Goal: Information Seeking & Learning: Learn about a topic

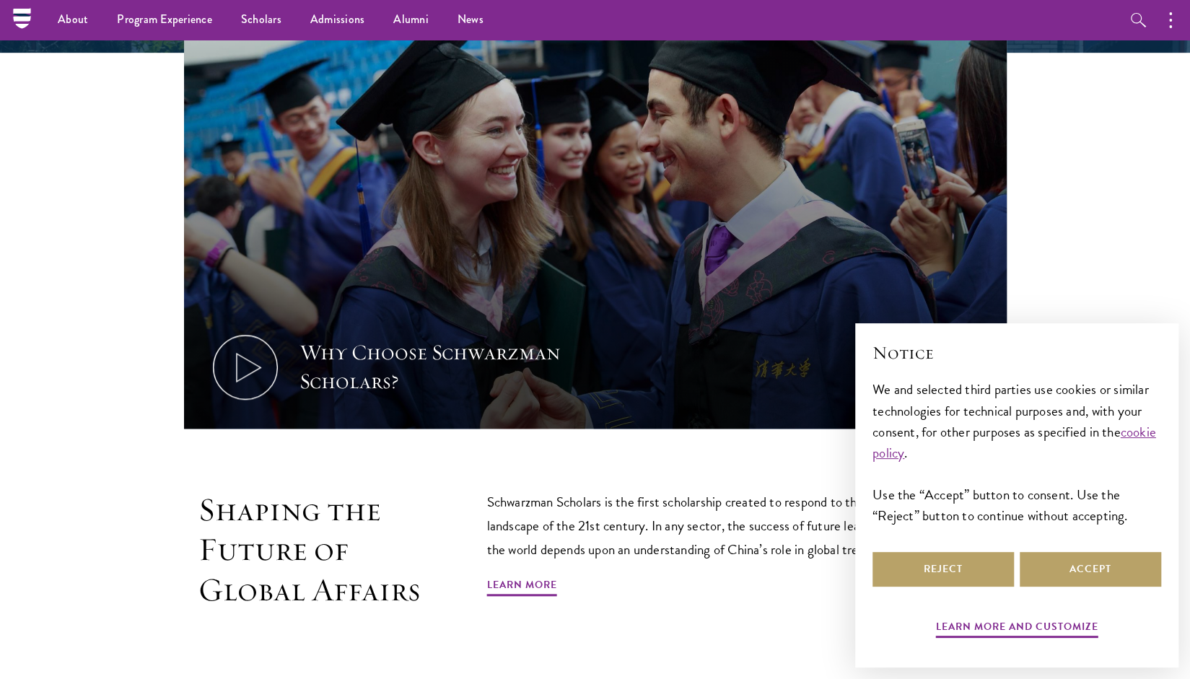
scroll to position [585, 0]
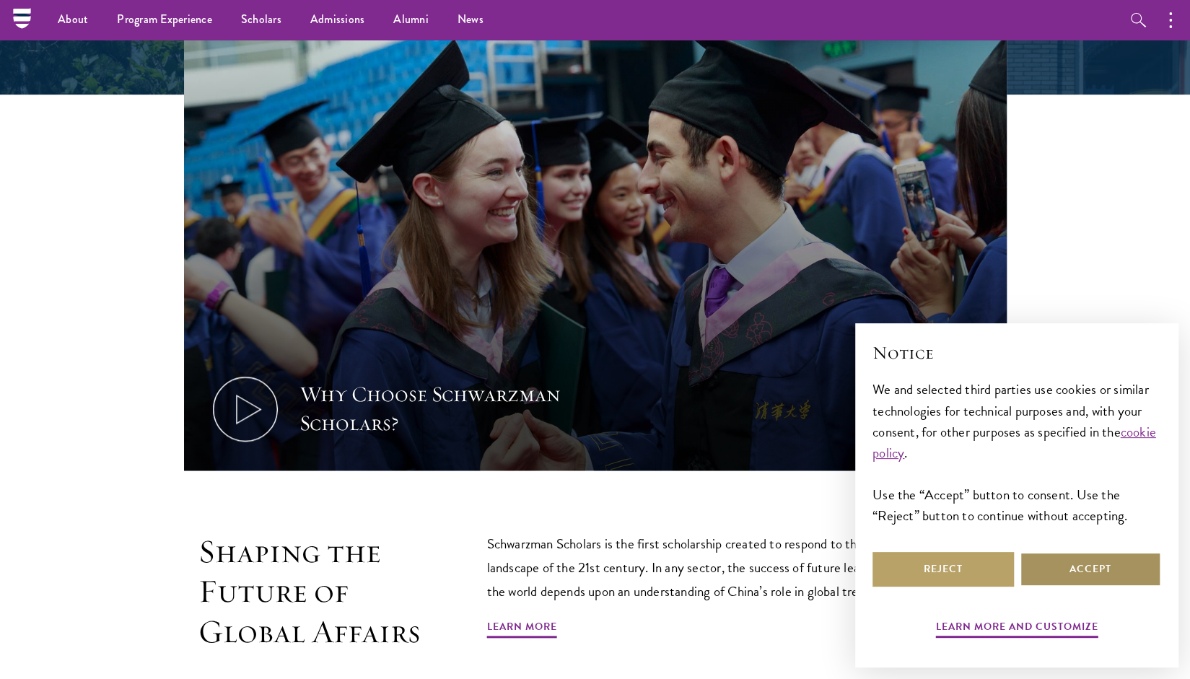
click at [1066, 580] on button "Accept" at bounding box center [1090, 569] width 141 height 35
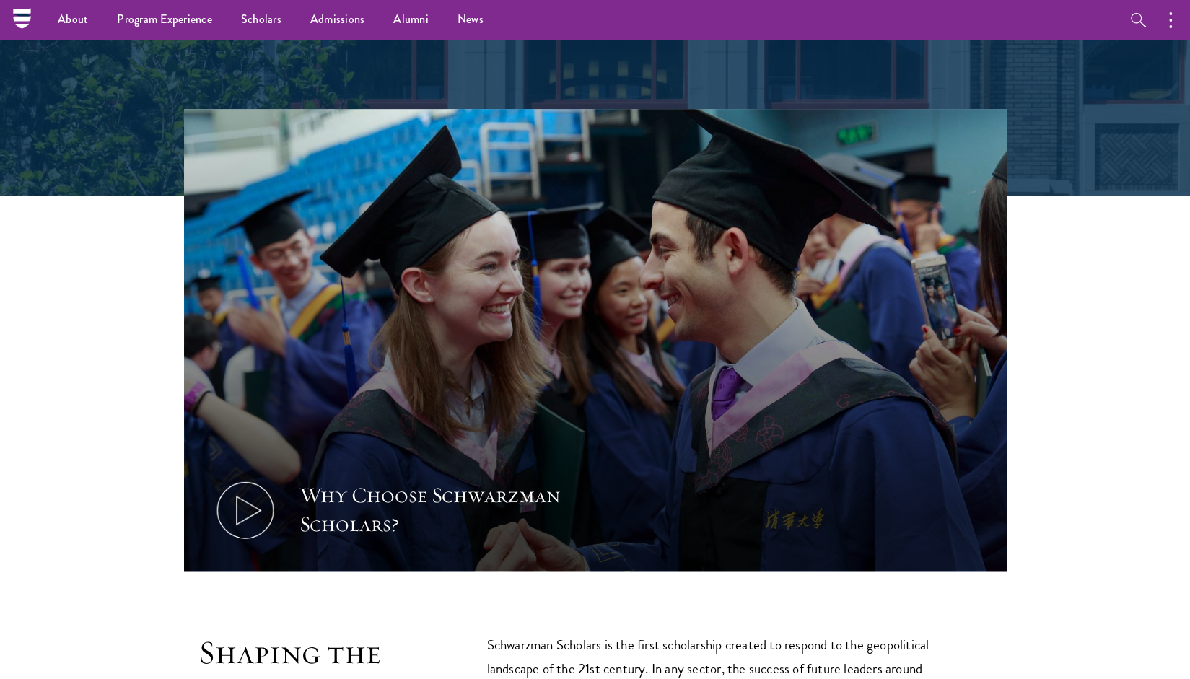
scroll to position [0, 0]
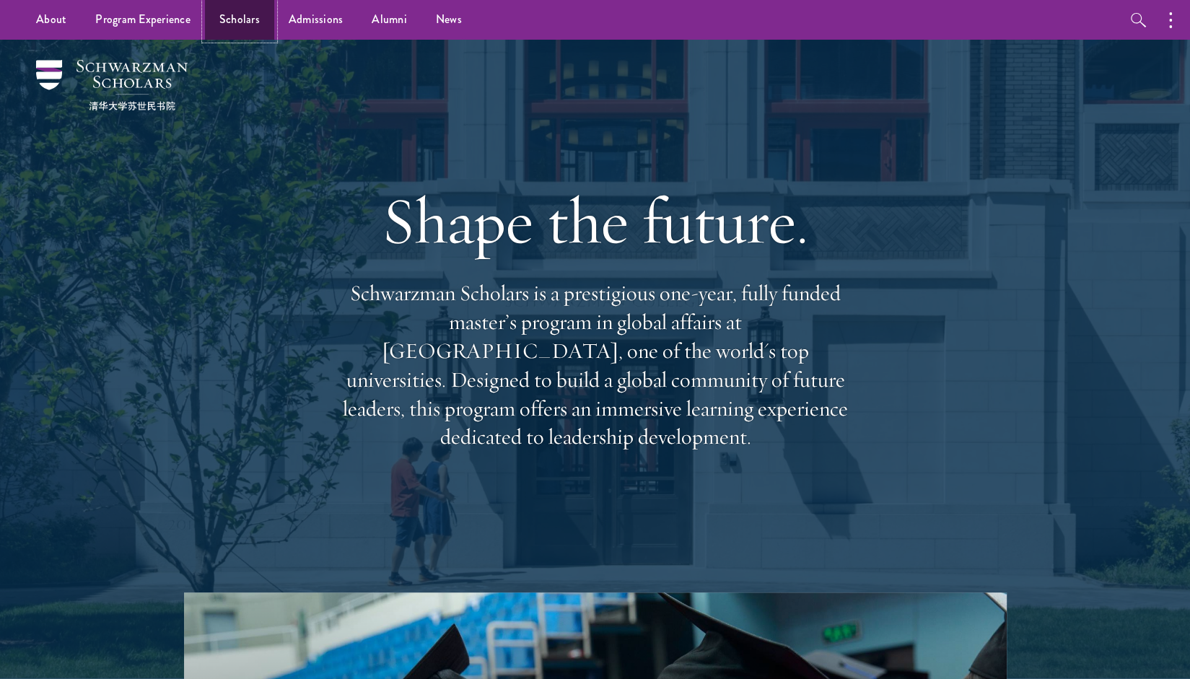
click at [235, 18] on link "Scholars" at bounding box center [239, 20] width 69 height 40
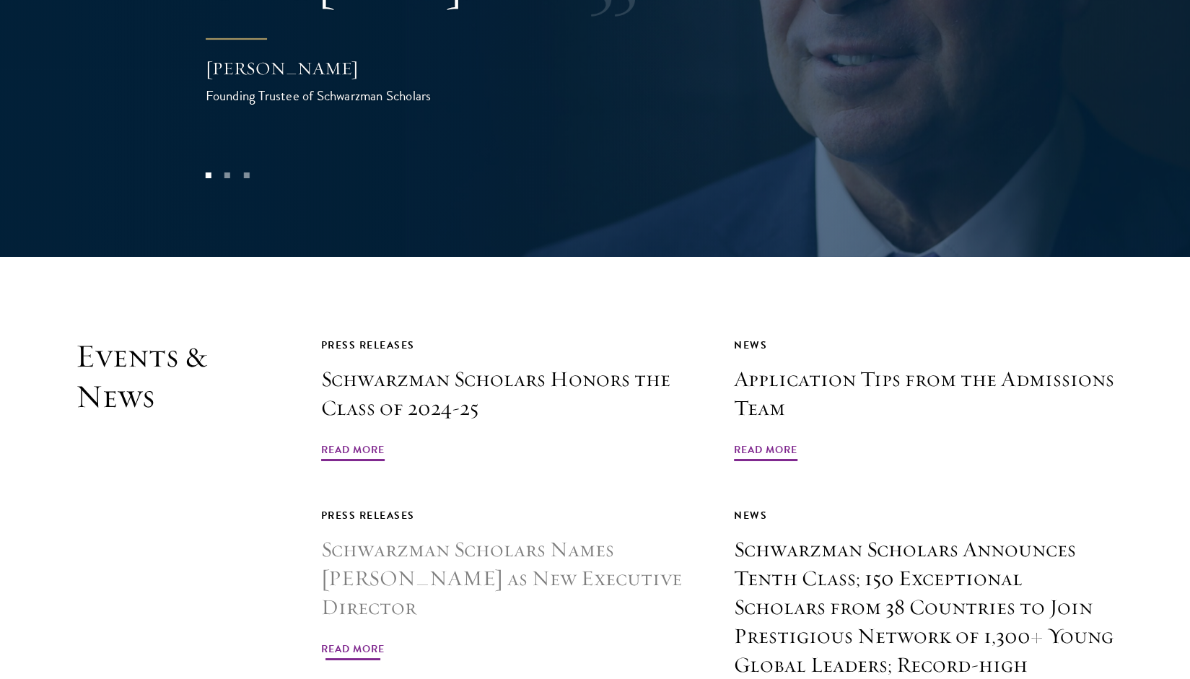
scroll to position [3319, 0]
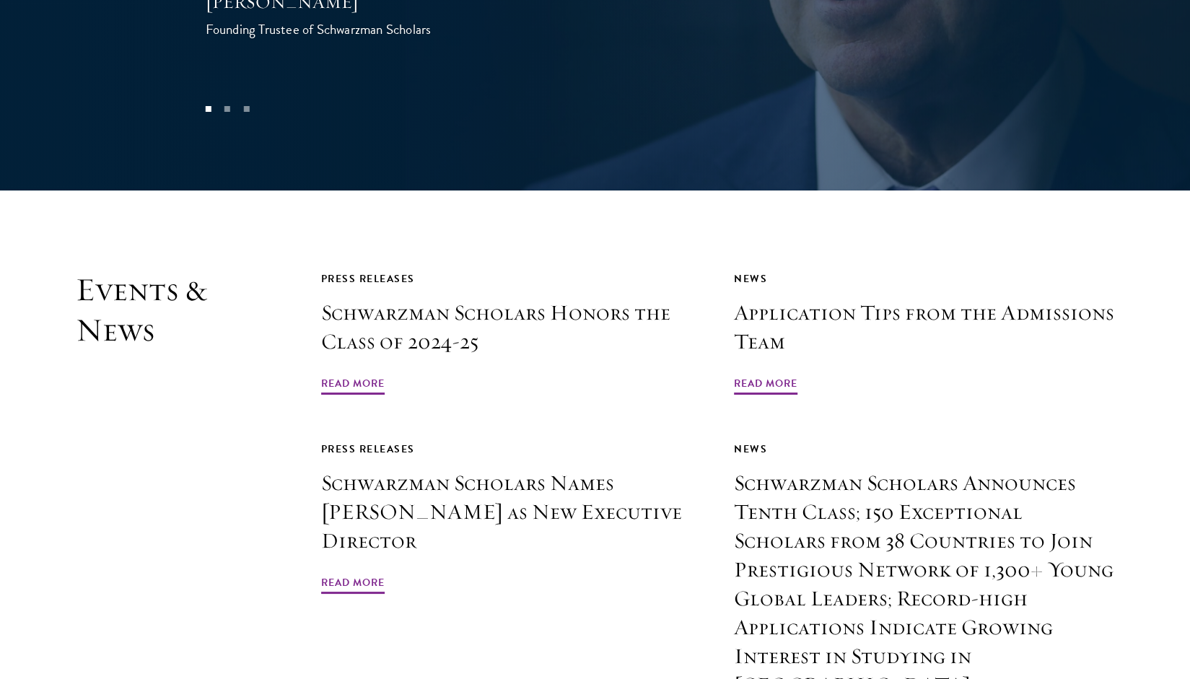
drag, startPoint x: 348, startPoint y: 336, endPoint x: 110, endPoint y: 390, distance: 244.3
click at [110, 390] on h2 "Events & News" at bounding box center [162, 505] width 173 height 470
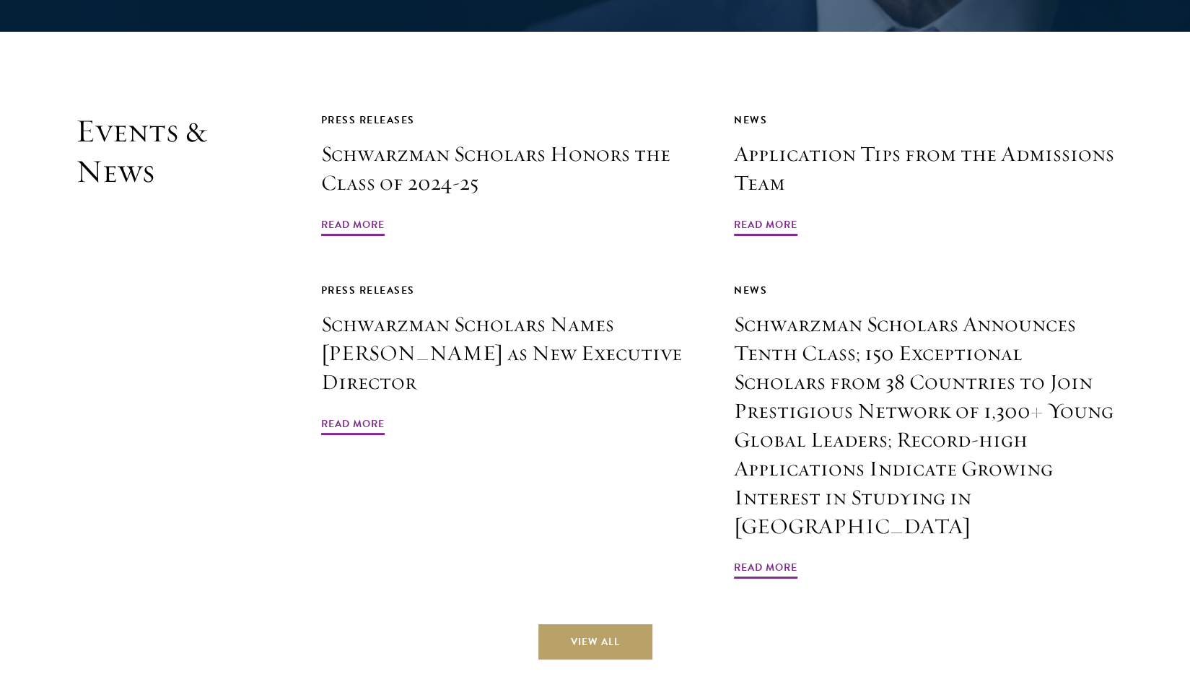
scroll to position [3529, 0]
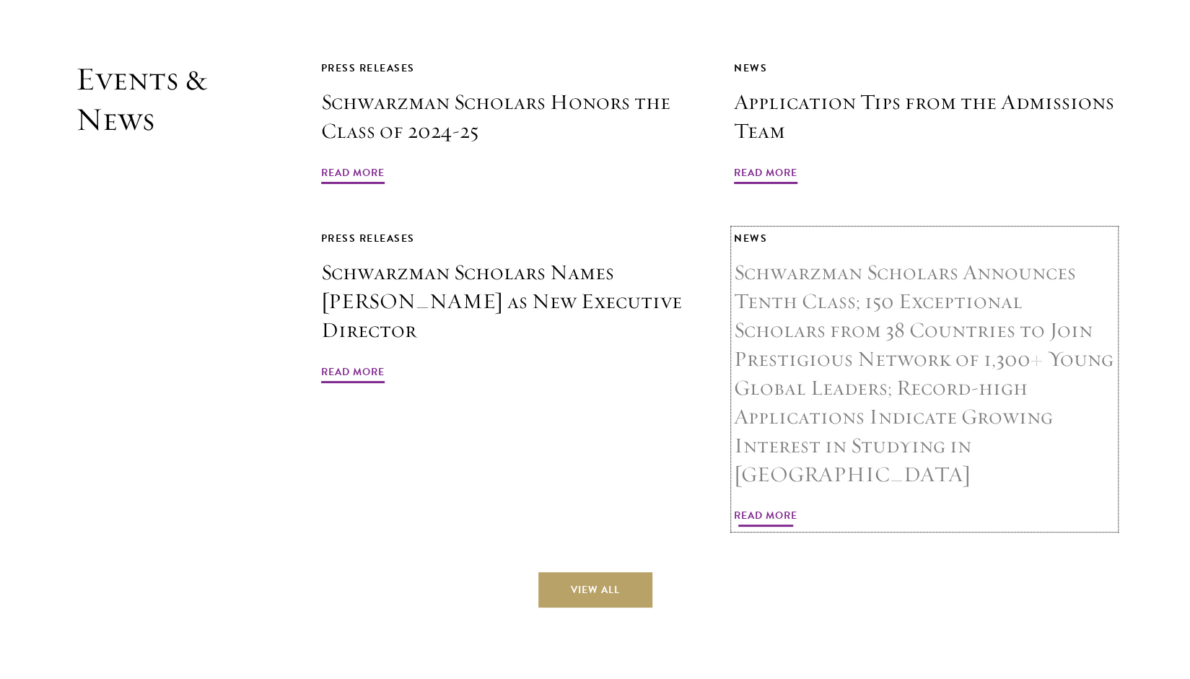
click at [767, 427] on link "News Schwarzman Scholars Announces Tenth Class; 150 Exceptional Scholars from 3…" at bounding box center [924, 380] width 381 height 300
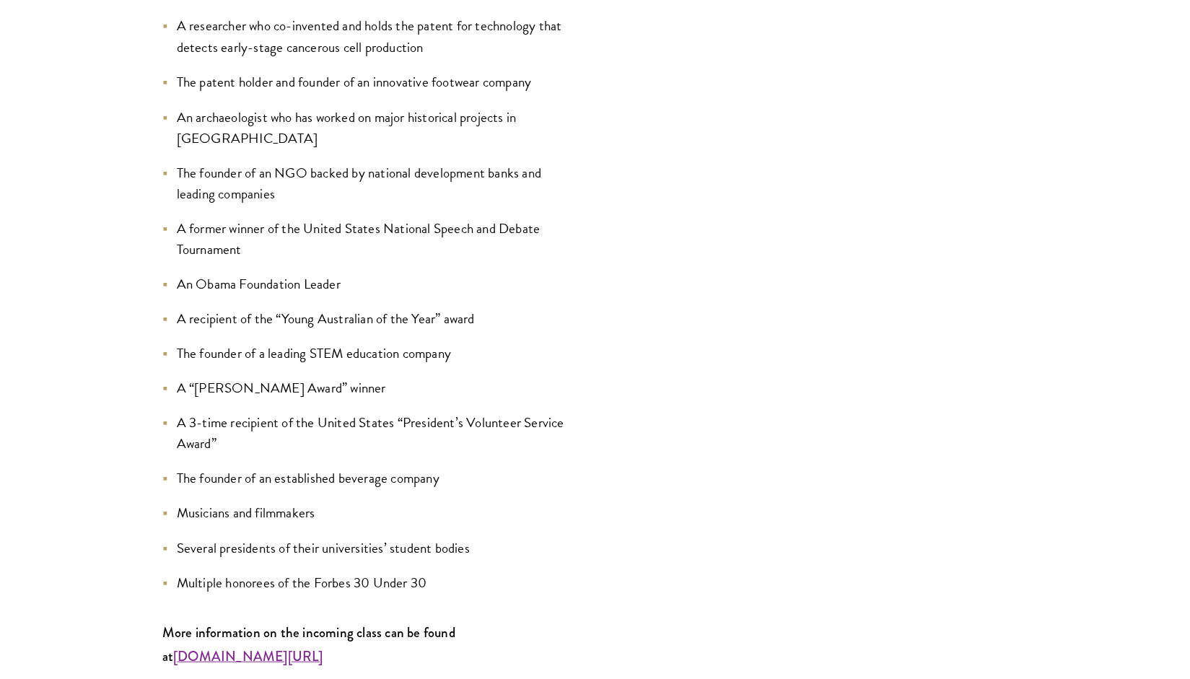
scroll to position [1677, 0]
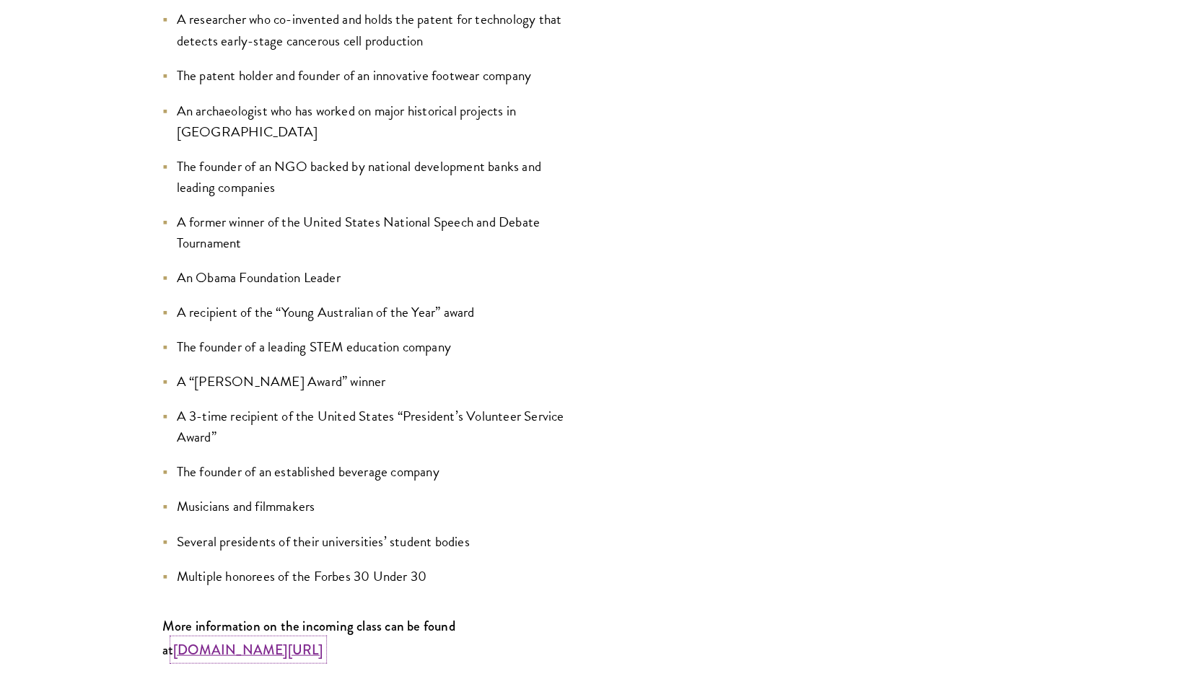
click at [323, 639] on strong "www.schwarzmanscholars.org/scholars" at bounding box center [248, 648] width 150 height 19
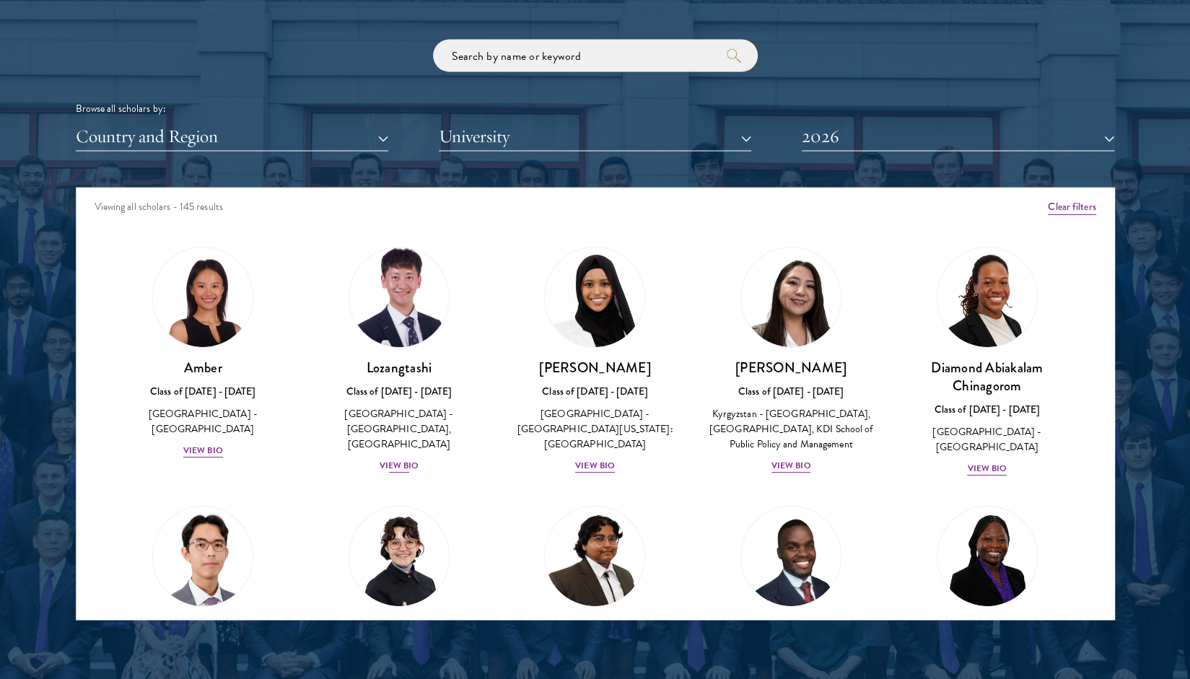
scroll to position [1760, 0]
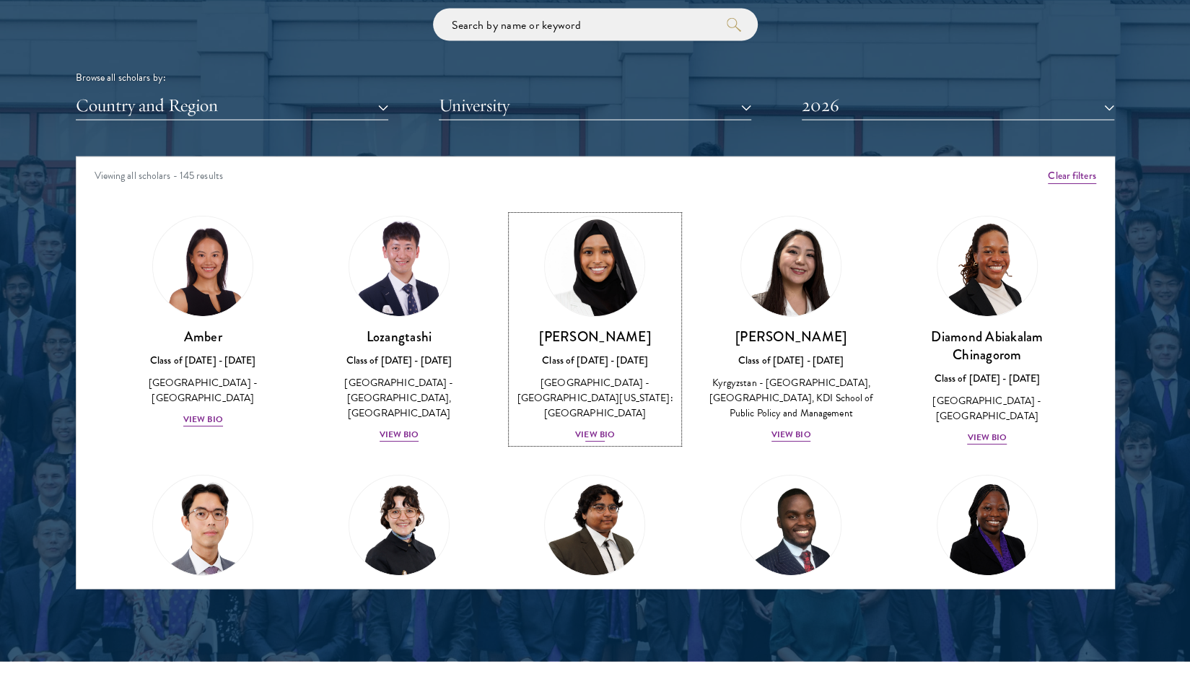
click at [563, 404] on div "[PERSON_NAME] Class of [DATE] - [DATE] [GEOGRAPHIC_DATA] - [GEOGRAPHIC_DATA][US…" at bounding box center [595, 384] width 167 height 115
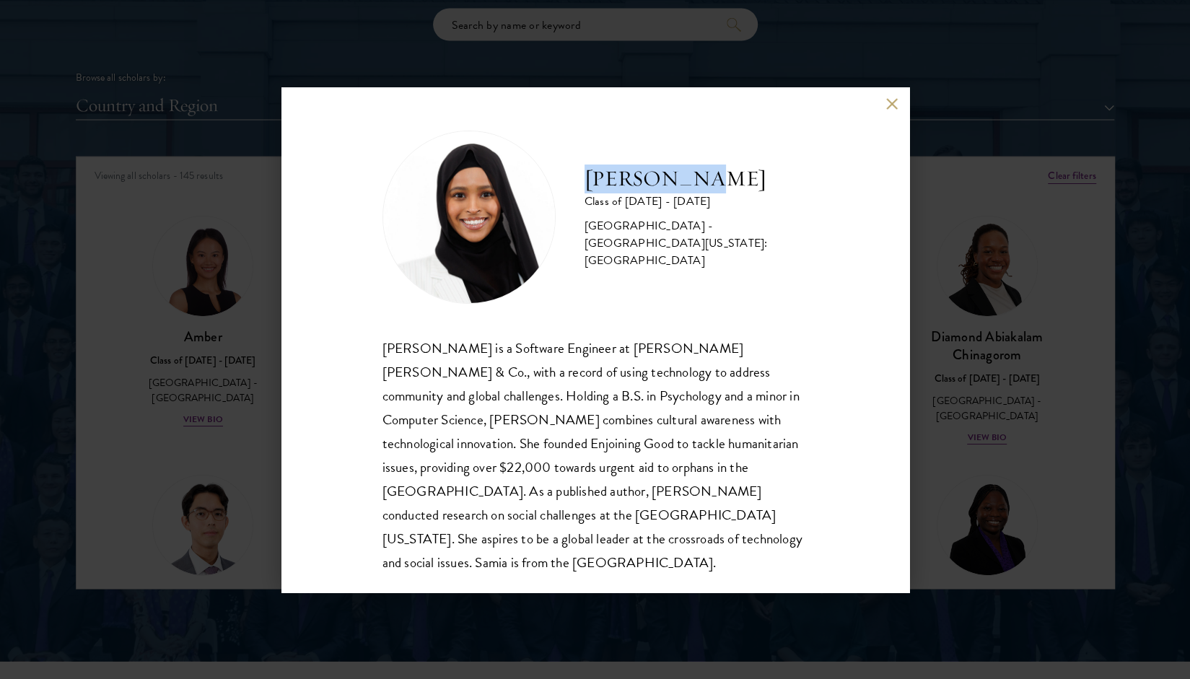
drag, startPoint x: 583, startPoint y: 179, endPoint x: 717, endPoint y: 181, distance: 133.5
click at [717, 181] on div "[PERSON_NAME] Class of [DATE] - [DATE] [GEOGRAPHIC_DATA] - [GEOGRAPHIC_DATA][US…" at bounding box center [596, 217] width 426 height 173
copy h2 "[PERSON_NAME]"
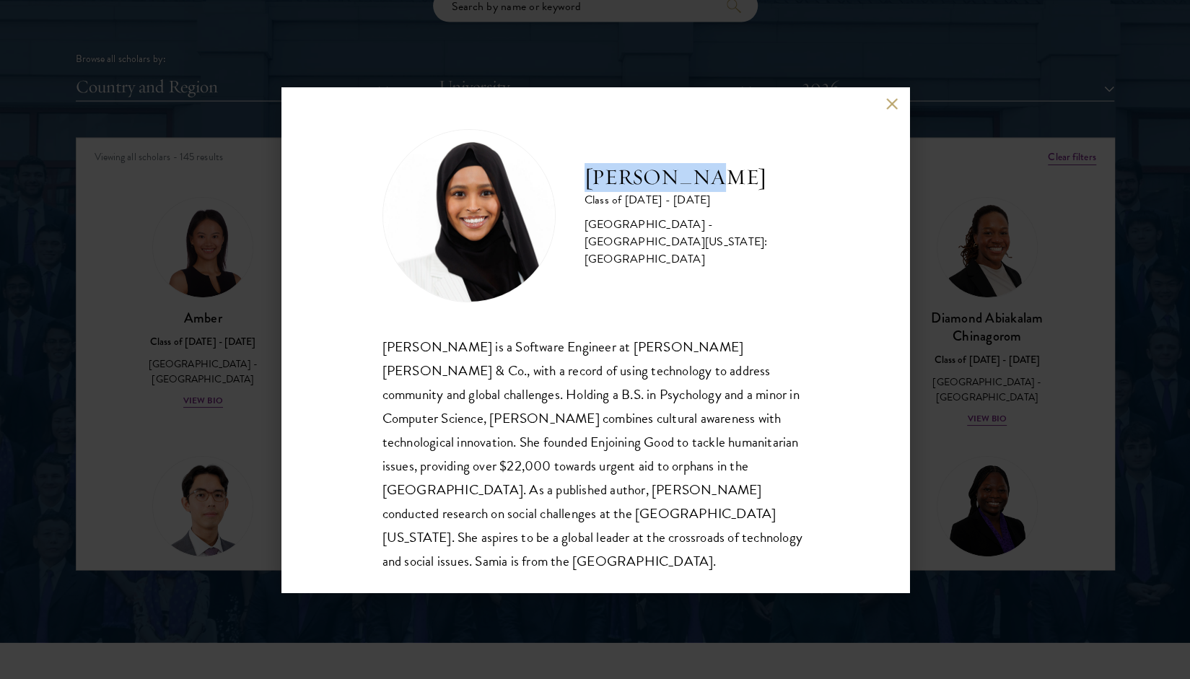
scroll to position [1782, 0]
click at [995, 344] on div "[PERSON_NAME] Class of [DATE] - [DATE] [GEOGRAPHIC_DATA] - [GEOGRAPHIC_DATA][US…" at bounding box center [595, 339] width 1190 height 679
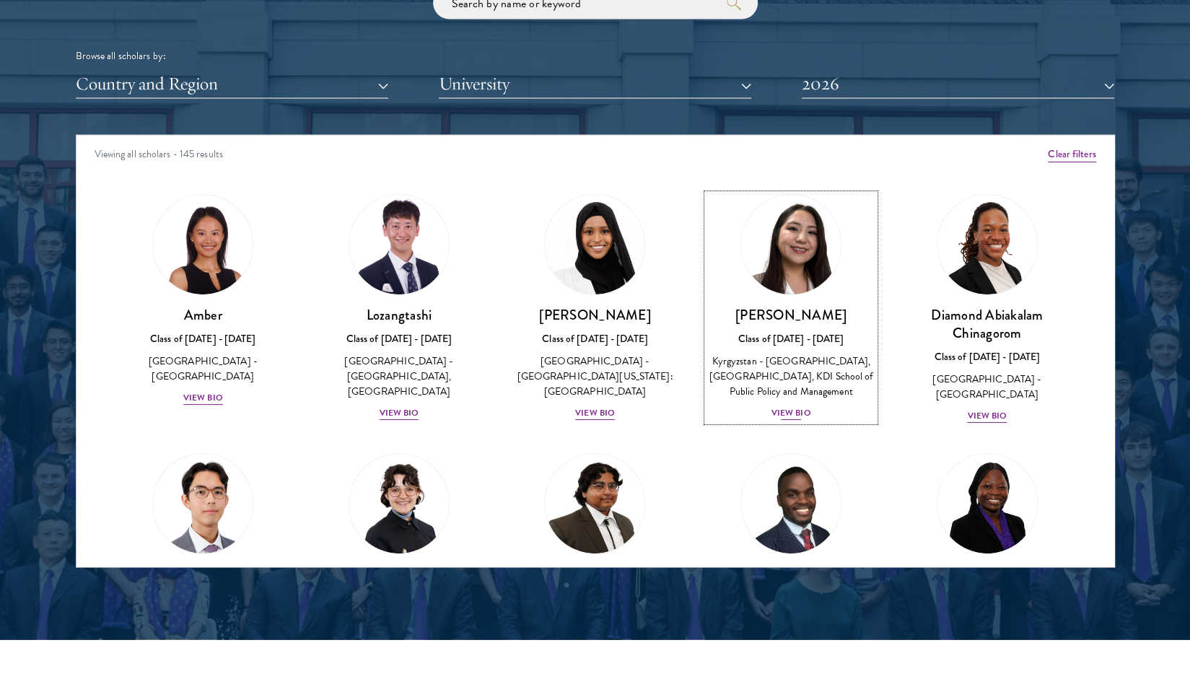
click at [785, 419] on div "View Bio" at bounding box center [792, 413] width 40 height 14
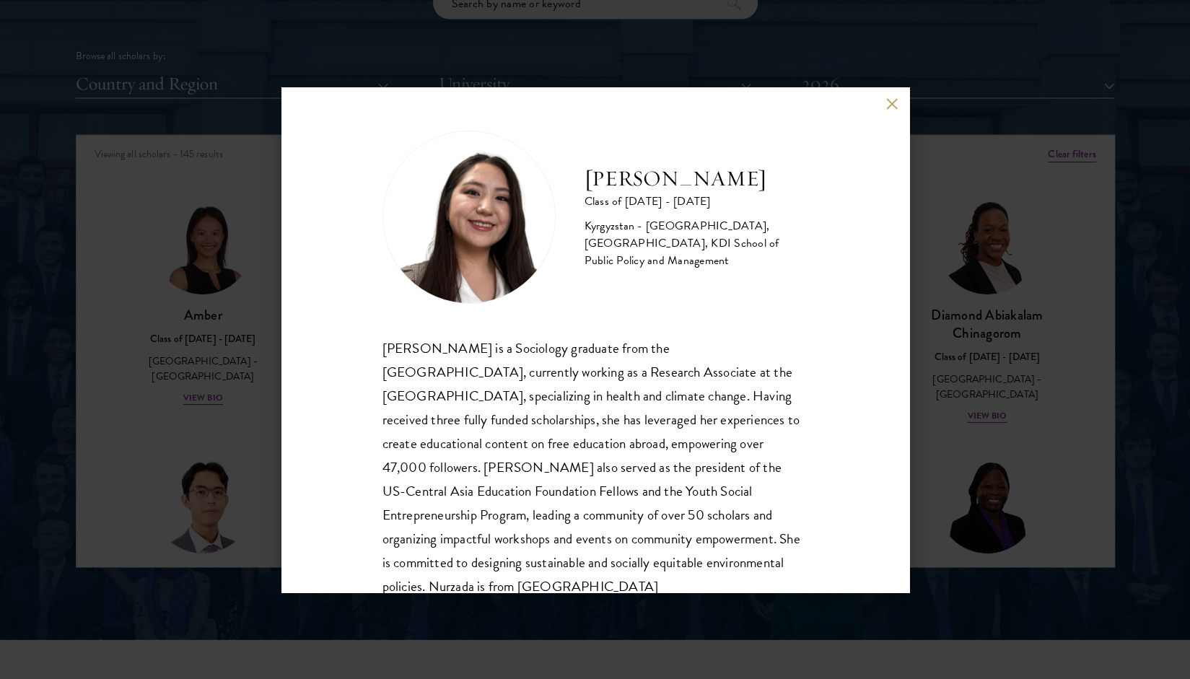
drag, startPoint x: 586, startPoint y: 167, endPoint x: 690, endPoint y: 192, distance: 107.0
click at [690, 192] on h2 "[PERSON_NAME]" at bounding box center [697, 179] width 224 height 29
drag, startPoint x: 681, startPoint y: 191, endPoint x: 580, endPoint y: 163, distance: 105.6
click at [580, 163] on div "Nurzada Abdivalieva Class of [DATE] - [DATE] [GEOGRAPHIC_DATA] - [GEOGRAPHIC_DA…" at bounding box center [596, 217] width 426 height 173
copy h2 "[PERSON_NAME]"
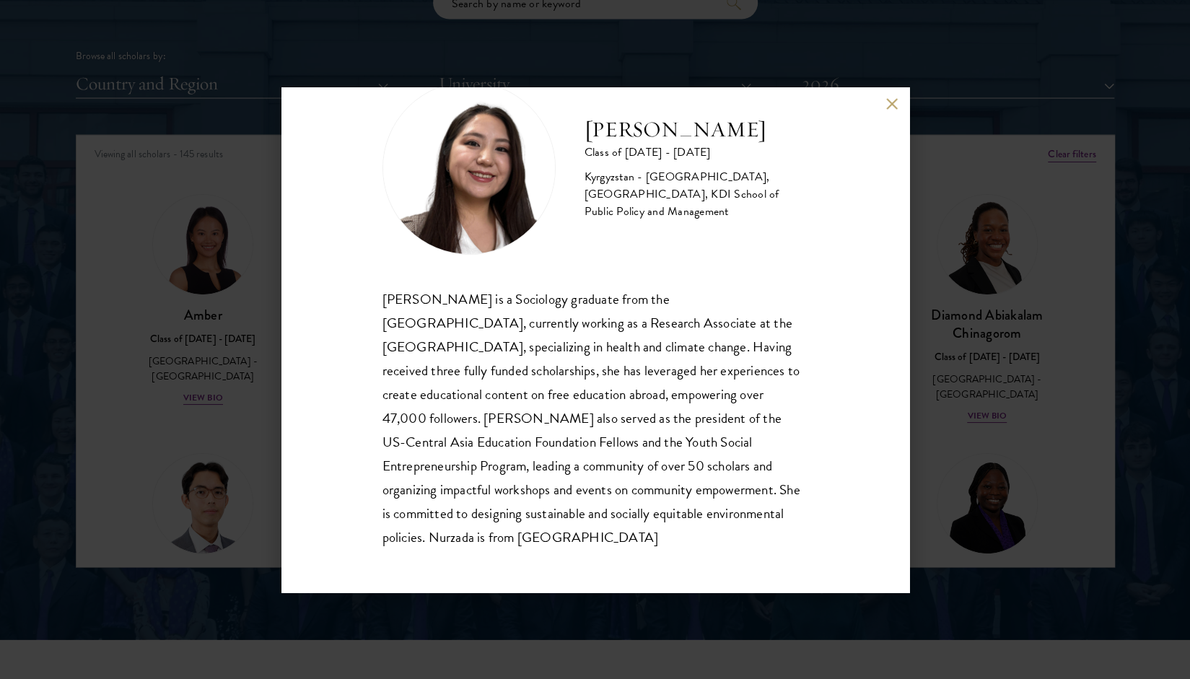
scroll to position [49, 0]
click at [576, 307] on div "[PERSON_NAME] is a Sociology graduate from the [GEOGRAPHIC_DATA], currently wor…" at bounding box center [596, 418] width 426 height 263
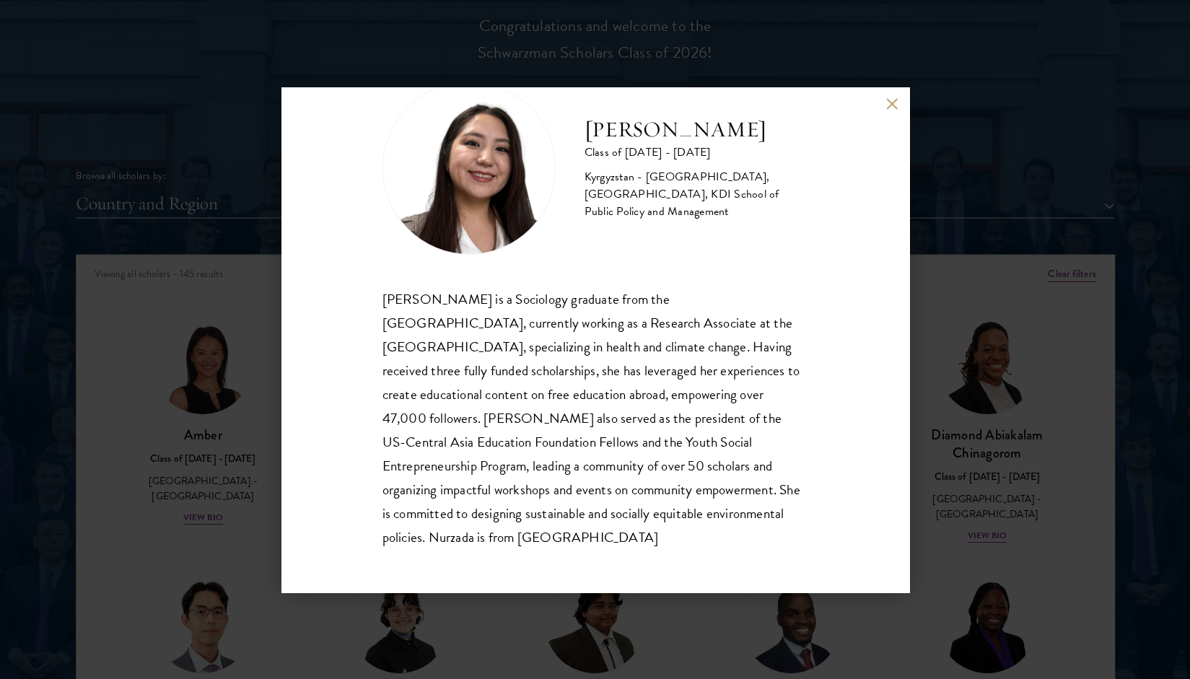
scroll to position [1681, 0]
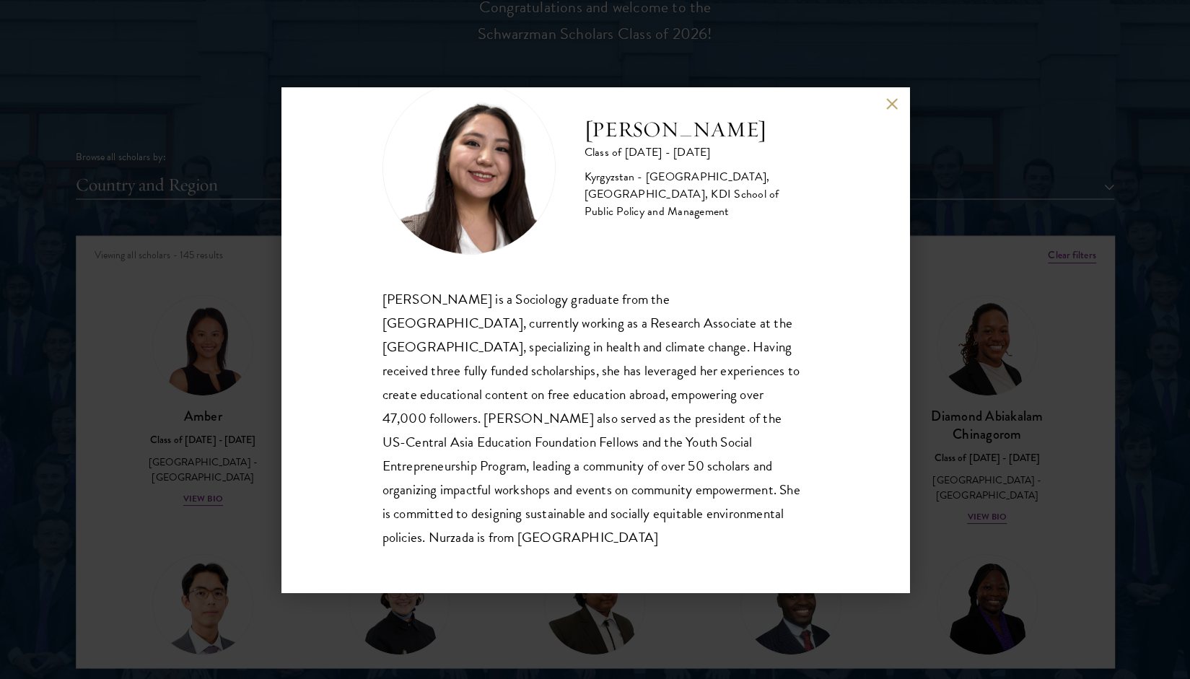
click at [999, 256] on div "Nurzada Abdivalieva Class of [DATE] - [DATE] [GEOGRAPHIC_DATA] - [GEOGRAPHIC_DA…" at bounding box center [595, 339] width 1190 height 679
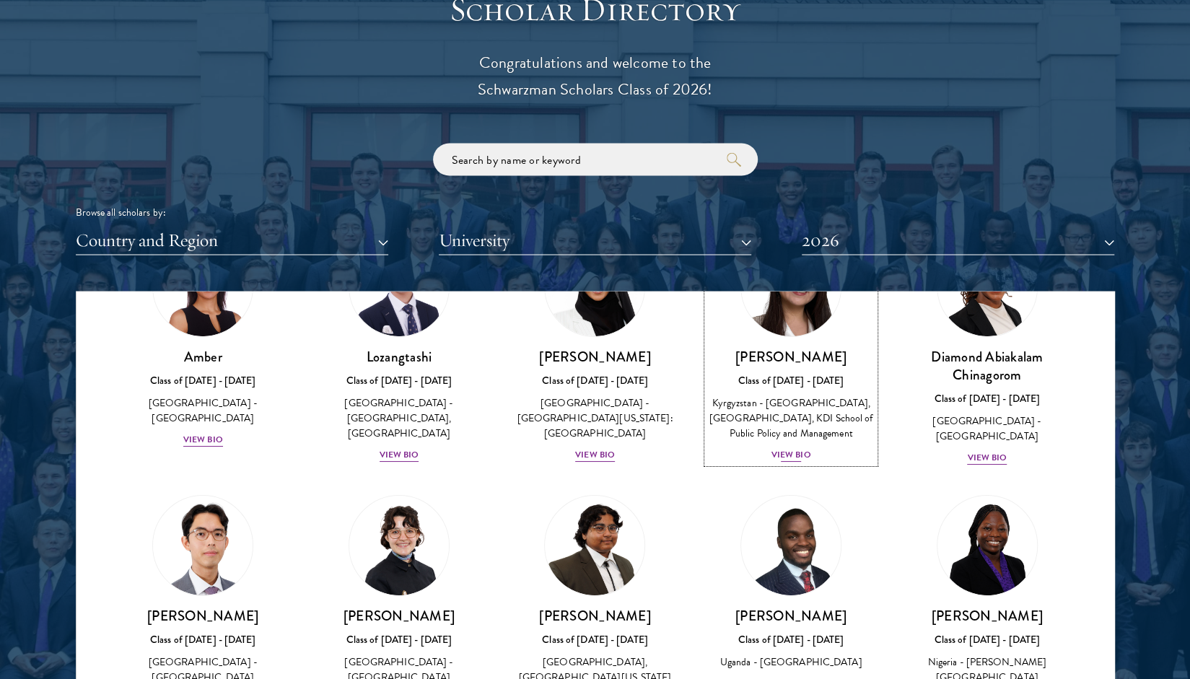
scroll to position [222, 0]
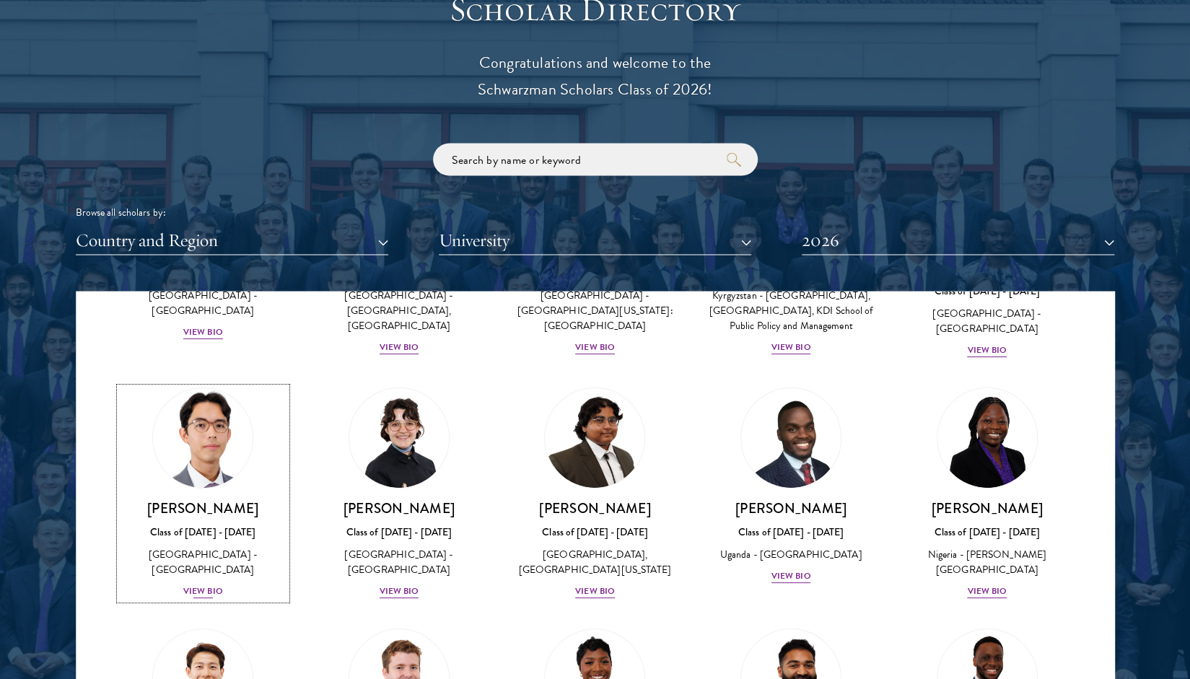
click at [197, 469] on img at bounding box center [203, 438] width 110 height 110
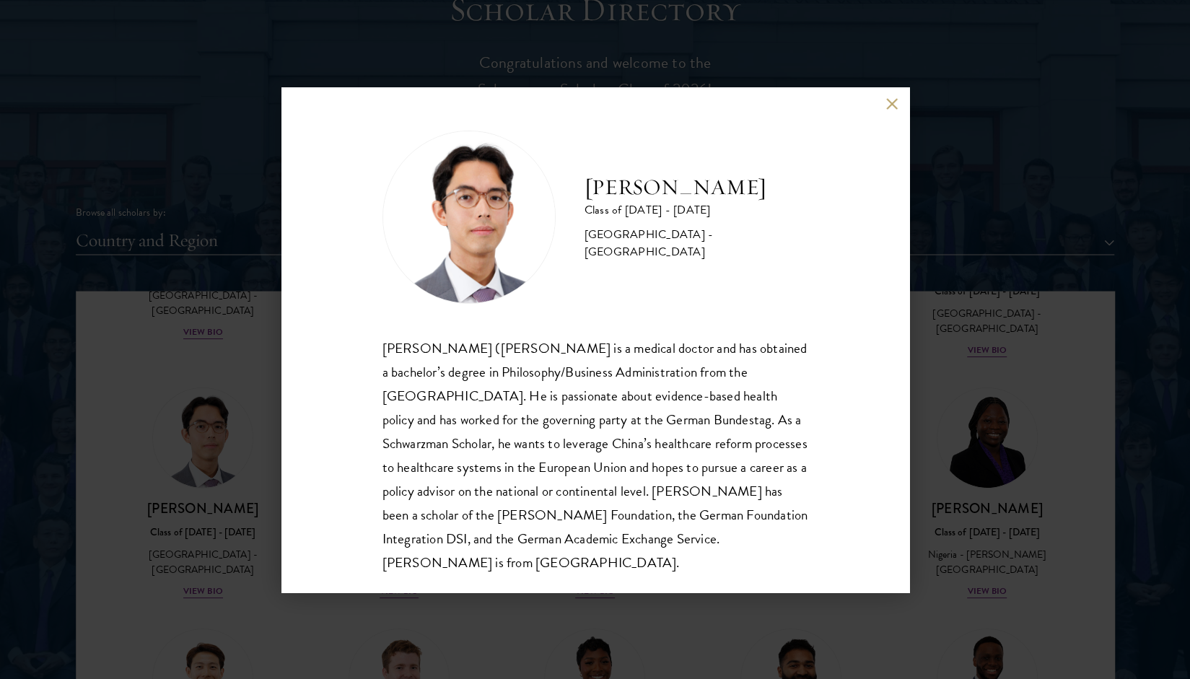
drag, startPoint x: 639, startPoint y: 194, endPoint x: 780, endPoint y: 191, distance: 141.5
click at [780, 191] on div "[PERSON_NAME] Class of [DATE] - [DATE] [GEOGRAPHIC_DATA] - [GEOGRAPHIC_DATA]" at bounding box center [596, 217] width 426 height 173
copy h2 "[PERSON_NAME]"
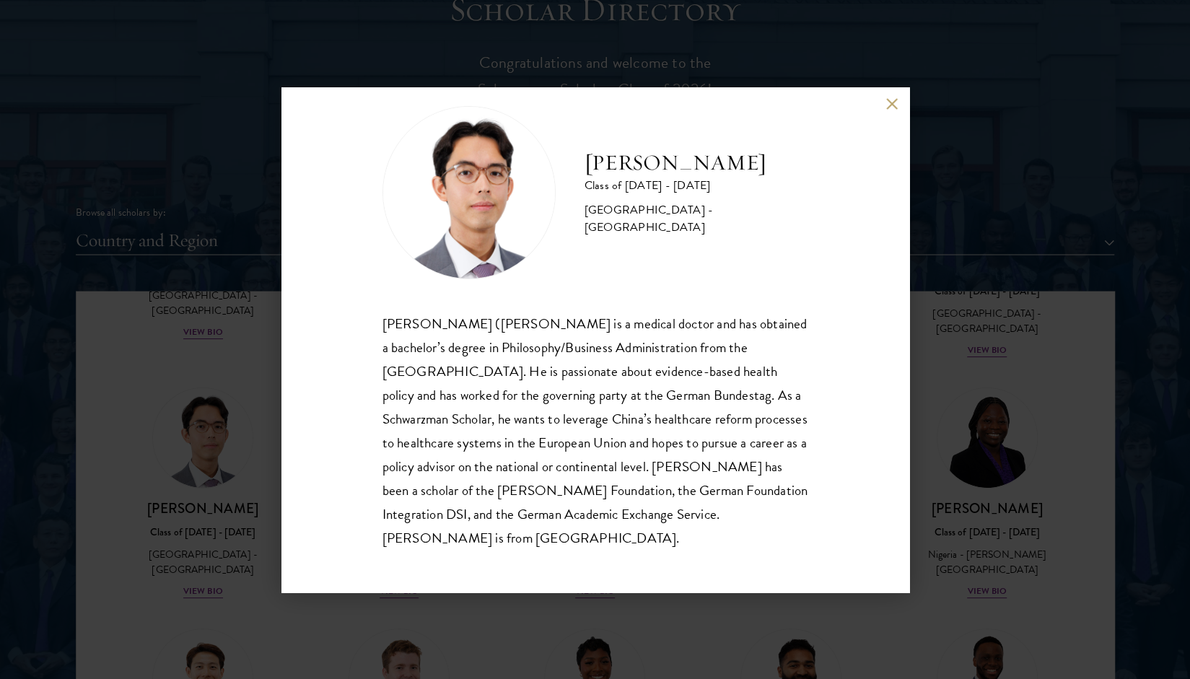
scroll to position [25, 0]
click at [1184, 276] on div "[PERSON_NAME] Class of [DATE] - [DATE] [GEOGRAPHIC_DATA] - [GEOGRAPHIC_DATA] [P…" at bounding box center [595, 339] width 1190 height 679
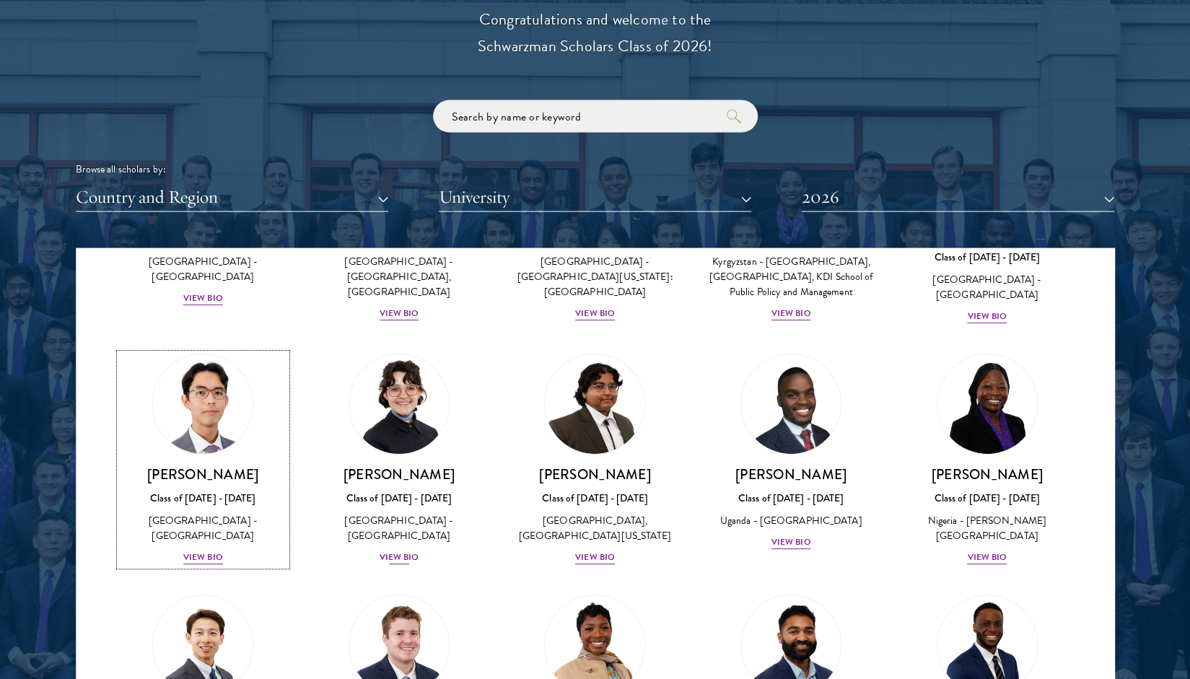
scroll to position [264, 0]
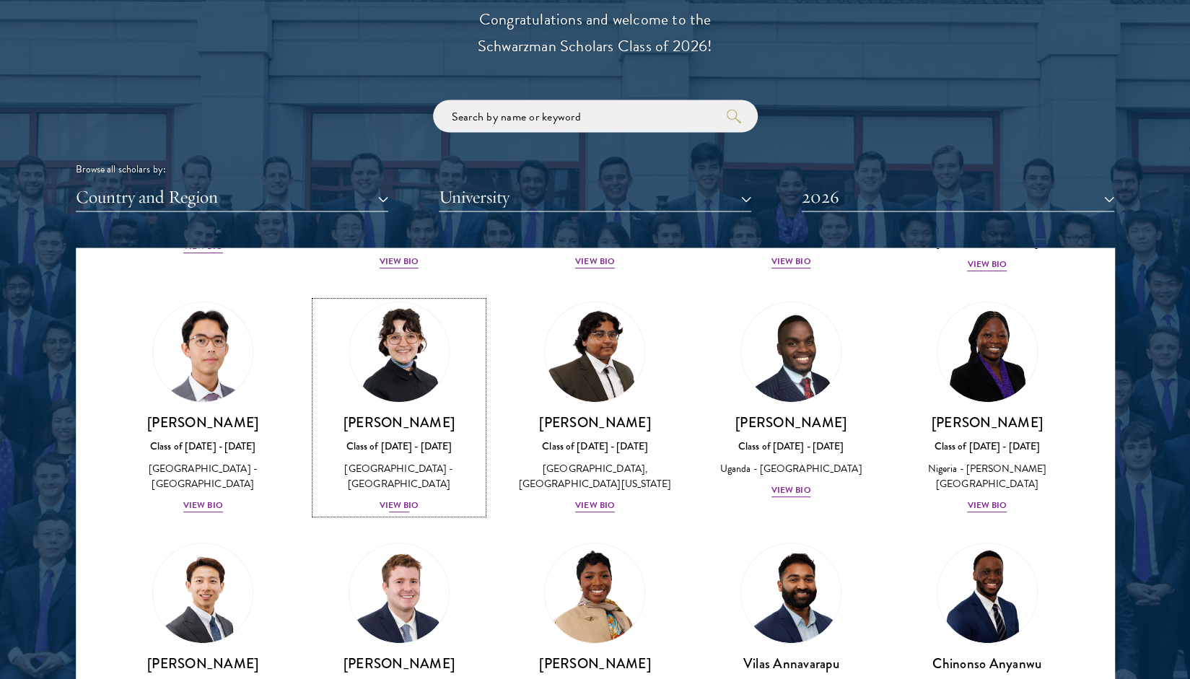
click at [411, 432] on h3 "[PERSON_NAME]" at bounding box center [398, 423] width 167 height 18
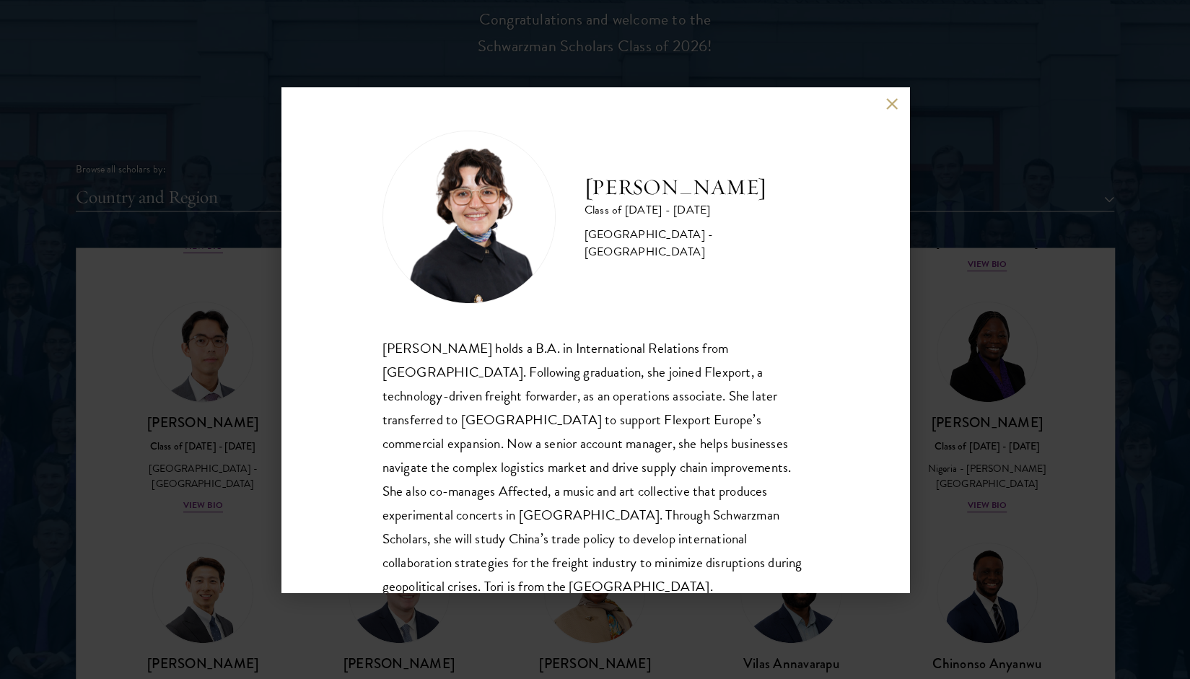
drag, startPoint x: 592, startPoint y: 203, endPoint x: 774, endPoint y: 191, distance: 182.3
click at [802, 186] on div "[PERSON_NAME] Class of [DATE] - [DATE] [GEOGRAPHIC_DATA] - [GEOGRAPHIC_DATA] [P…" at bounding box center [595, 339] width 628 height 505
click at [767, 192] on h2 "[PERSON_NAME]" at bounding box center [697, 187] width 224 height 29
drag, startPoint x: 761, startPoint y: 192, endPoint x: 608, endPoint y: 190, distance: 153.8
click at [608, 190] on h2 "[PERSON_NAME]" at bounding box center [697, 187] width 224 height 29
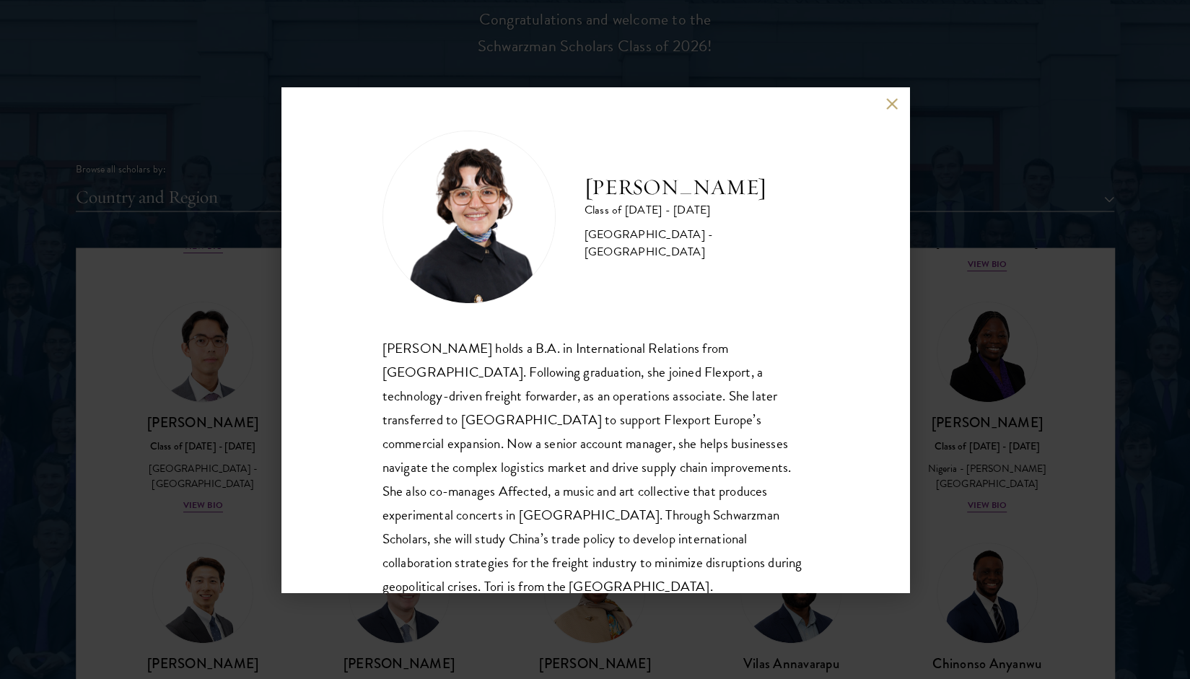
drag, startPoint x: 577, startPoint y: 191, endPoint x: 809, endPoint y: 188, distance: 231.7
click at [809, 188] on div "[PERSON_NAME] Class of [DATE] - [DATE] [GEOGRAPHIC_DATA] - [GEOGRAPHIC_DATA] [P…" at bounding box center [595, 339] width 628 height 505
copy h2 "[PERSON_NAME]"
click at [889, 109] on button at bounding box center [892, 104] width 12 height 12
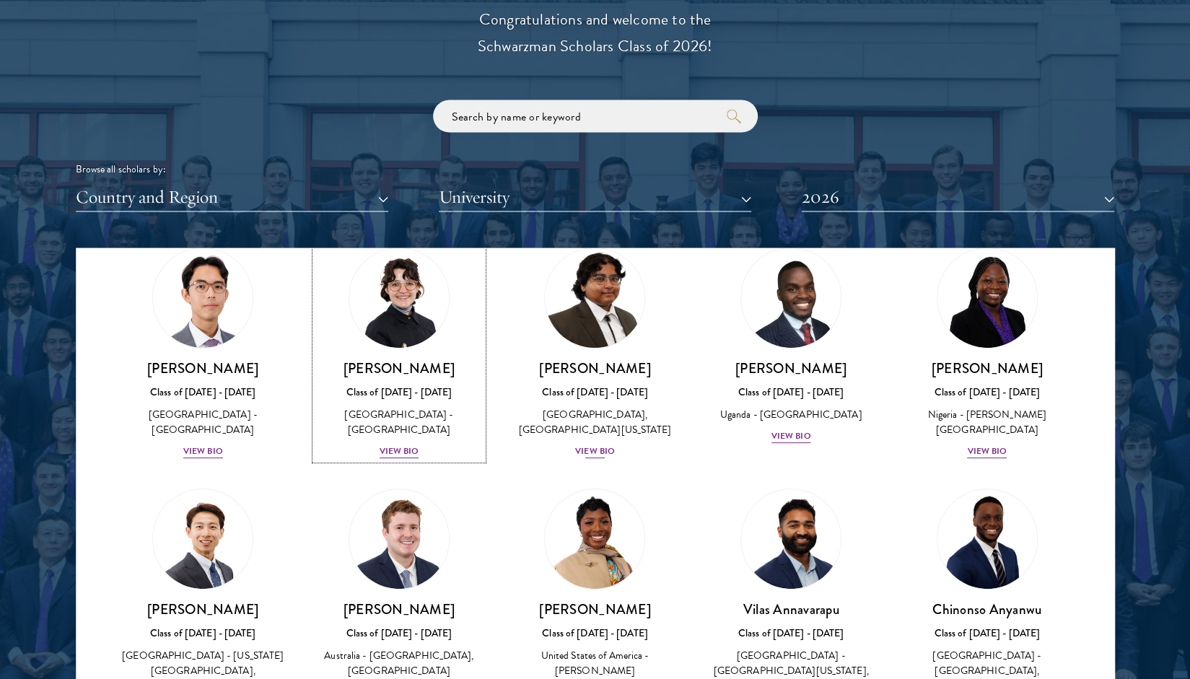
scroll to position [320, 0]
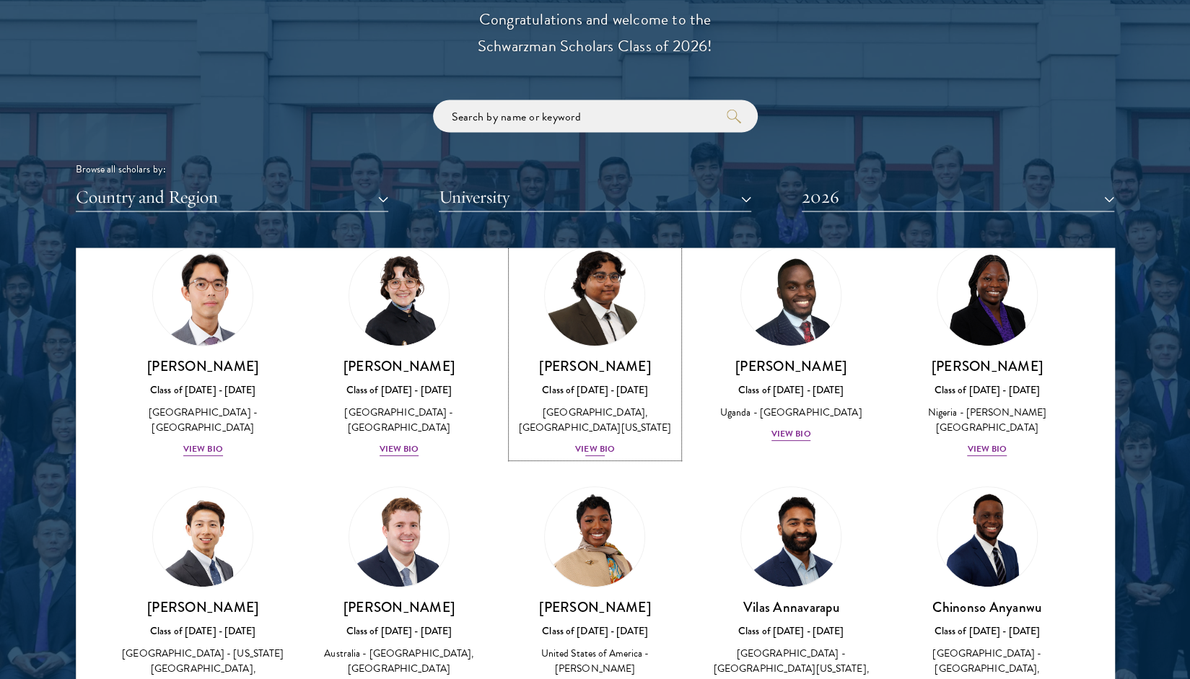
click at [607, 456] on div "View Bio" at bounding box center [595, 449] width 40 height 14
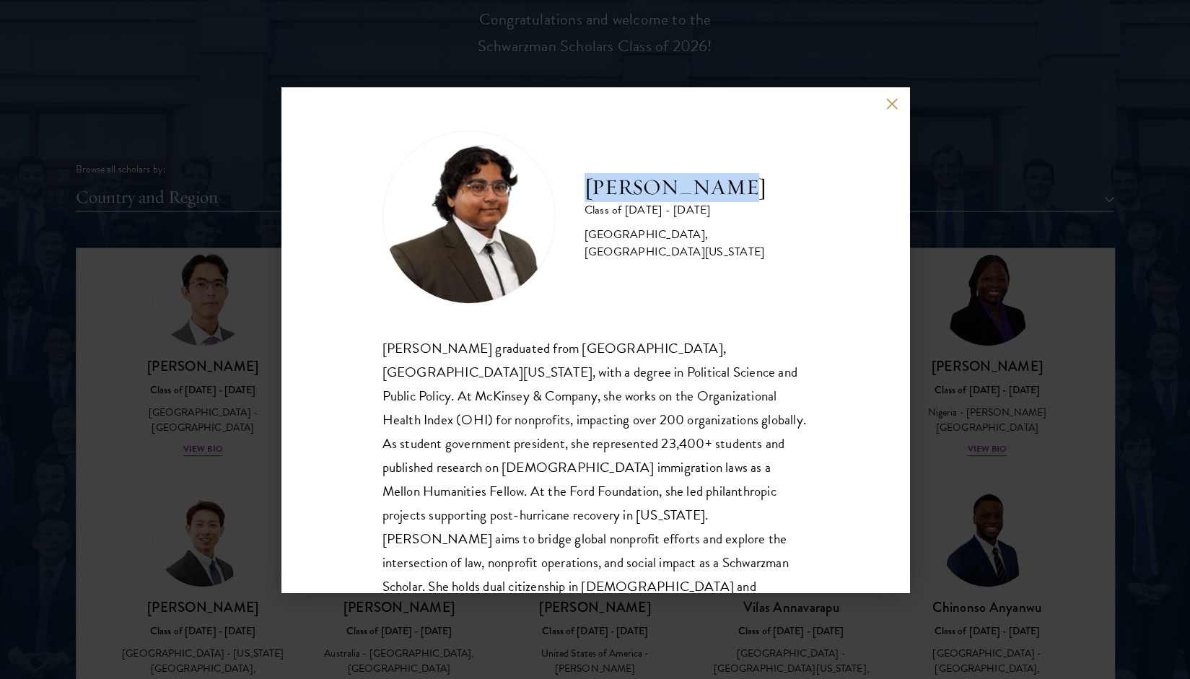
drag, startPoint x: 588, startPoint y: 190, endPoint x: 764, endPoint y: 192, distance: 176.1
click at [764, 192] on h2 "[PERSON_NAME]" at bounding box center [697, 187] width 224 height 29
copy h2 "[PERSON_NAME]"
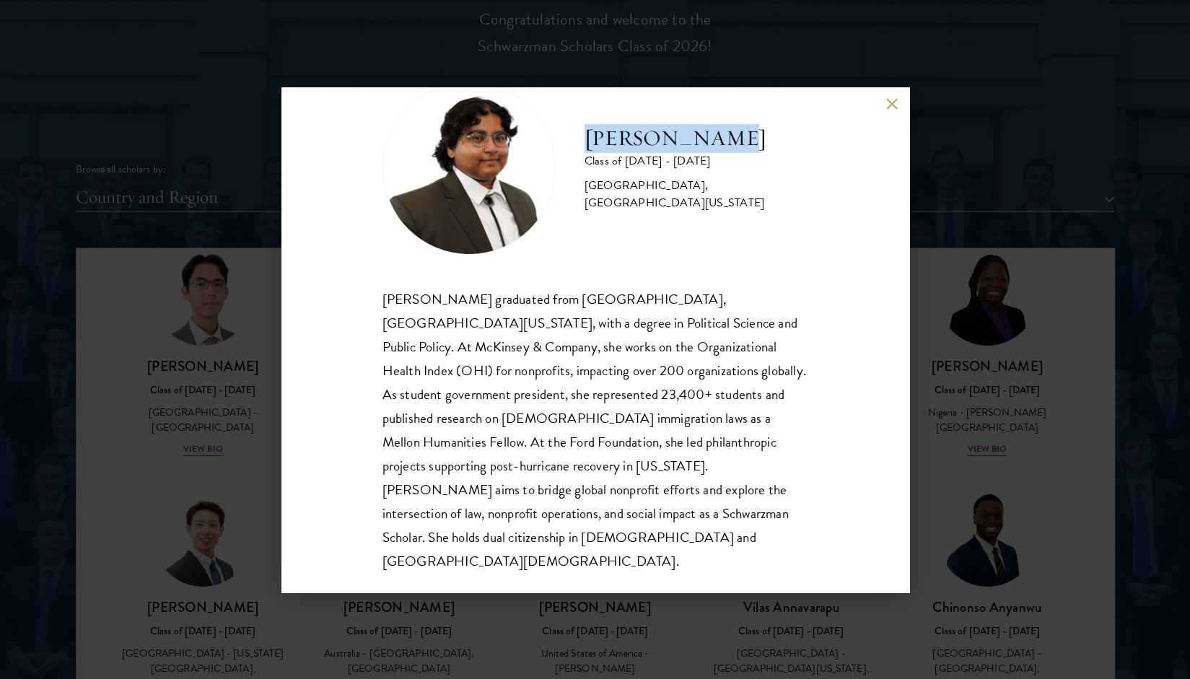
scroll to position [49, 0]
click at [882, 102] on div "[PERSON_NAME] Class of [DATE] - [DATE] [GEOGRAPHIC_DATA] - [GEOGRAPHIC_DATA], […" at bounding box center [595, 339] width 628 height 505
click at [894, 101] on button at bounding box center [892, 104] width 12 height 12
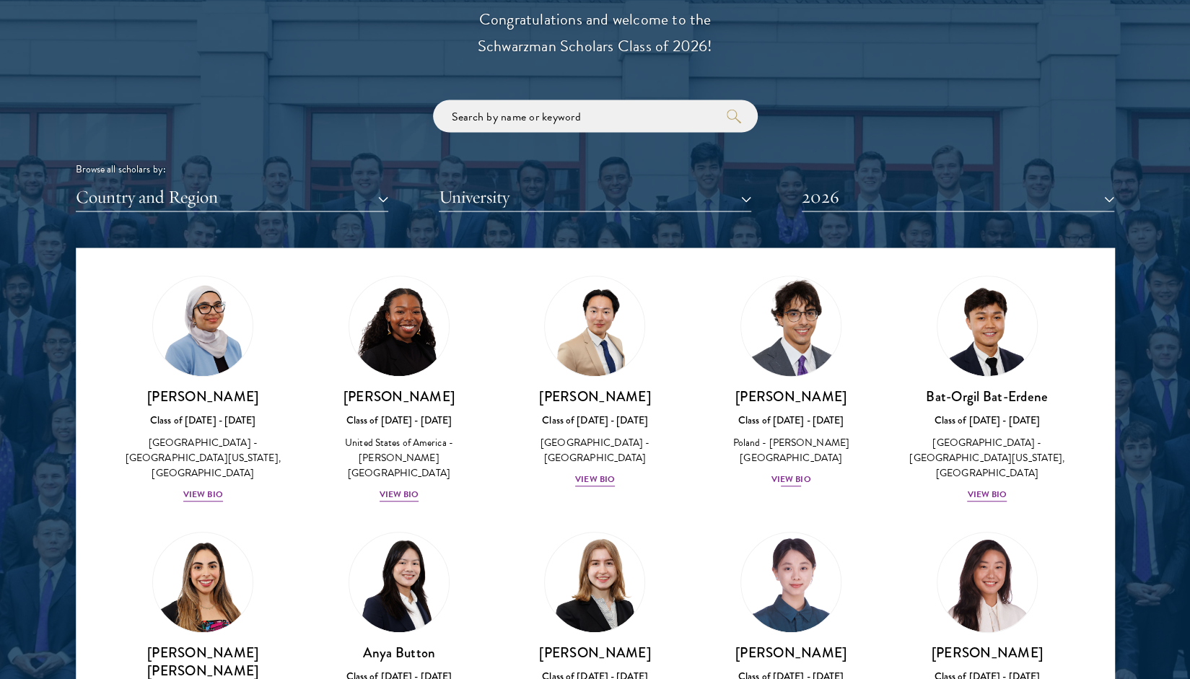
scroll to position [803, 0]
click at [791, 472] on div "View Bio" at bounding box center [792, 479] width 40 height 14
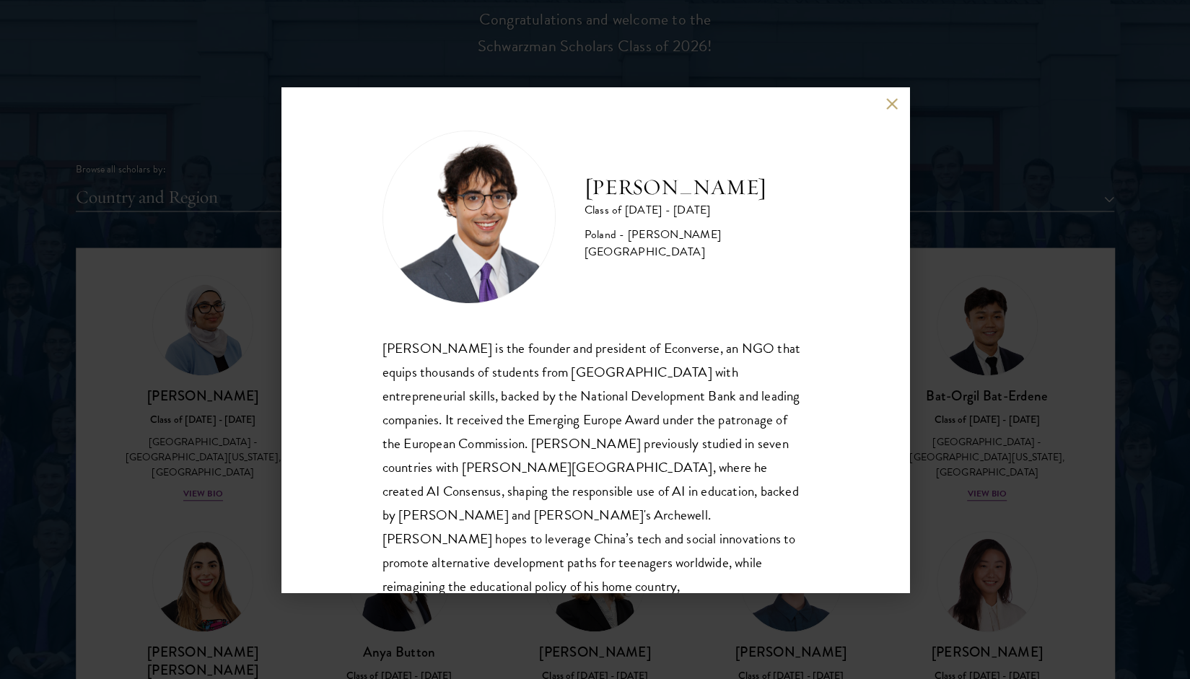
drag, startPoint x: 585, startPoint y: 194, endPoint x: 750, endPoint y: 193, distance: 165.3
click at [750, 193] on div "[PERSON_NAME] Class of [DATE] - [DATE] [GEOGRAPHIC_DATA] - [PERSON_NAME][GEOGRA…" at bounding box center [596, 217] width 426 height 173
copy h2 "[PERSON_NAME]"
click at [1026, 320] on div "[PERSON_NAME] Class of [DATE] - [DATE] [GEOGRAPHIC_DATA] - [PERSON_NAME][GEOGRA…" at bounding box center [595, 339] width 1190 height 679
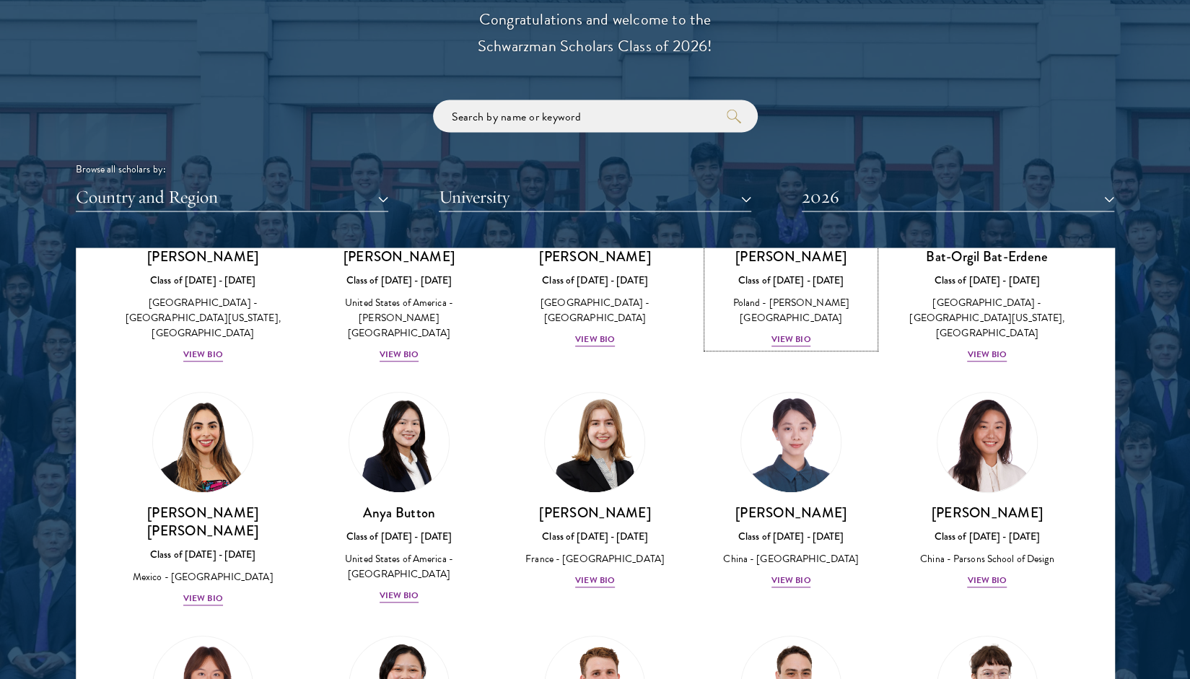
scroll to position [966, 0]
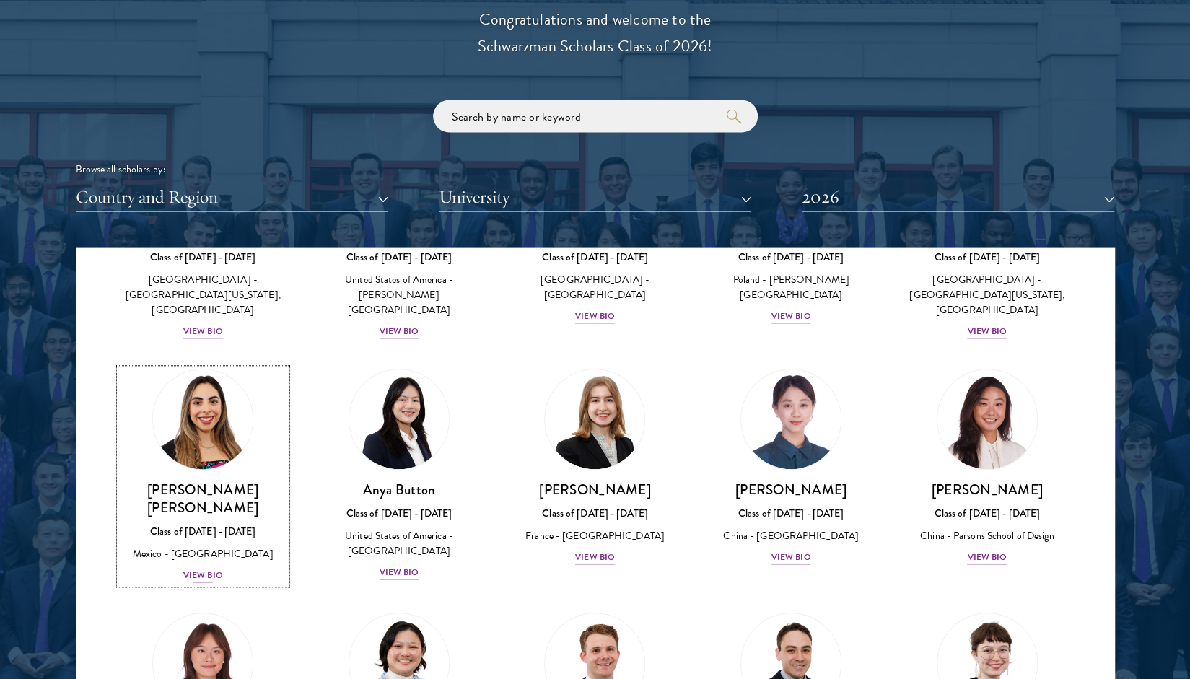
click at [203, 569] on div "View Bio" at bounding box center [203, 576] width 40 height 14
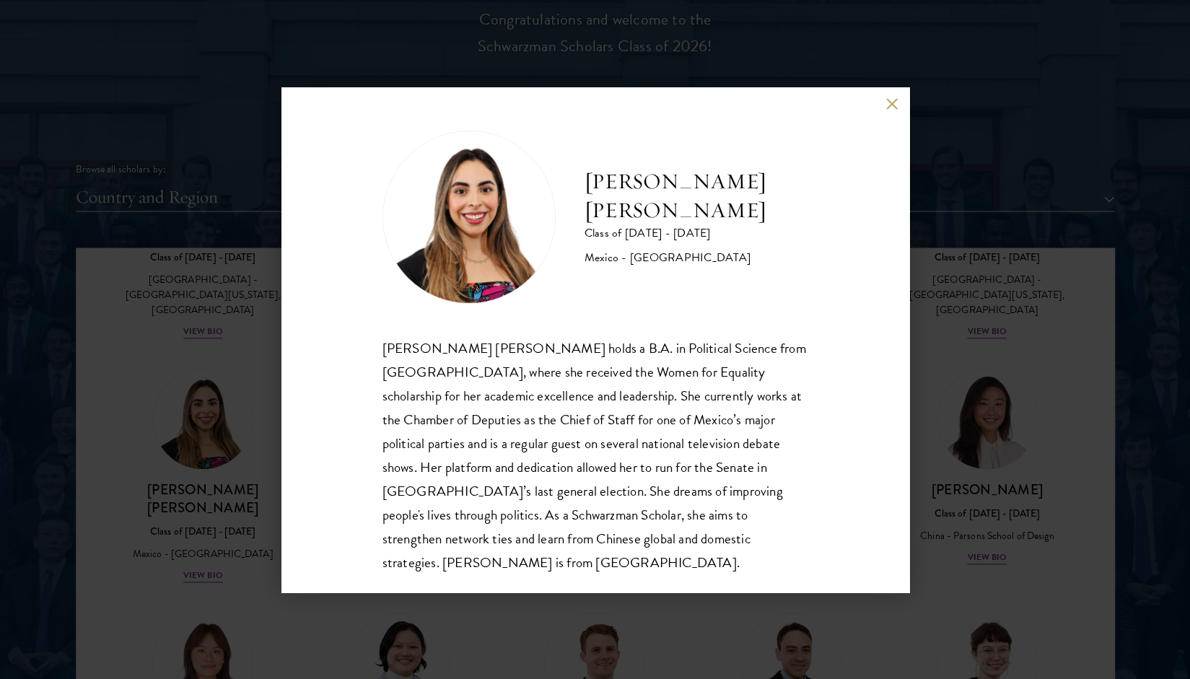
scroll to position [25, 0]
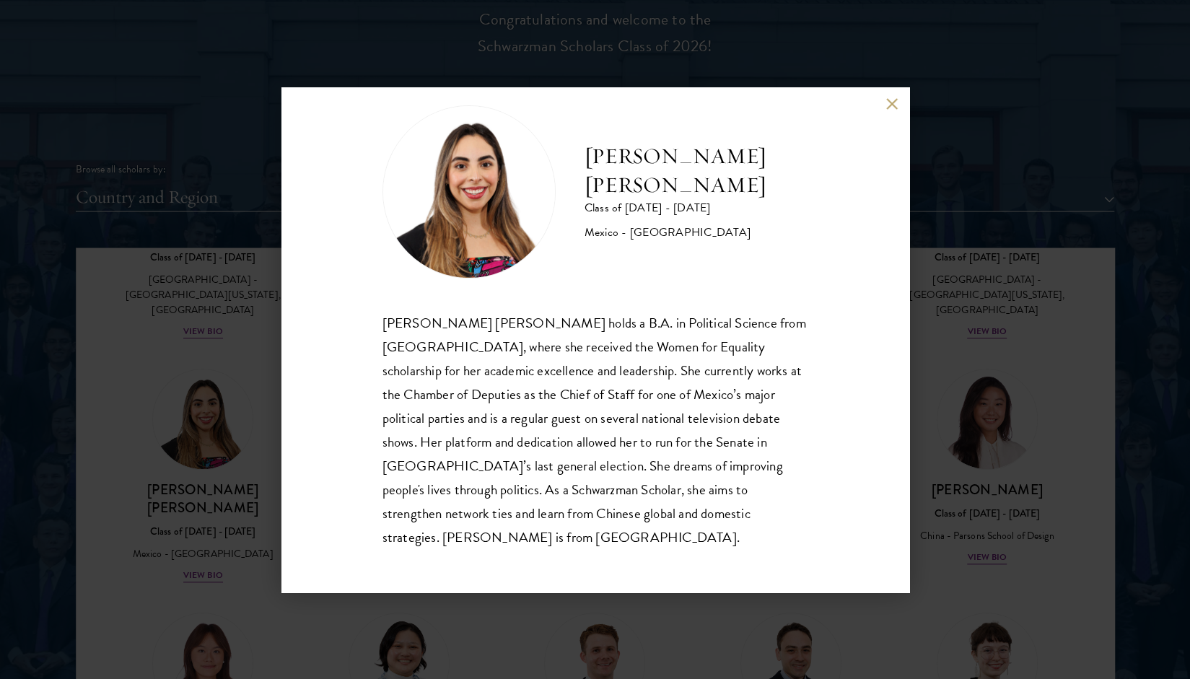
click at [1010, 463] on div "[PERSON_NAME] [PERSON_NAME] Class of [DATE] - [DATE] [GEOGRAPHIC_DATA] - [GEOGR…" at bounding box center [595, 339] width 1190 height 679
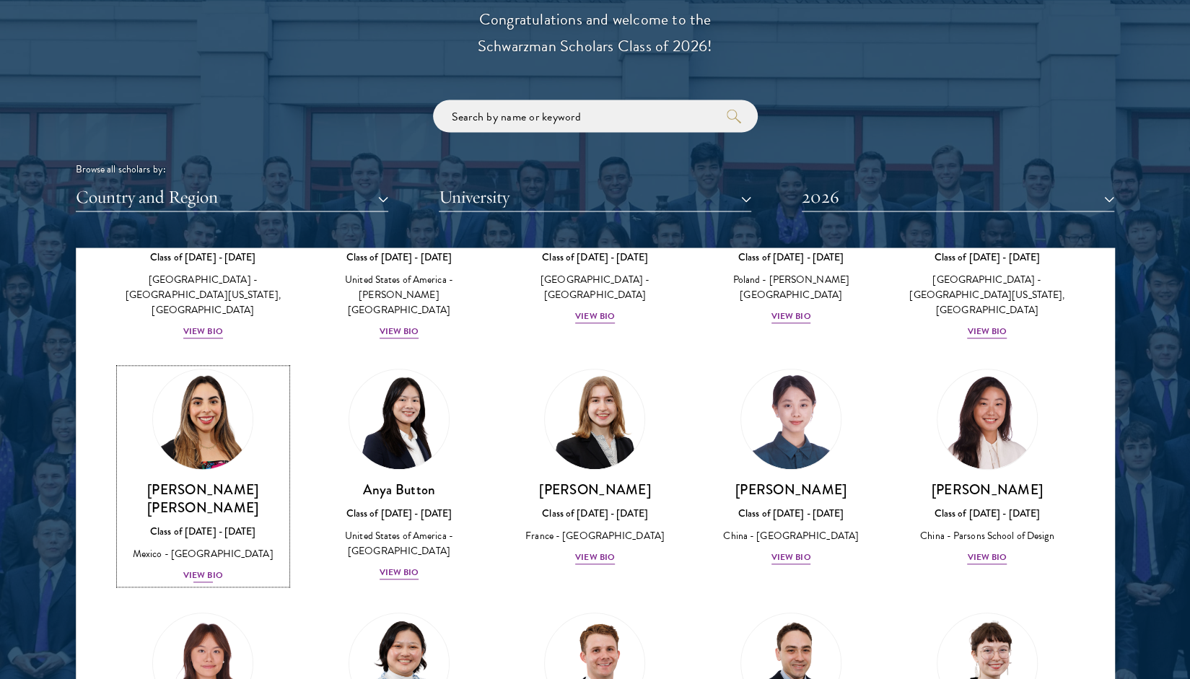
scroll to position [848, 0]
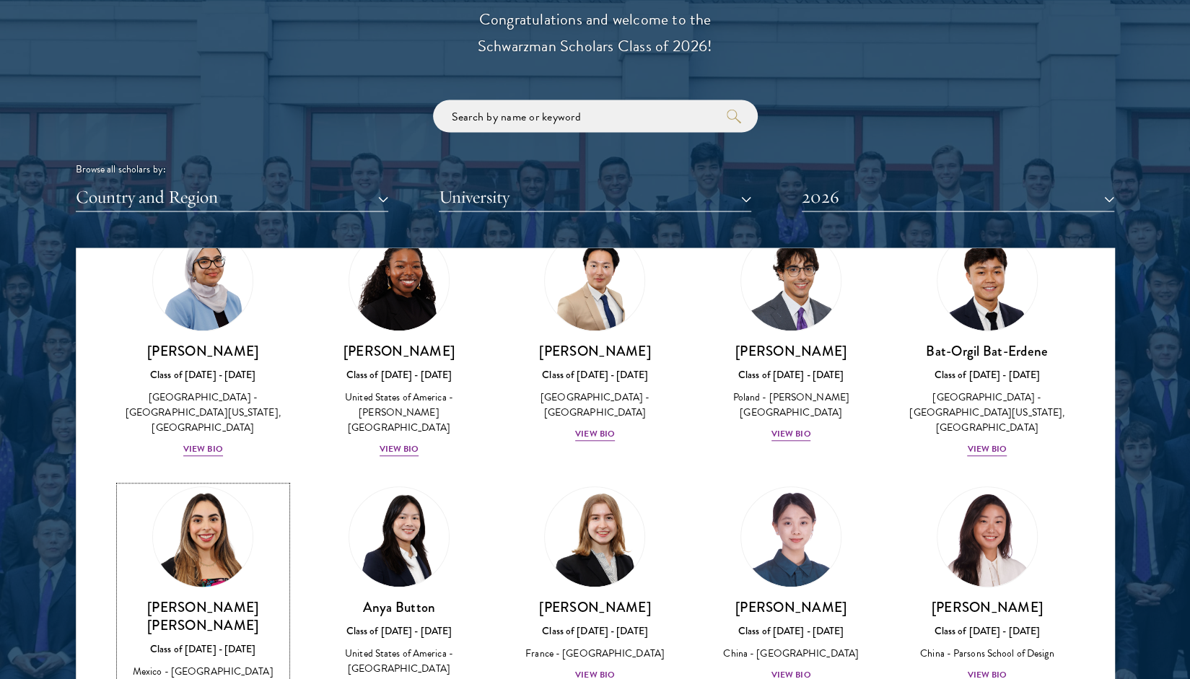
click at [162, 530] on img at bounding box center [203, 537] width 110 height 110
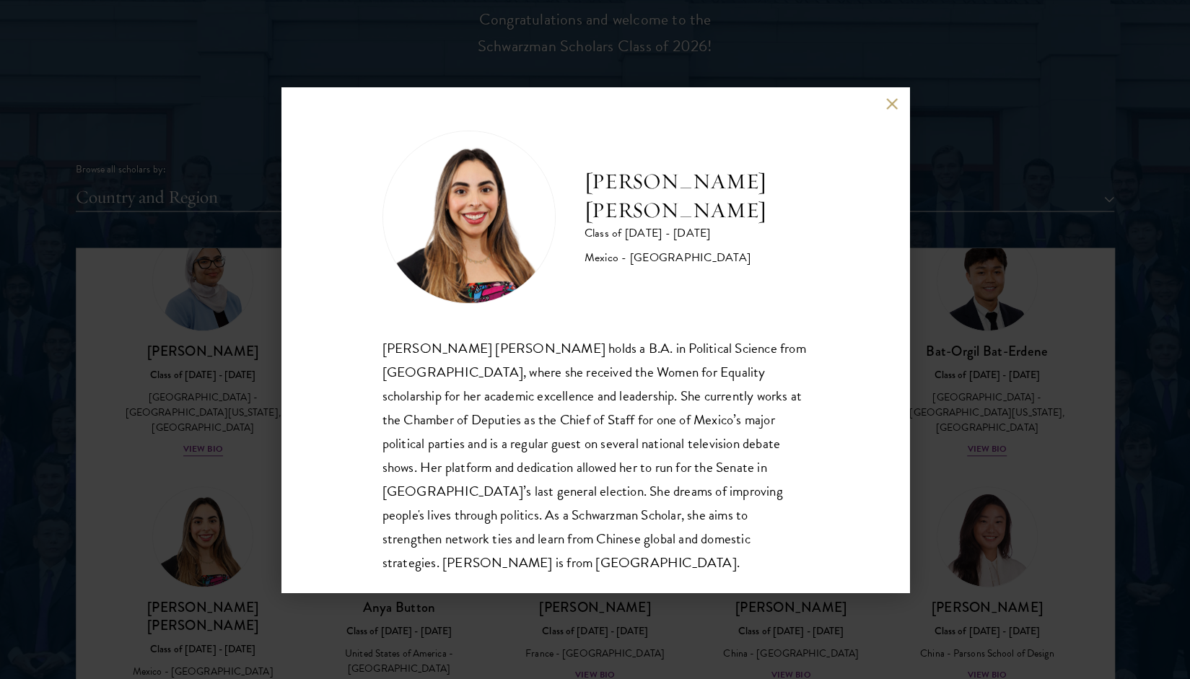
click at [58, 432] on div "[PERSON_NAME] [PERSON_NAME] Class of [DATE] - [DATE] [GEOGRAPHIC_DATA] - [GEOGR…" at bounding box center [595, 339] width 1190 height 679
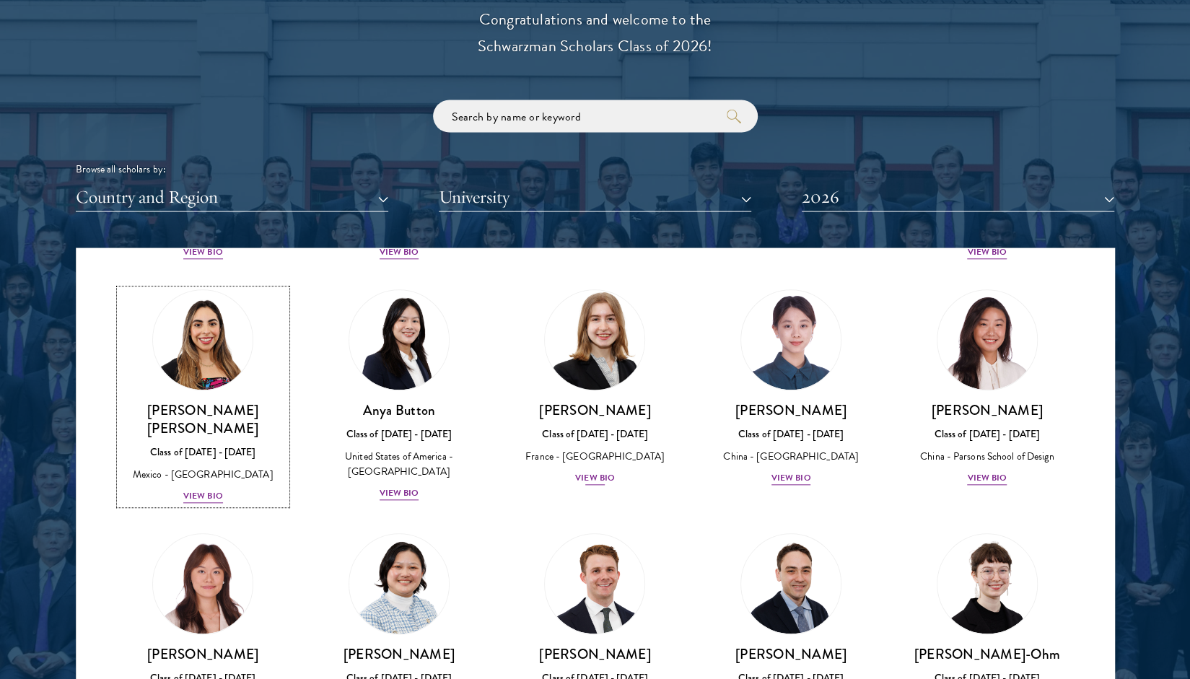
scroll to position [1069, 0]
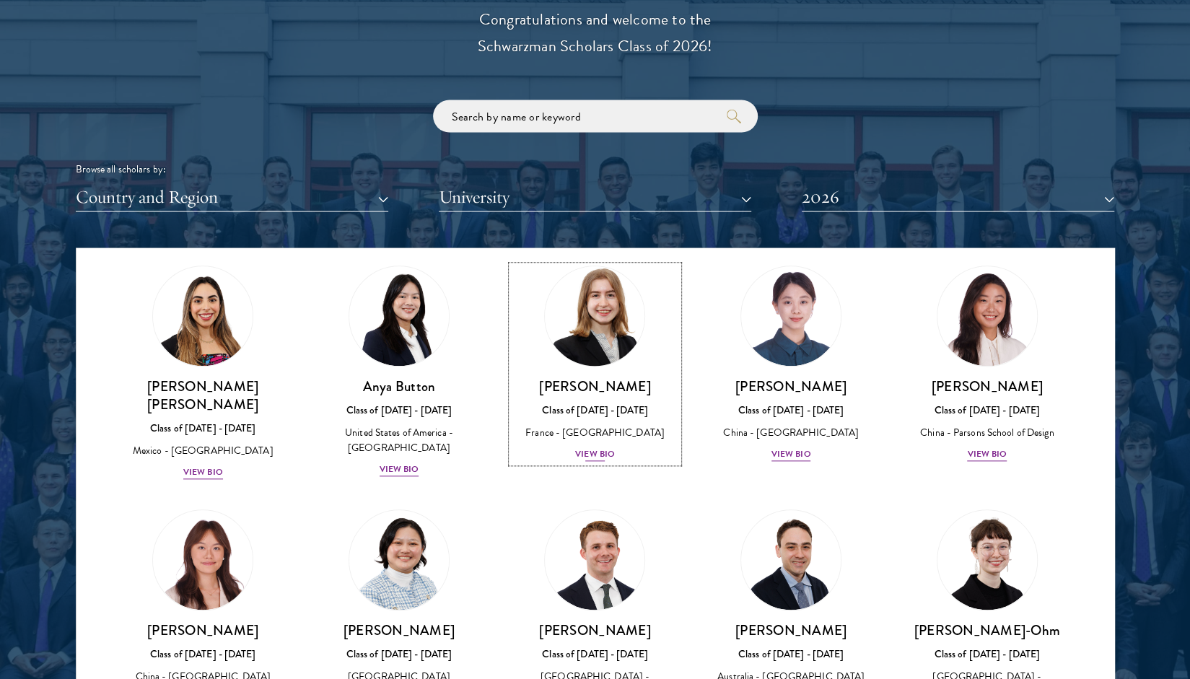
click at [595, 447] on div "View Bio" at bounding box center [595, 454] width 40 height 14
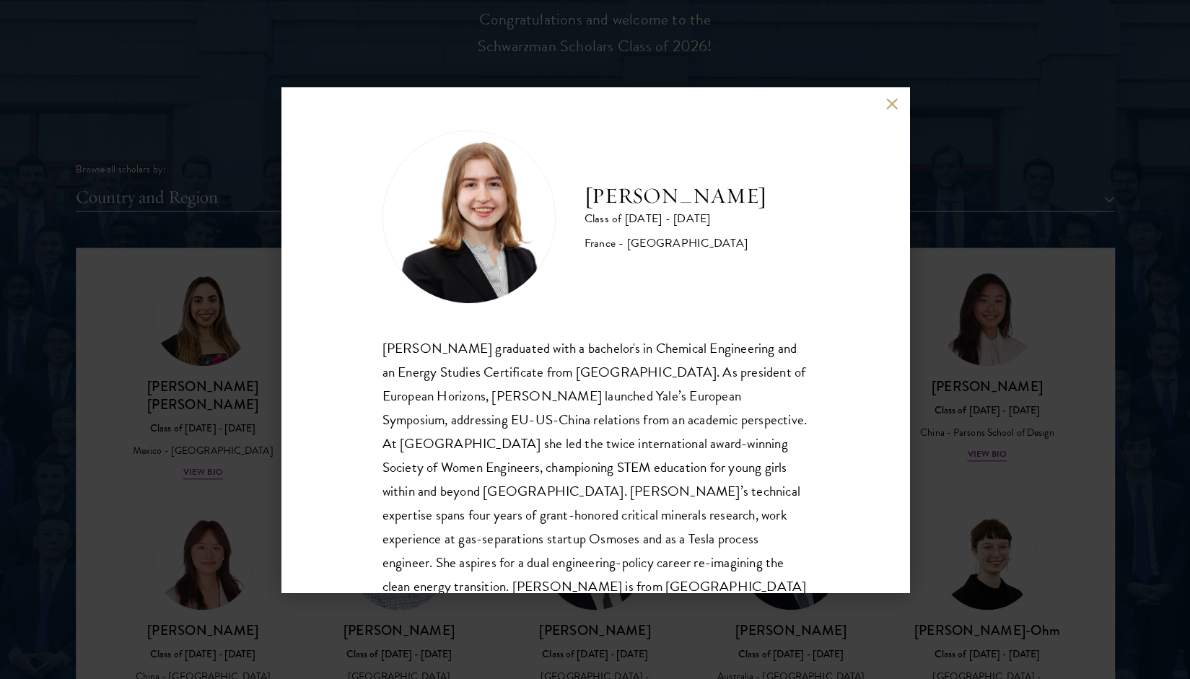
drag, startPoint x: 589, startPoint y: 178, endPoint x: 684, endPoint y: 213, distance: 100.9
click at [684, 211] on h2 "[PERSON_NAME]" at bounding box center [676, 196] width 182 height 29
copy h2 "[PERSON_NAME]"
click at [1161, 354] on div "[PERSON_NAME] Class of [DATE] - [DATE] [GEOGRAPHIC_DATA] - [GEOGRAPHIC_DATA] [P…" at bounding box center [595, 339] width 1190 height 679
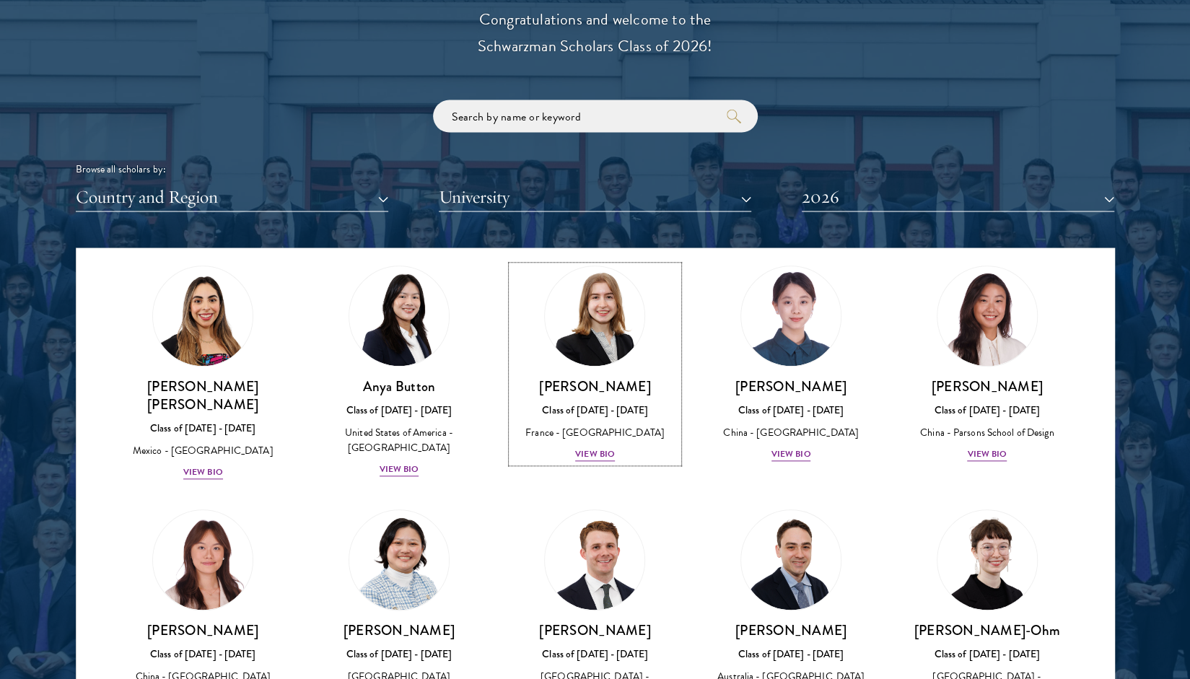
scroll to position [848, 0]
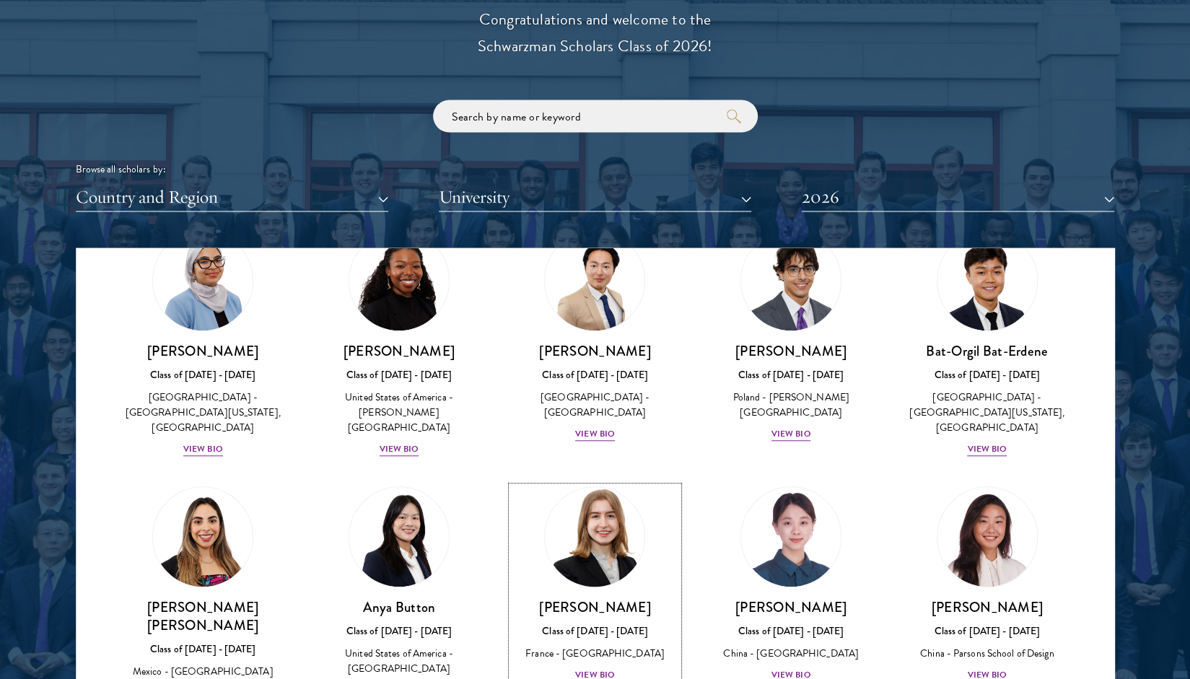
click at [585, 668] on div "View Bio" at bounding box center [595, 675] width 40 height 14
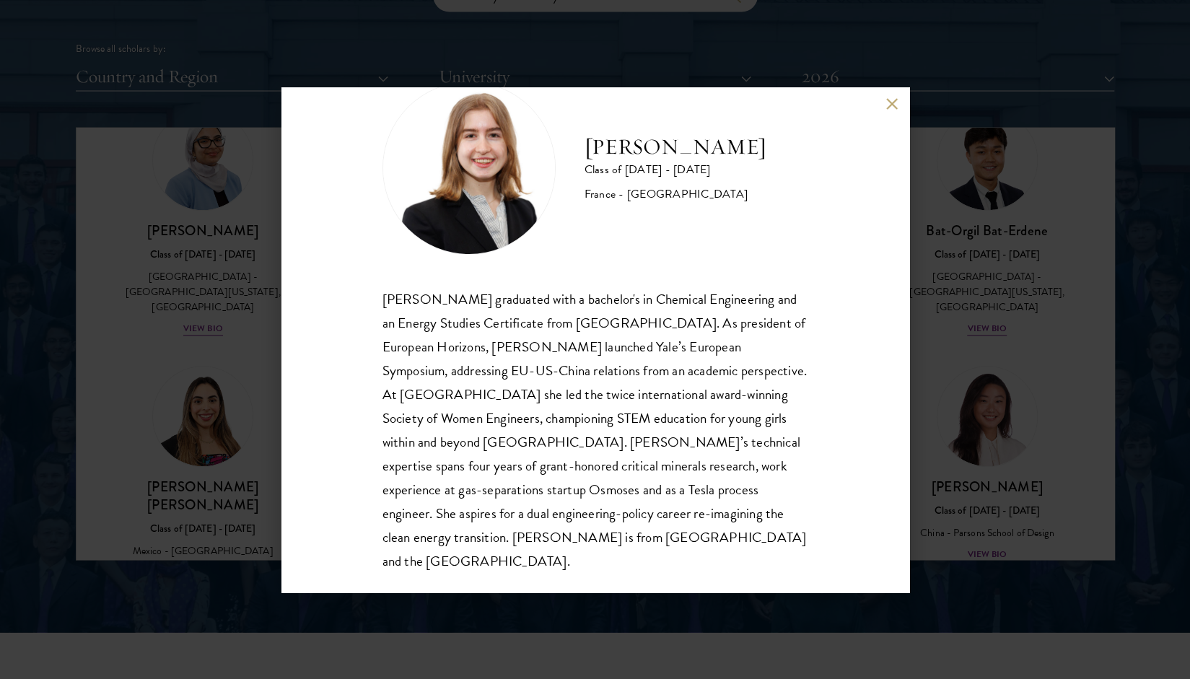
scroll to position [1789, 0]
click at [946, 415] on div "[PERSON_NAME] Class of [DATE] - [DATE] [GEOGRAPHIC_DATA] - [GEOGRAPHIC_DATA] [P…" at bounding box center [595, 339] width 1190 height 679
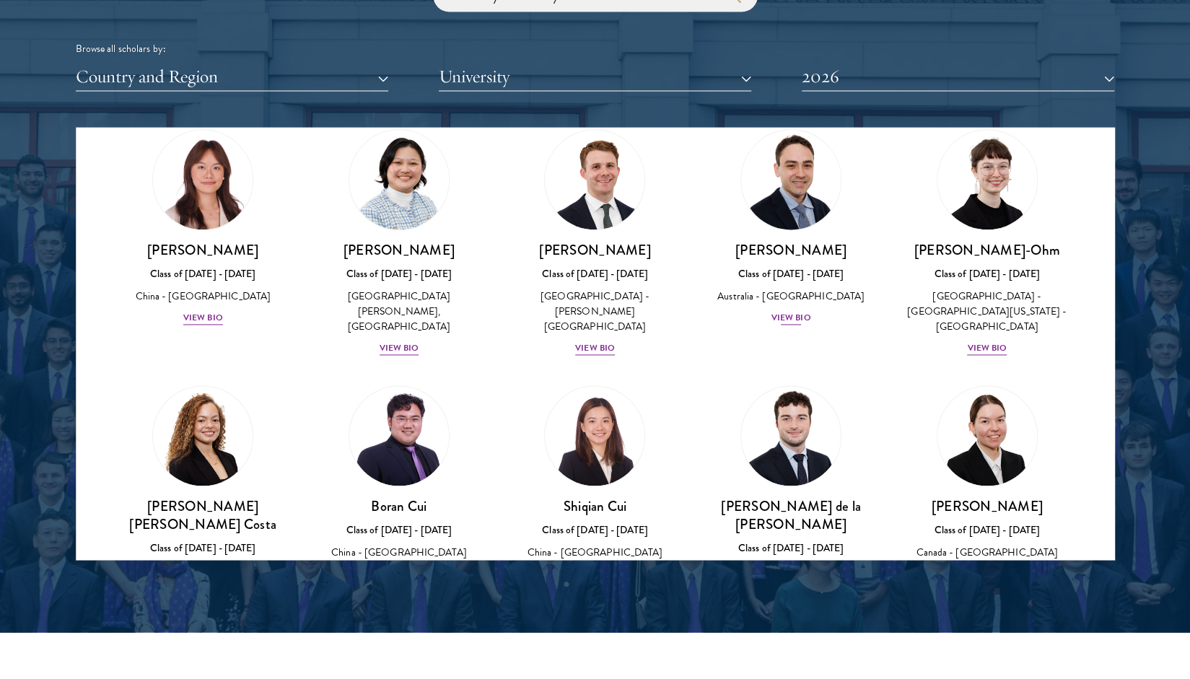
scroll to position [1331, 0]
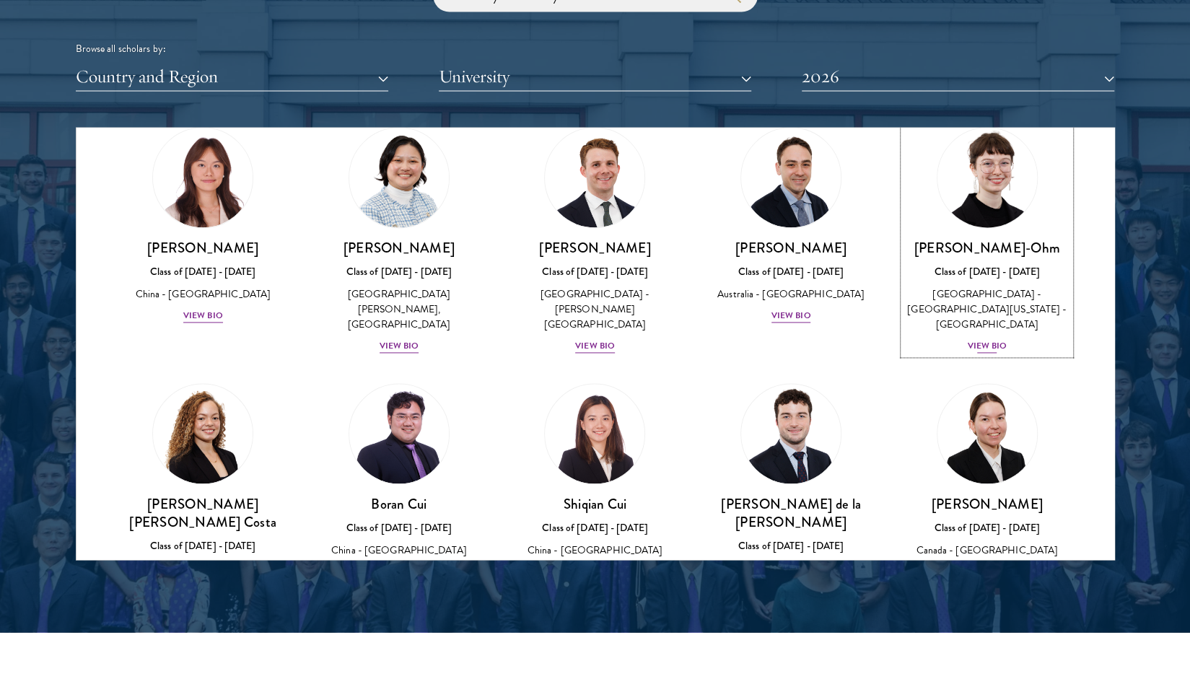
click at [984, 340] on div "View Bio" at bounding box center [987, 347] width 40 height 14
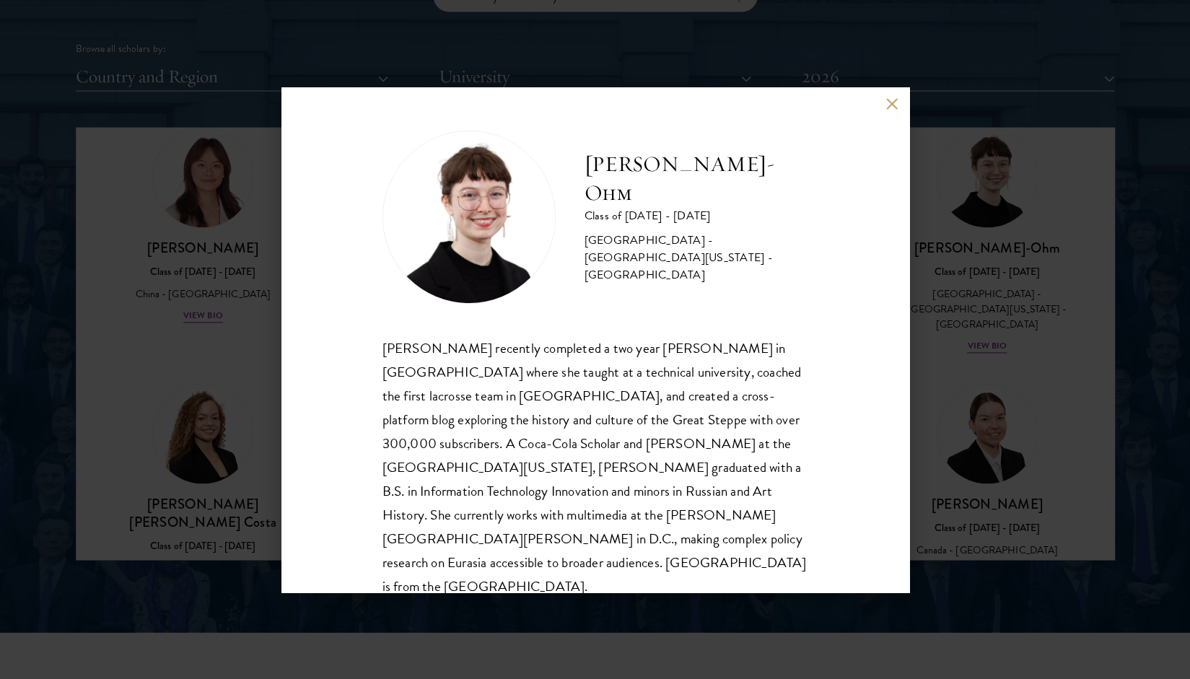
drag, startPoint x: 585, startPoint y: 198, endPoint x: 800, endPoint y: 196, distance: 215.8
click at [800, 196] on div "[PERSON_NAME]-Ohm Class of [DATE] - [DATE] [GEOGRAPHIC_DATA] - [GEOGRAPHIC_DATA…" at bounding box center [595, 339] width 628 height 505
copy h2 "[PERSON_NAME]-Ohm"
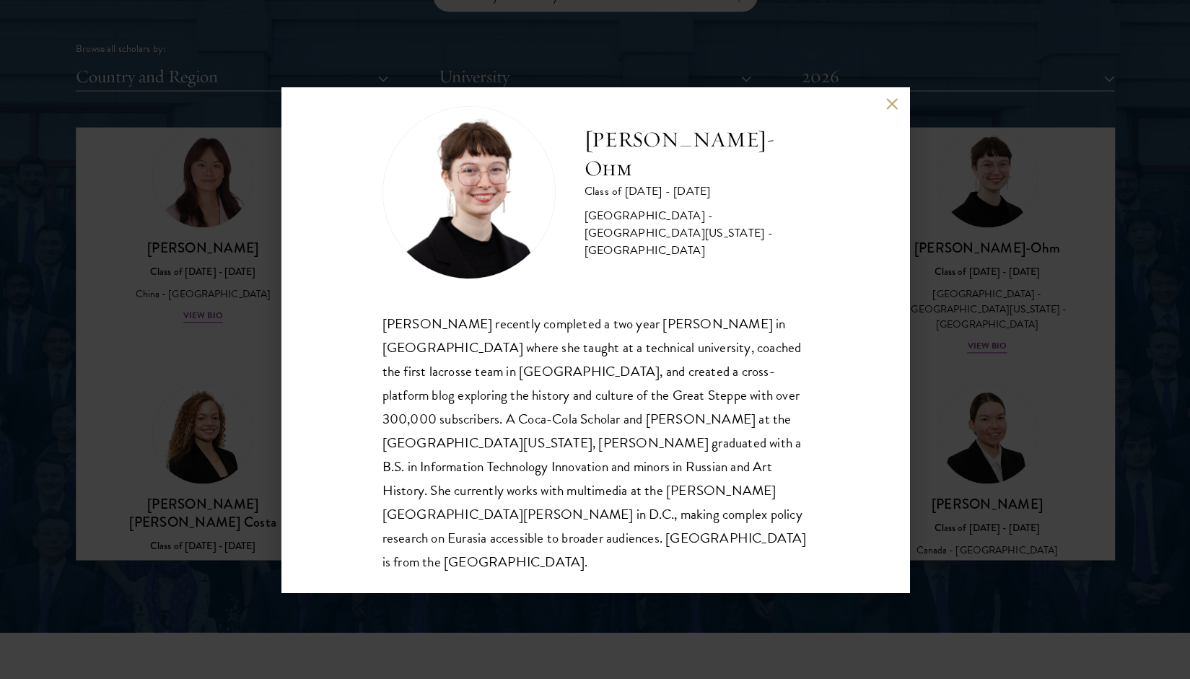
scroll to position [25, 0]
click at [1148, 253] on div "[PERSON_NAME]-Ohm Class of [DATE] - [DATE] [GEOGRAPHIC_DATA] - [GEOGRAPHIC_DATA…" at bounding box center [595, 339] width 1190 height 679
click at [1061, 266] on div "[PERSON_NAME]-Ohm Class of [DATE] - [DATE] [GEOGRAPHIC_DATA] - [GEOGRAPHIC_DATA…" at bounding box center [595, 339] width 1190 height 679
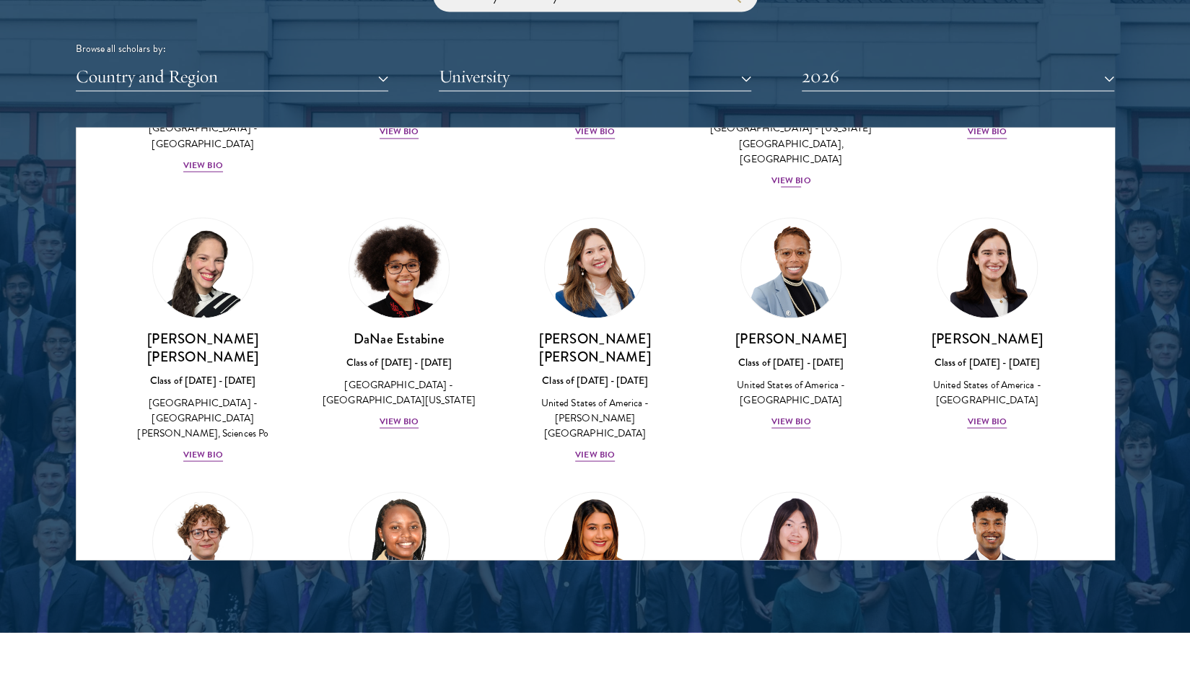
scroll to position [1781, 0]
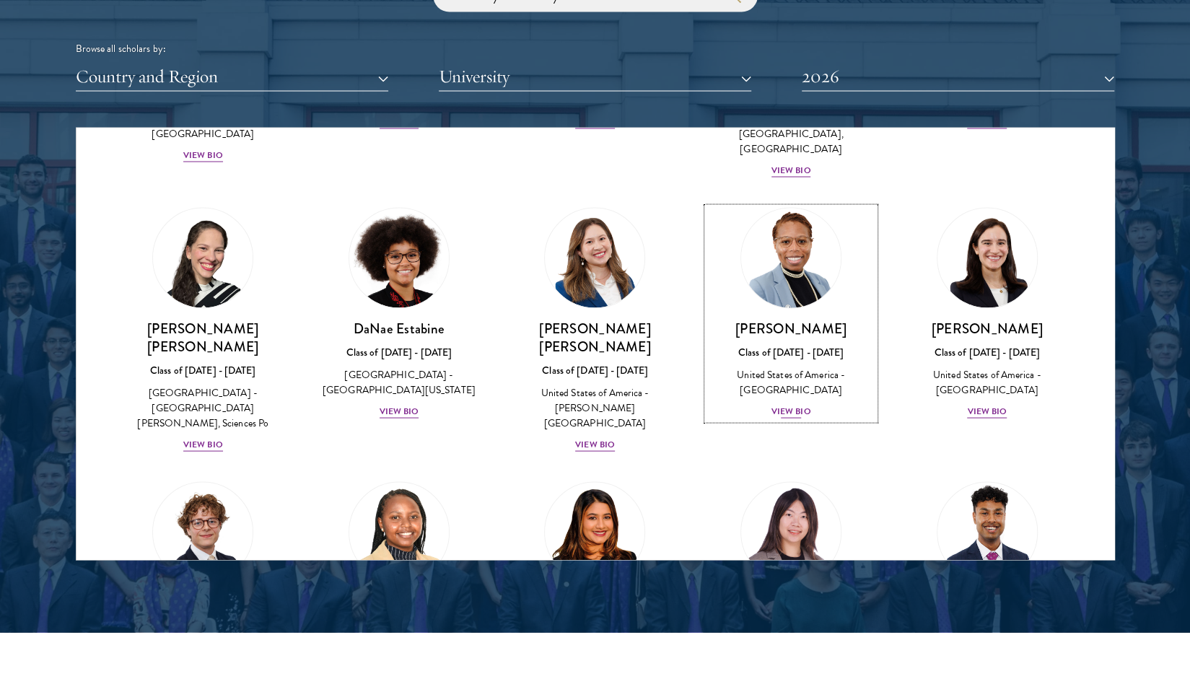
click at [769, 331] on div "[PERSON_NAME] Class of [DATE] - [DATE] [GEOGRAPHIC_DATA] - [GEOGRAPHIC_DATA] Vi…" at bounding box center [790, 370] width 167 height 100
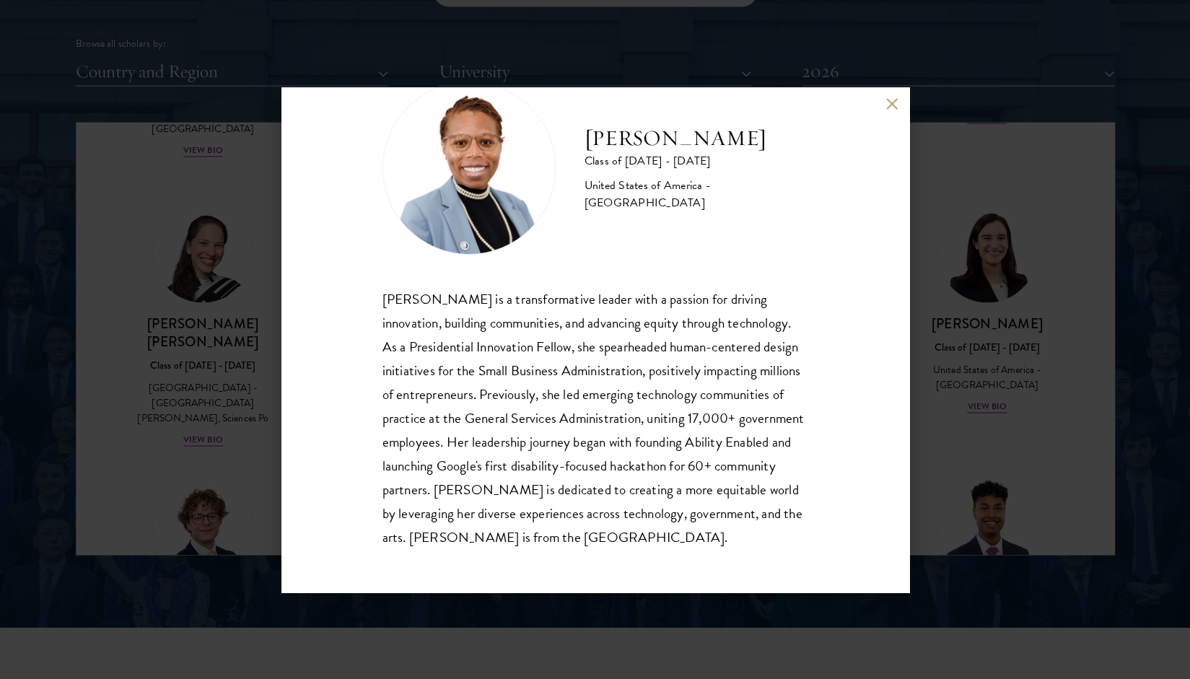
scroll to position [1803, 0]
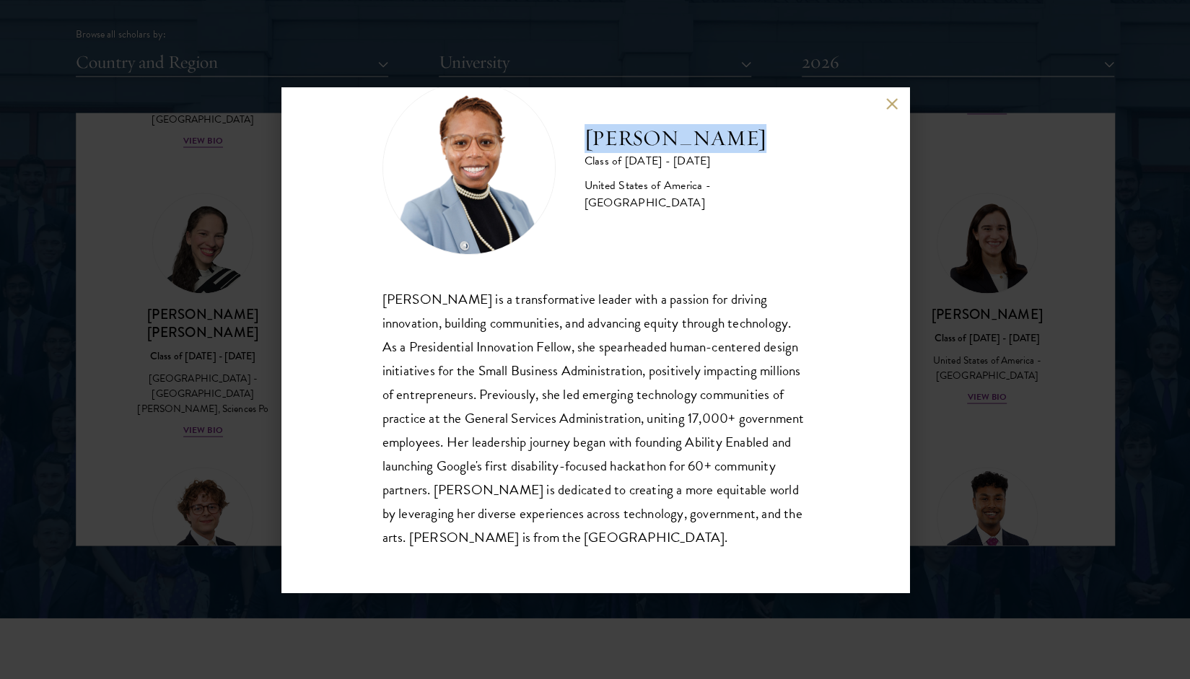
drag, startPoint x: 586, startPoint y: 145, endPoint x: 764, endPoint y: 145, distance: 178.3
click at [764, 145] on h2 "[PERSON_NAME]" at bounding box center [697, 138] width 224 height 29
copy h2 "[PERSON_NAME]"
click at [1026, 261] on div "[PERSON_NAME] Class of [DATE] - [DATE] [GEOGRAPHIC_DATA] - [GEOGRAPHIC_DATA] [P…" at bounding box center [595, 339] width 1190 height 679
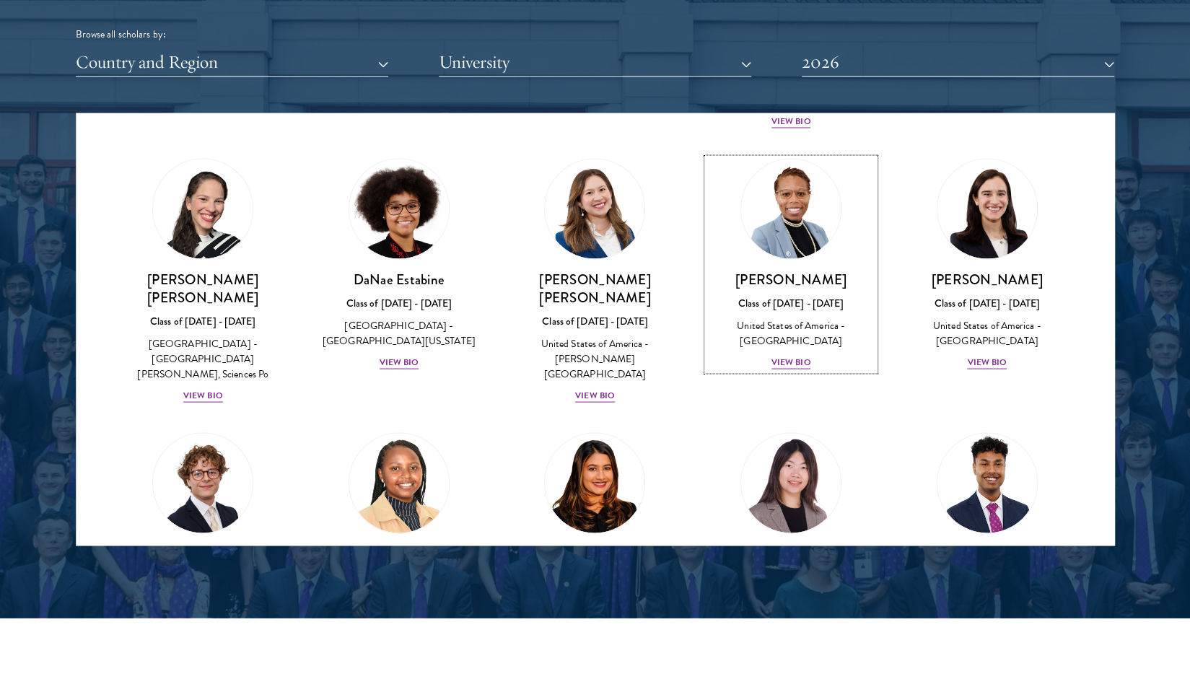
scroll to position [1817, 0]
click at [983, 355] on div "View Bio" at bounding box center [987, 362] width 40 height 14
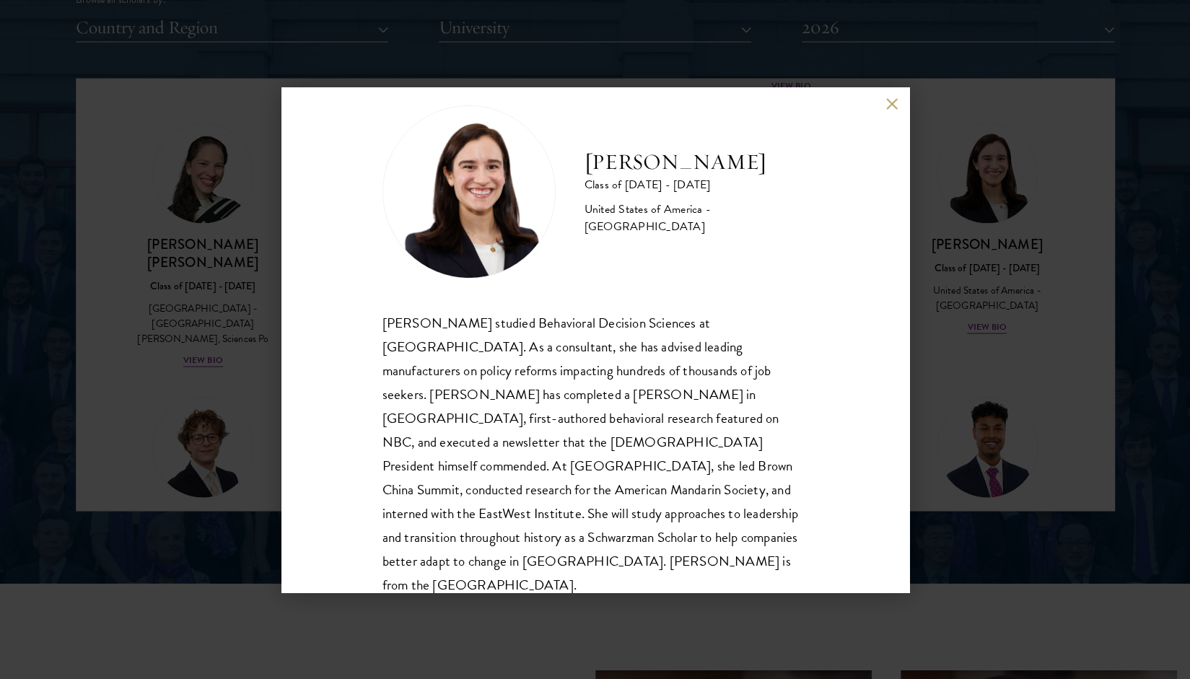
scroll to position [2035, 0]
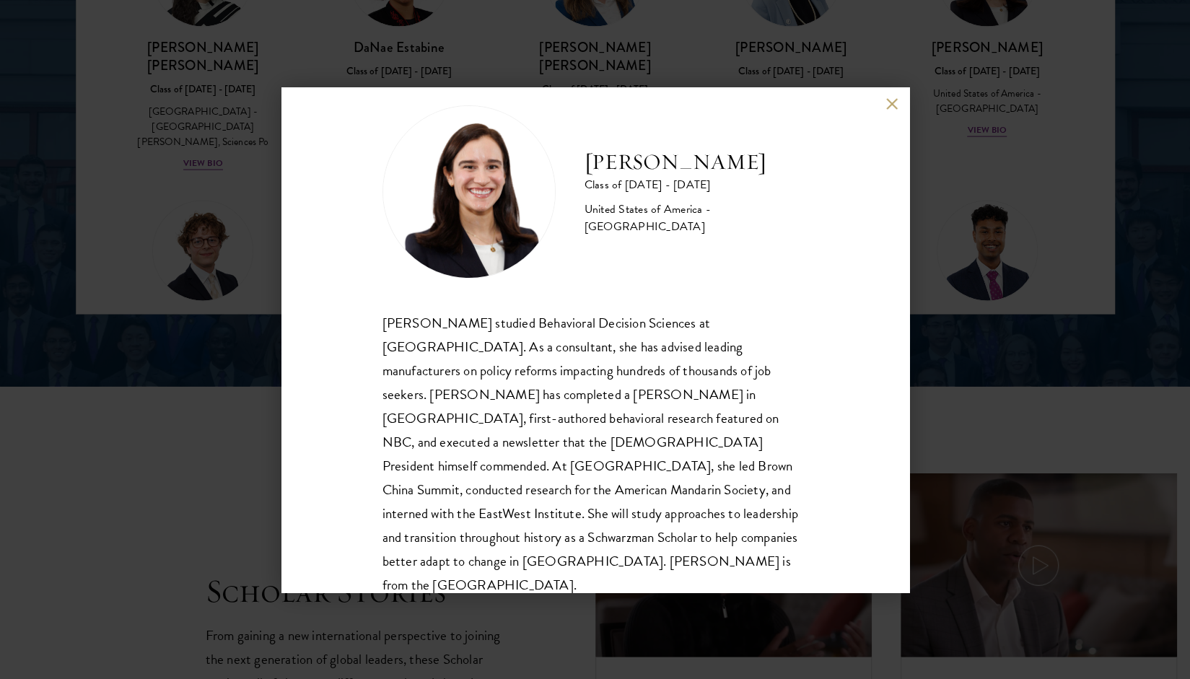
click at [1024, 253] on div "[PERSON_NAME] Class of [DATE] - [DATE] [GEOGRAPHIC_DATA] - [GEOGRAPHIC_DATA] [P…" at bounding box center [595, 339] width 1190 height 679
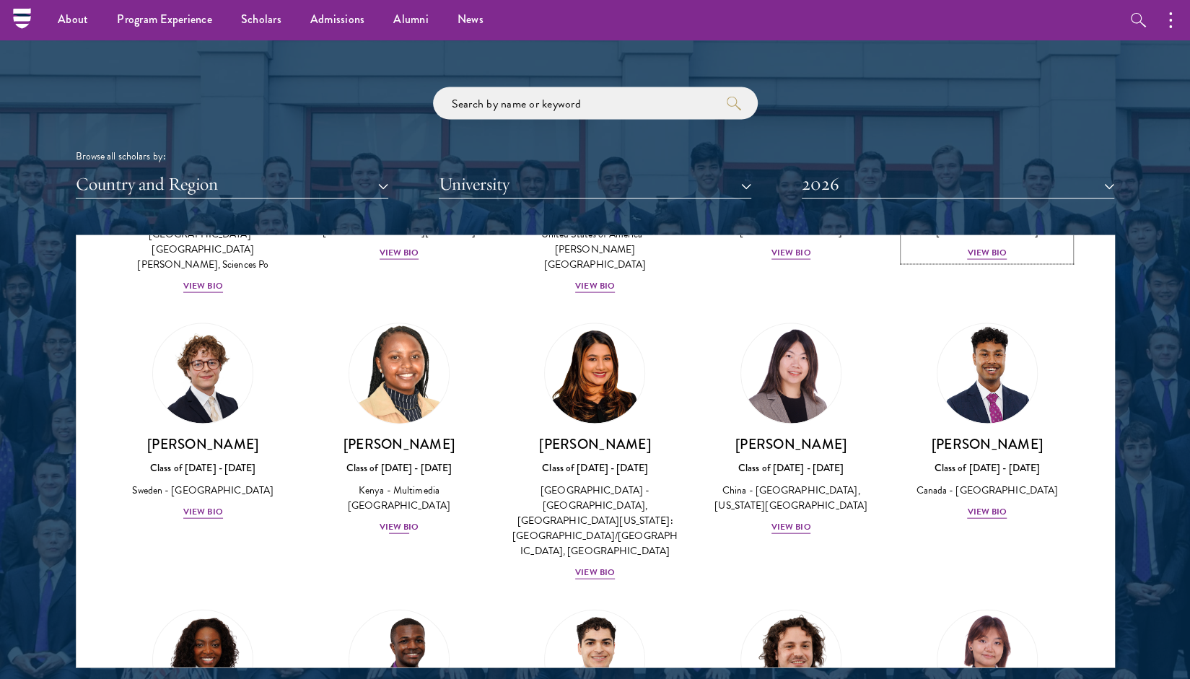
scroll to position [2073, 0]
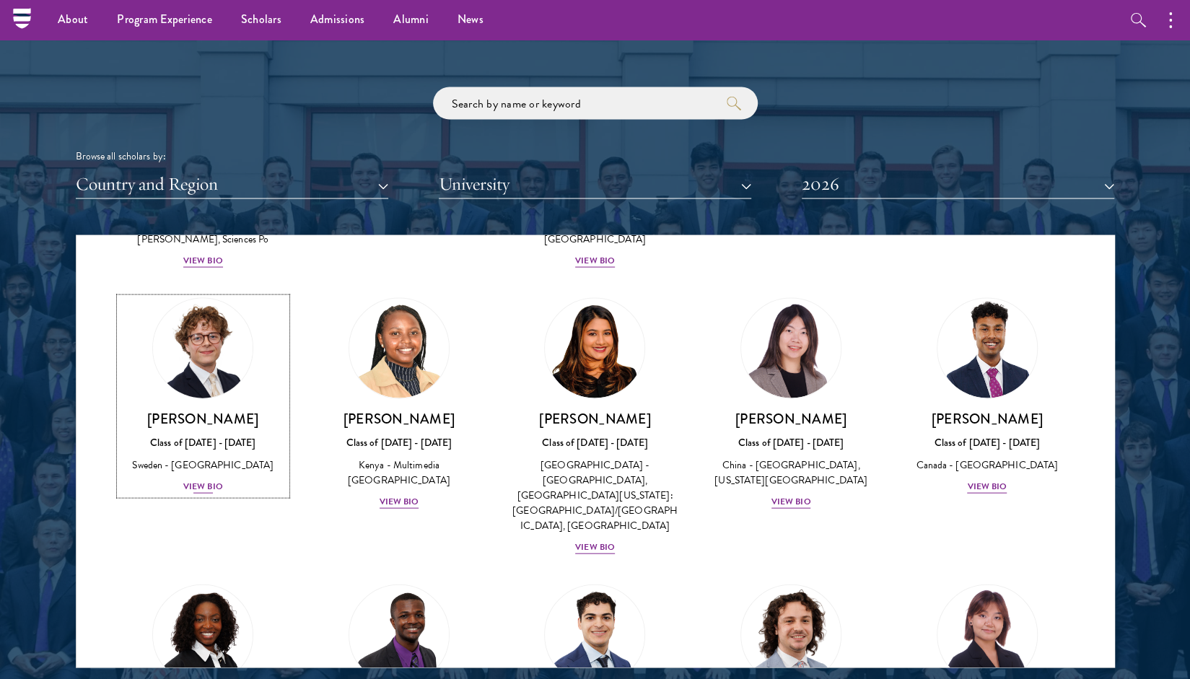
click at [165, 409] on div "[PERSON_NAME] Class of [DATE] - [DATE] [GEOGRAPHIC_DATA] - [GEOGRAPHIC_DATA] Vi…" at bounding box center [203, 451] width 167 height 85
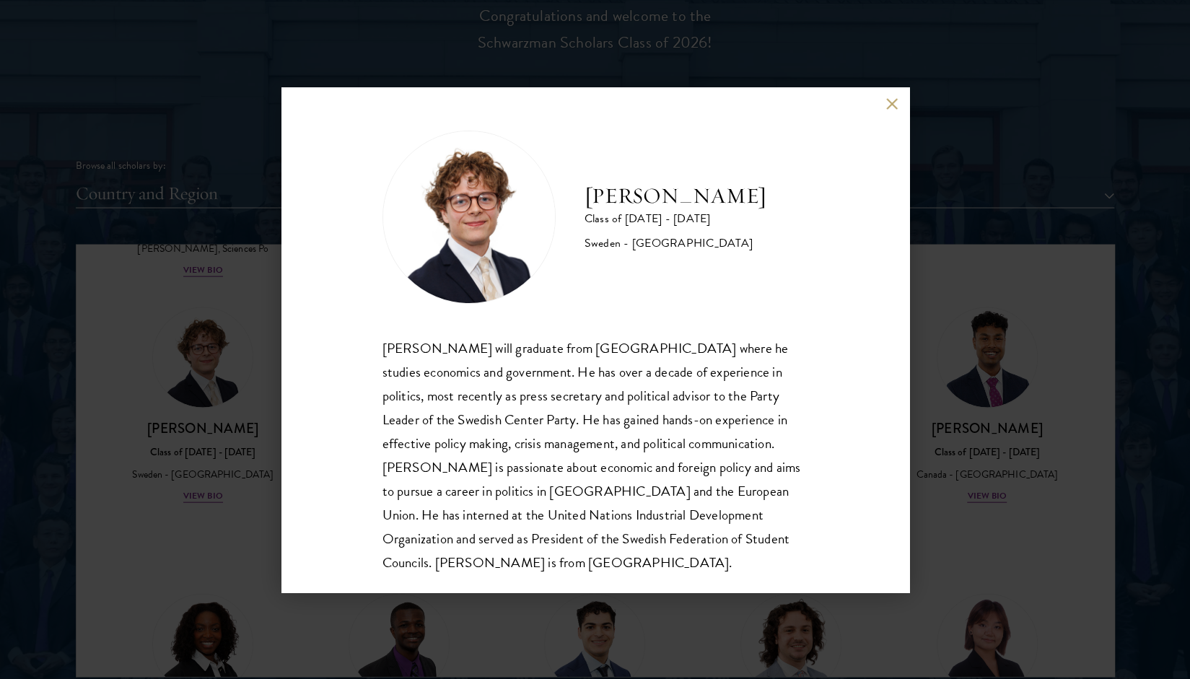
scroll to position [1, 0]
click at [976, 416] on div "[PERSON_NAME] Class of [DATE] - [DATE] [GEOGRAPHIC_DATA] - [GEOGRAPHIC_DATA] [P…" at bounding box center [595, 339] width 1190 height 679
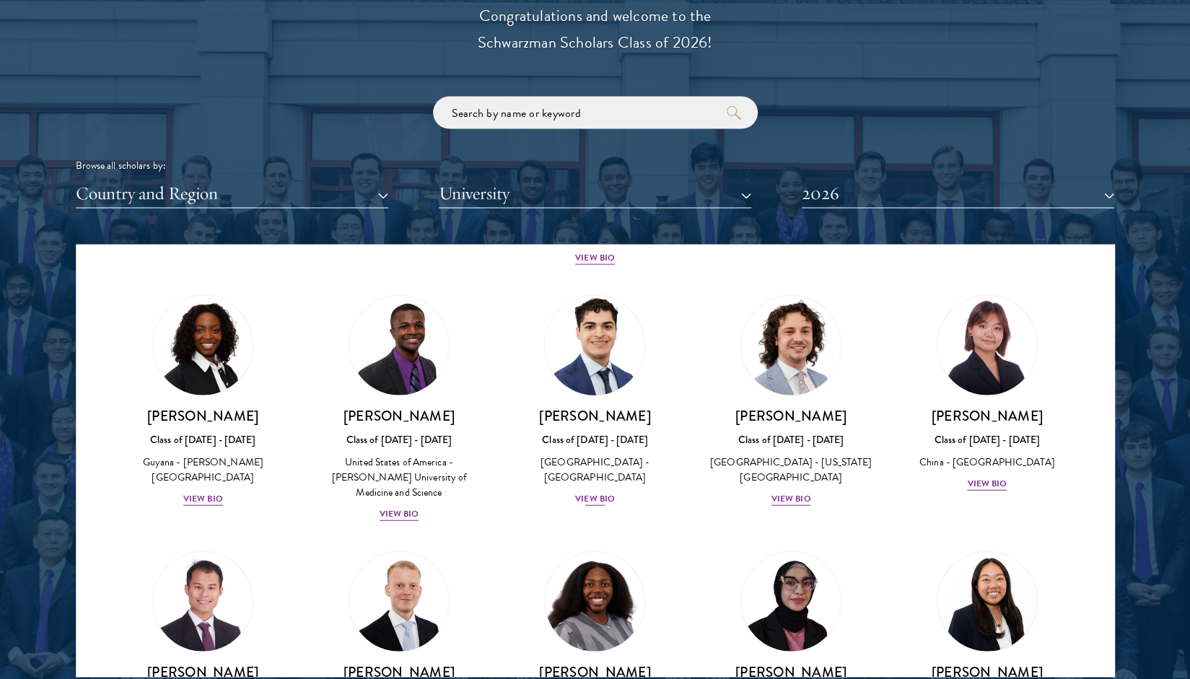
scroll to position [2455, 0]
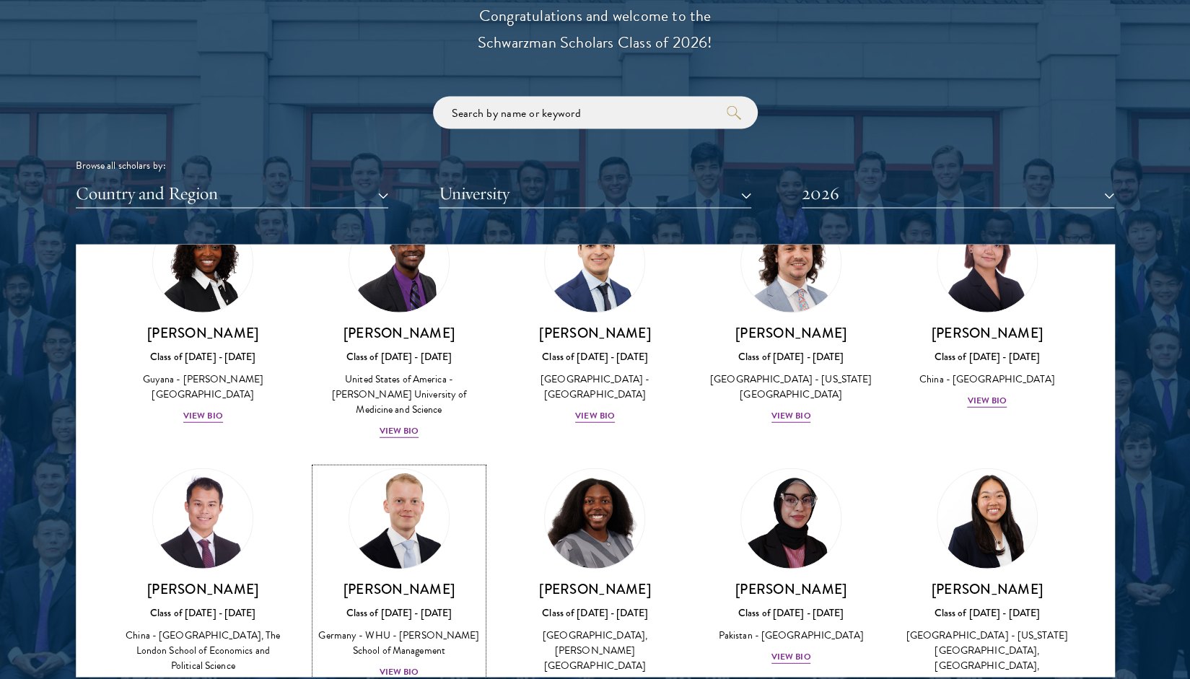
click at [399, 580] on h3 "[PERSON_NAME]" at bounding box center [398, 589] width 167 height 18
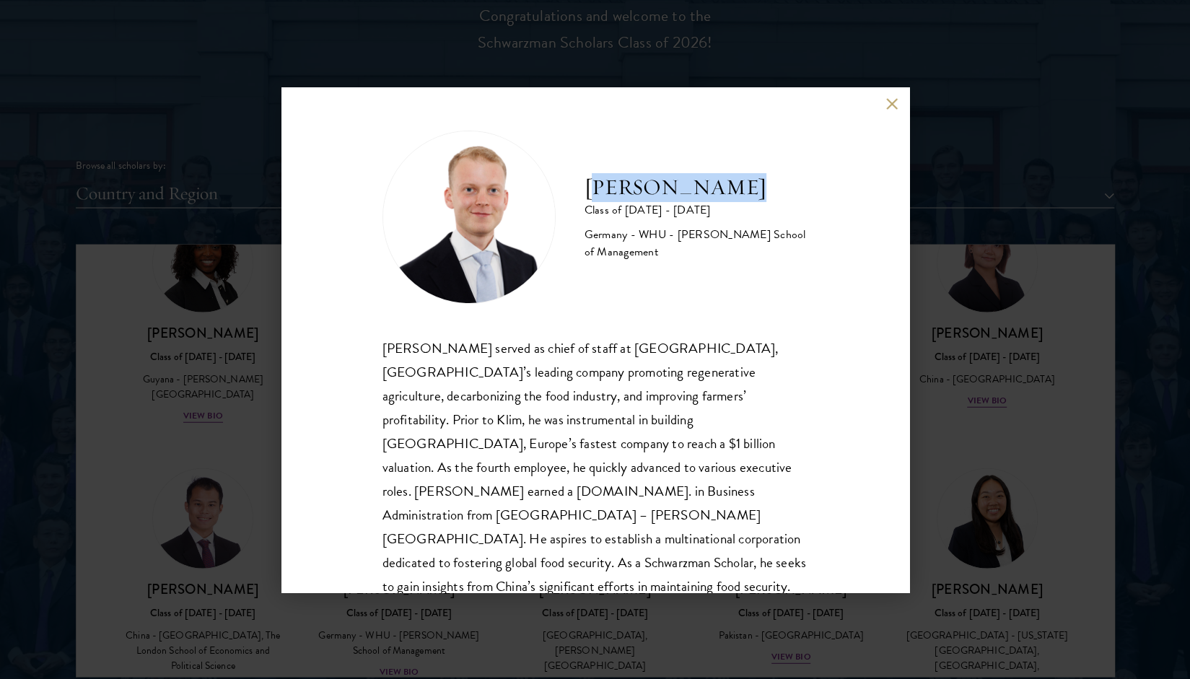
drag, startPoint x: 602, startPoint y: 183, endPoint x: 745, endPoint y: 191, distance: 143.1
click at [745, 191] on h2 "[PERSON_NAME]" at bounding box center [697, 187] width 224 height 29
drag, startPoint x: 749, startPoint y: 196, endPoint x: 764, endPoint y: 196, distance: 14.4
click at [751, 196] on h2 "[PERSON_NAME]" at bounding box center [697, 187] width 224 height 29
drag, startPoint x: 730, startPoint y: 196, endPoint x: 587, endPoint y: 200, distance: 143.0
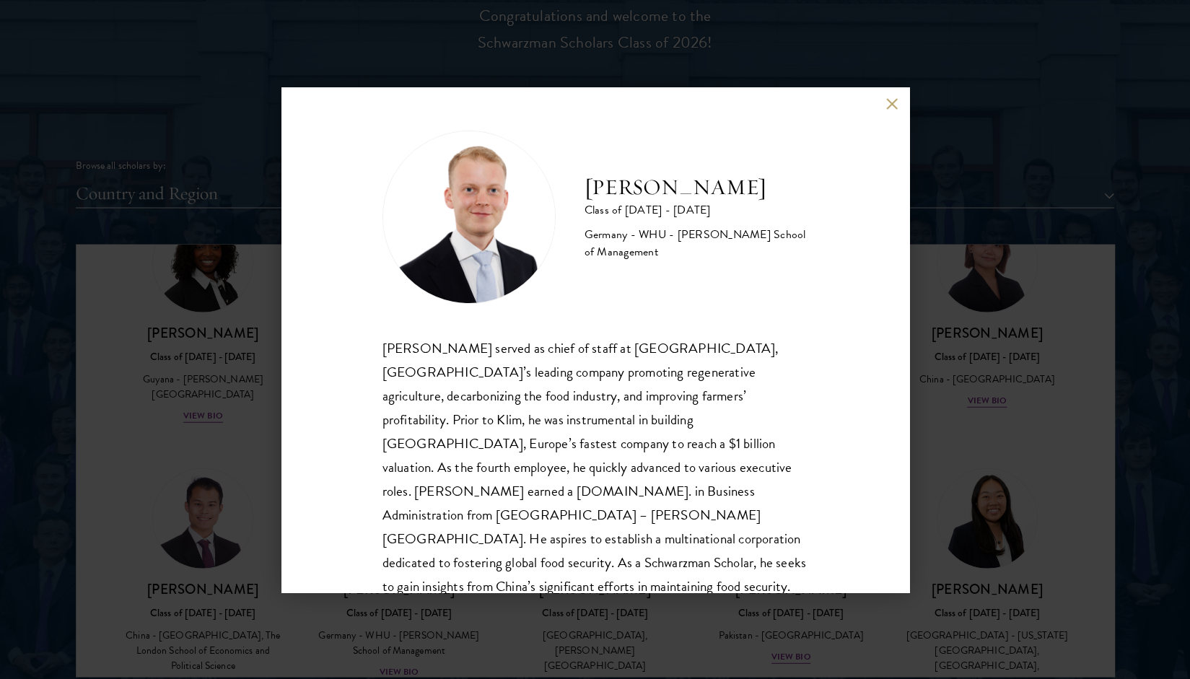
click at [587, 200] on h2 "[PERSON_NAME]" at bounding box center [697, 187] width 224 height 29
copy h2 "[PERSON_NAME]"
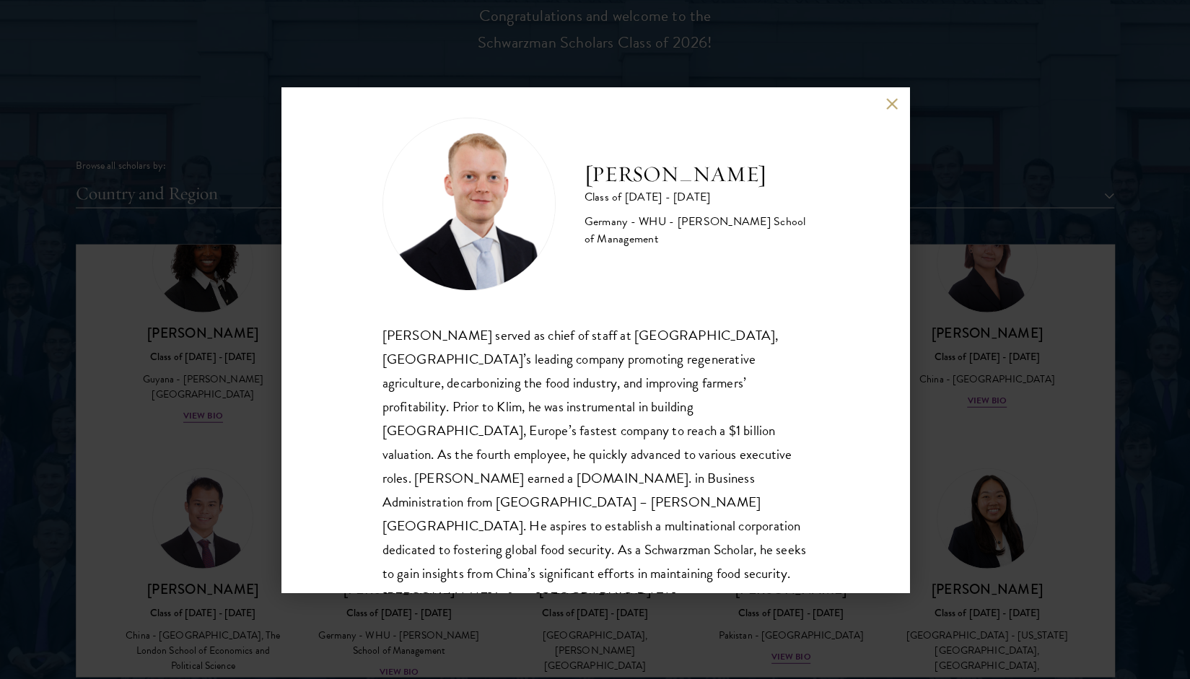
scroll to position [25, 0]
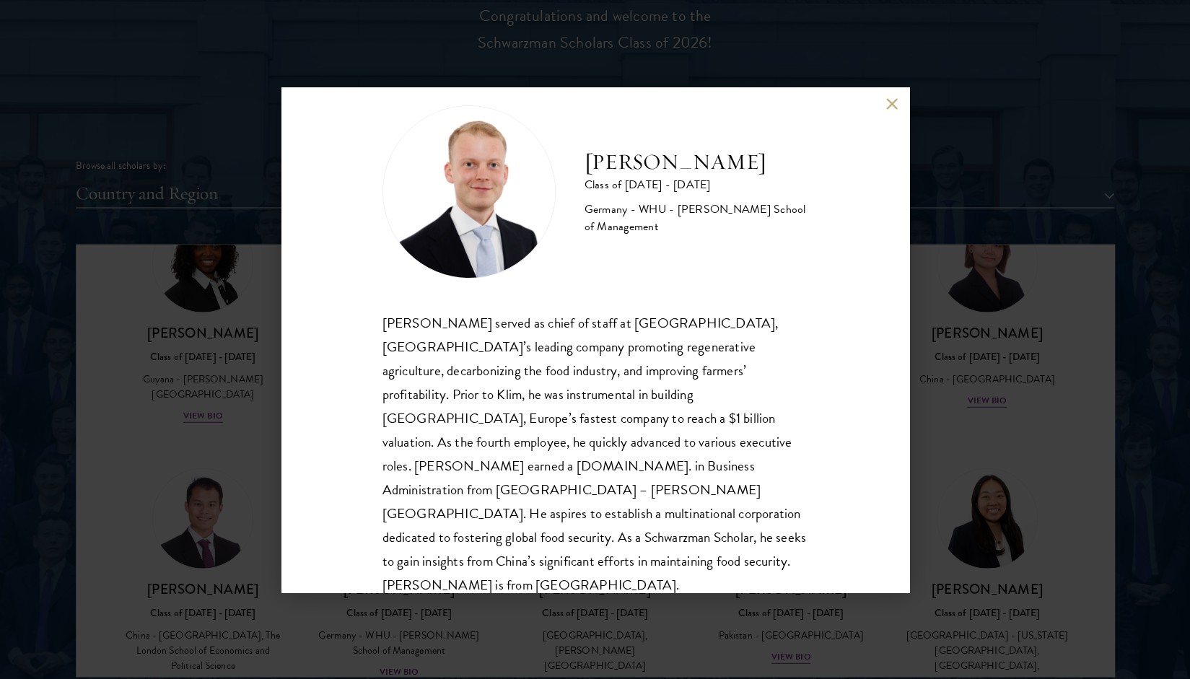
click at [964, 342] on div "[PERSON_NAME] Class of [DATE] - [DATE] [GEOGRAPHIC_DATA] - [GEOGRAPHIC_DATA] - …" at bounding box center [595, 339] width 1190 height 679
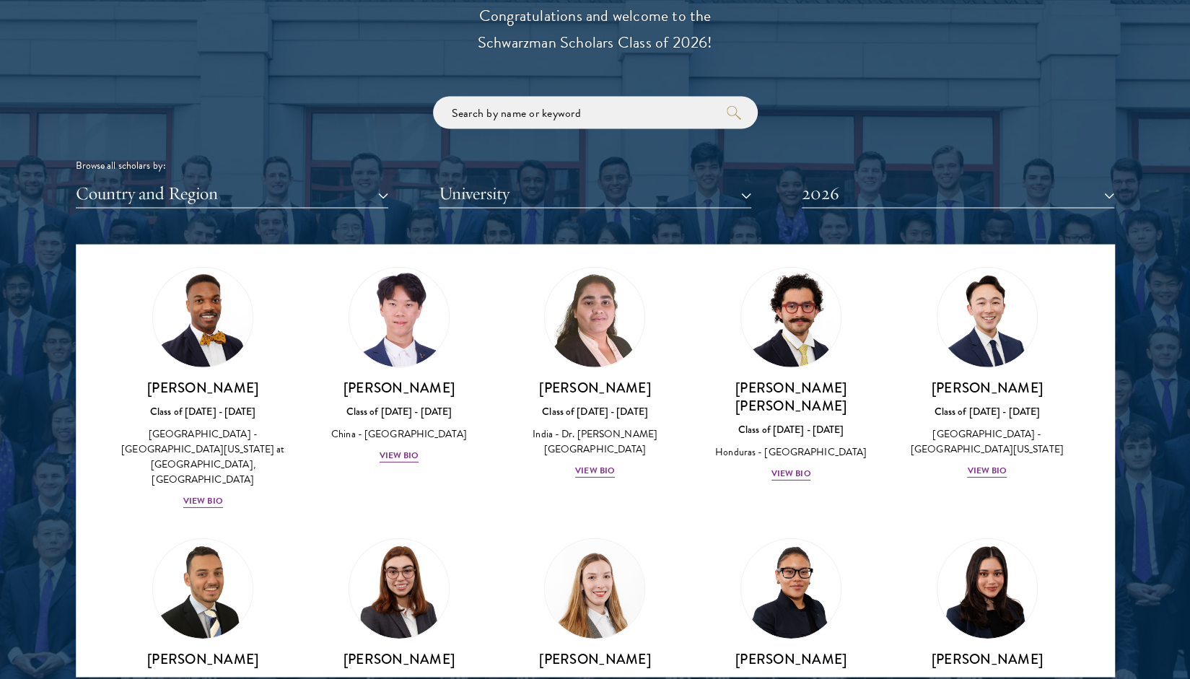
scroll to position [2929, 0]
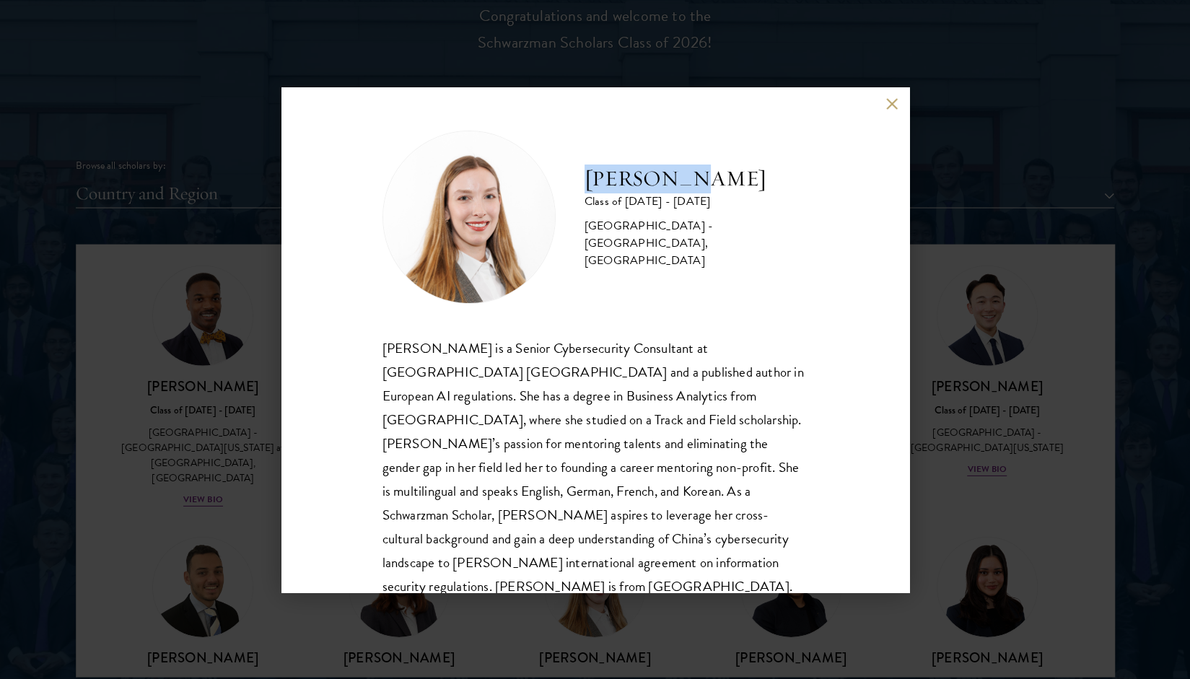
drag, startPoint x: 584, startPoint y: 187, endPoint x: 695, endPoint y: 188, distance: 111.2
click at [695, 187] on h2 "[PERSON_NAME]" at bounding box center [697, 179] width 224 height 29
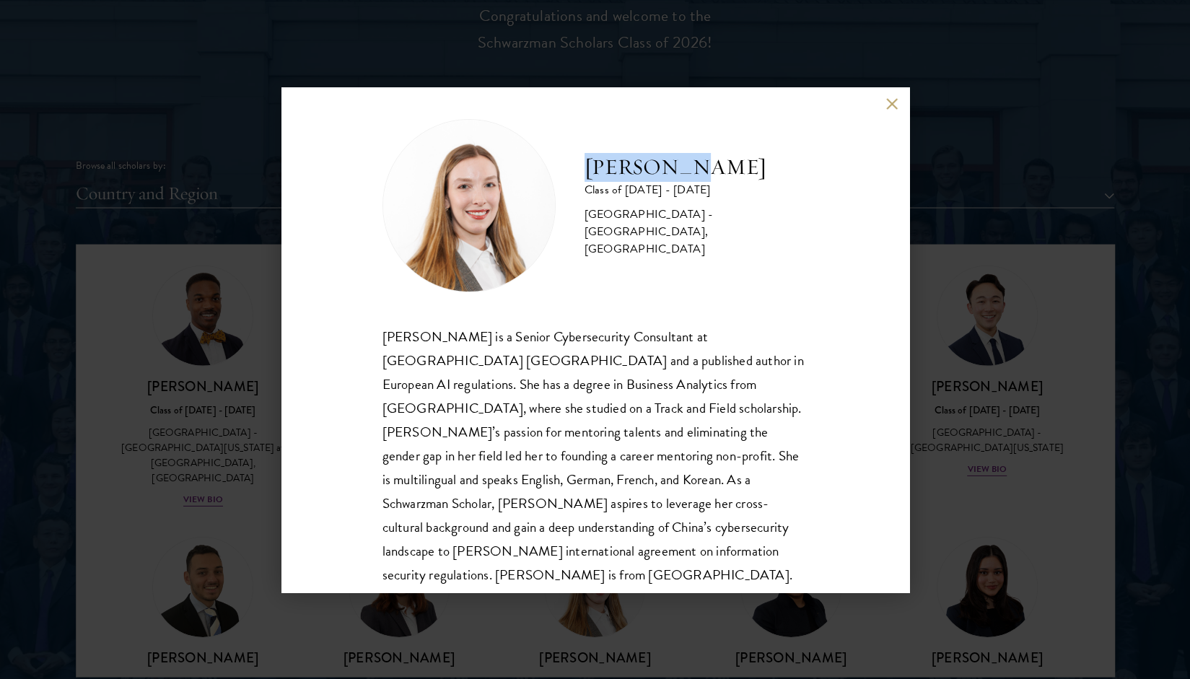
scroll to position [25, 0]
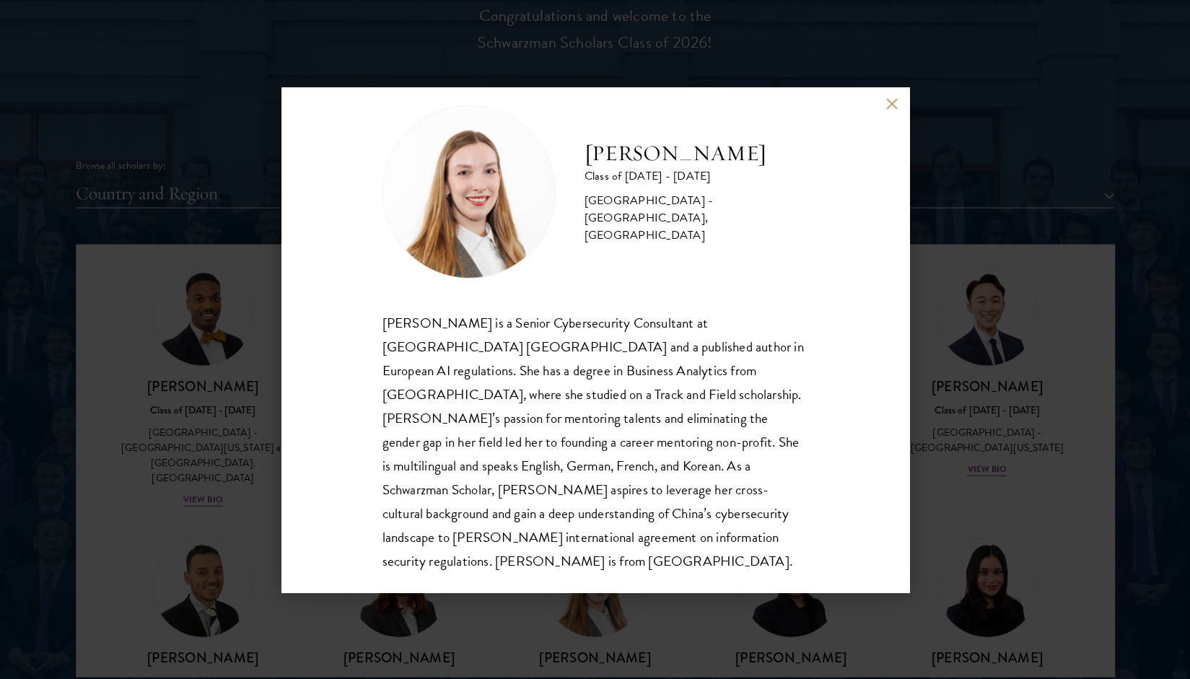
click at [1003, 460] on div "[PERSON_NAME] Class of [DATE] - [DATE] [GEOGRAPHIC_DATA] - [GEOGRAPHIC_DATA], […" at bounding box center [595, 339] width 1190 height 679
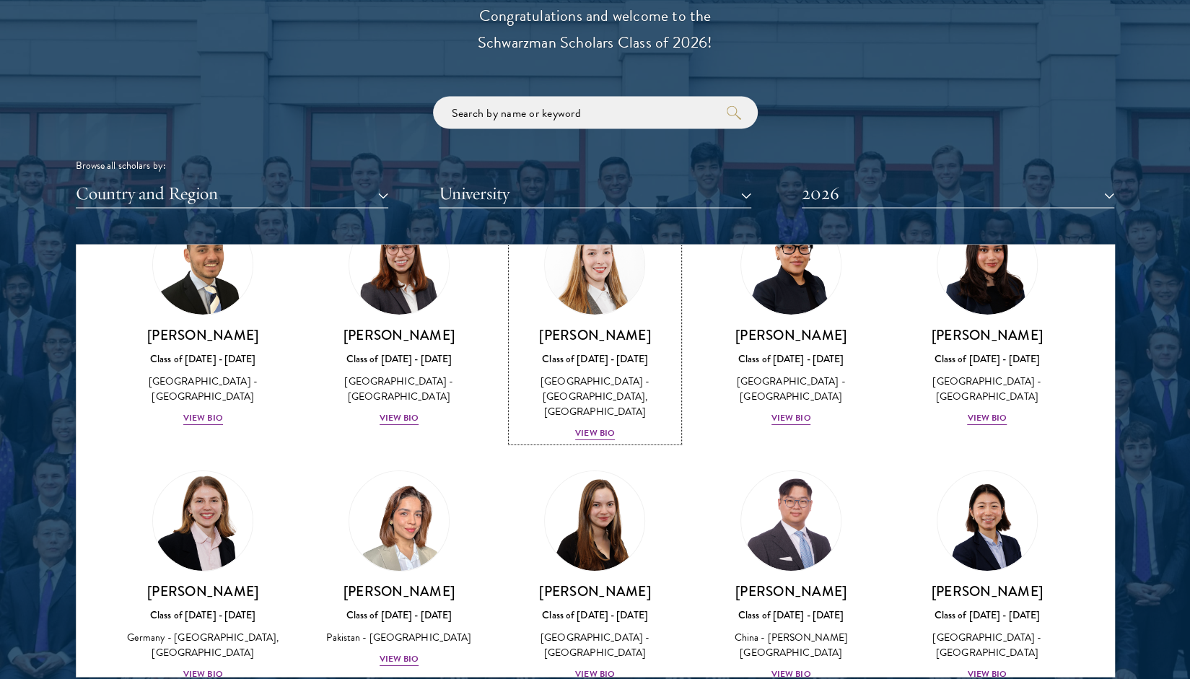
scroll to position [3258, 0]
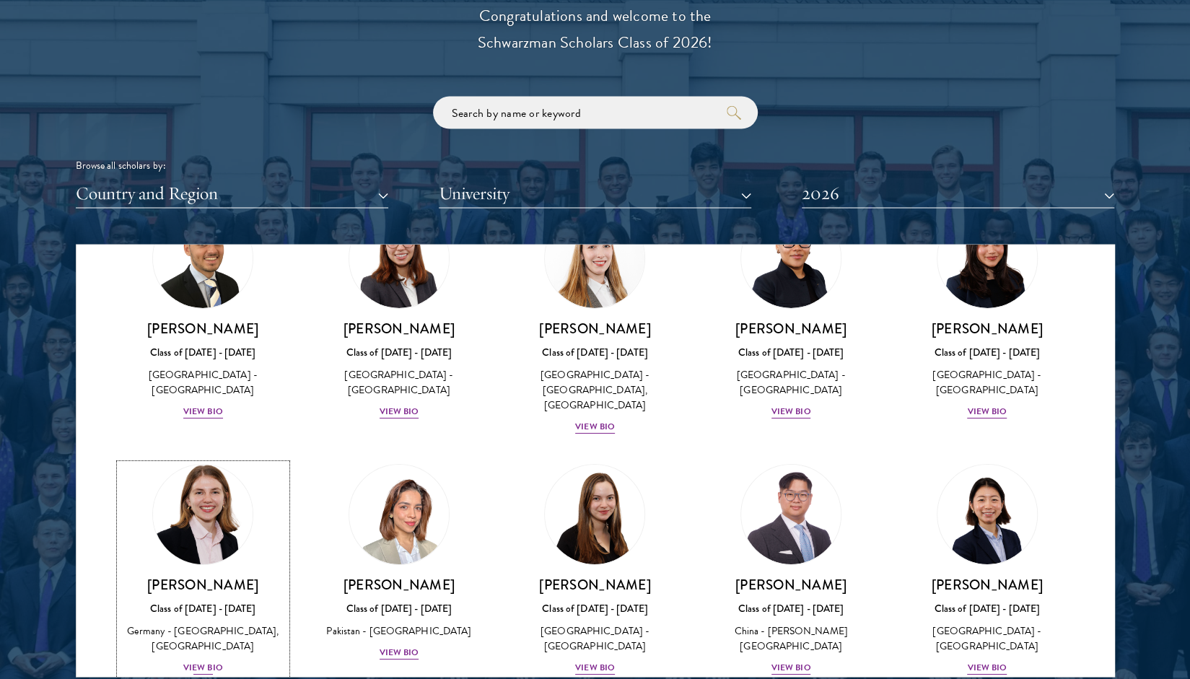
click at [196, 660] on div "View Bio" at bounding box center [203, 667] width 40 height 14
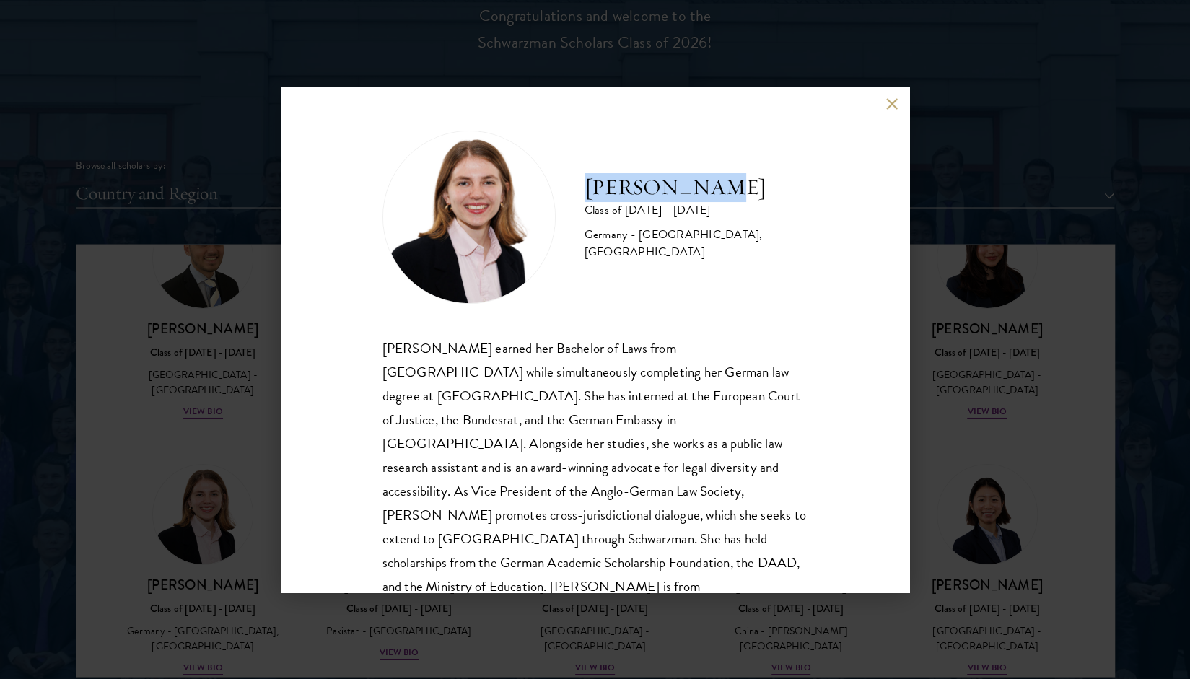
drag, startPoint x: 593, startPoint y: 184, endPoint x: 745, endPoint y: 197, distance: 152.1
click at [745, 197] on h2 "[PERSON_NAME]" at bounding box center [697, 187] width 224 height 29
drag, startPoint x: 1010, startPoint y: 349, endPoint x: 857, endPoint y: 259, distance: 177.3
click at [1010, 349] on div "[PERSON_NAME] Class of [DATE] - [DATE] [GEOGRAPHIC_DATA] - [GEOGRAPHIC_DATA], […" at bounding box center [595, 339] width 1190 height 679
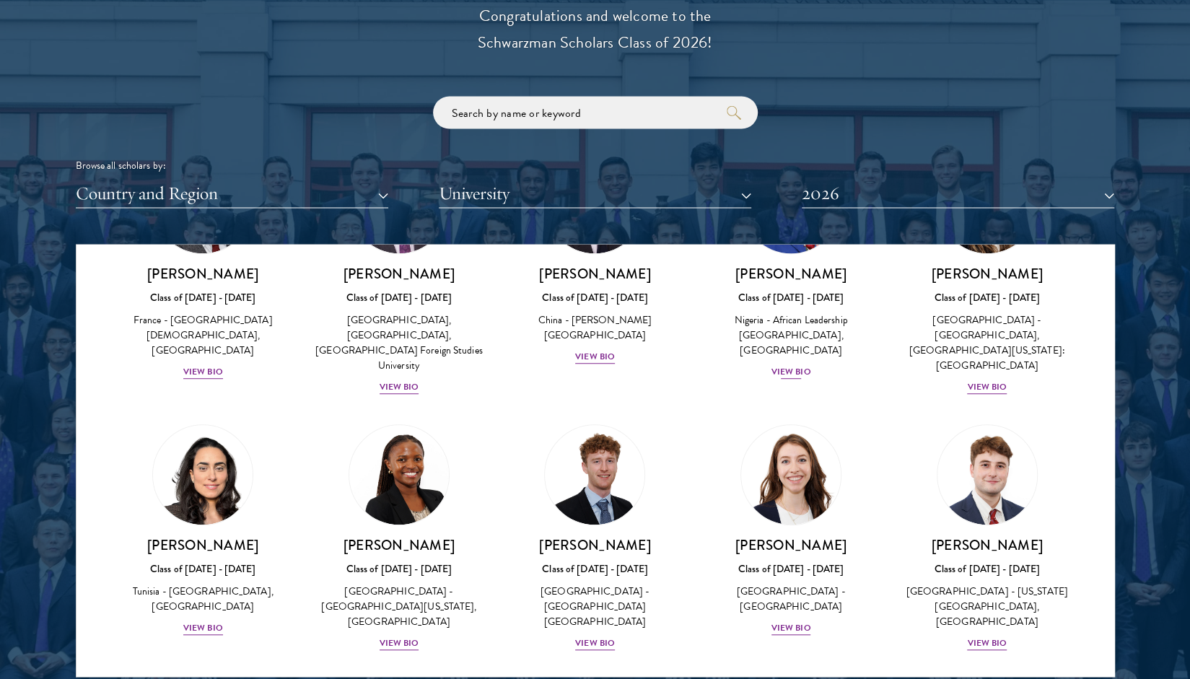
scroll to position [4267, 0]
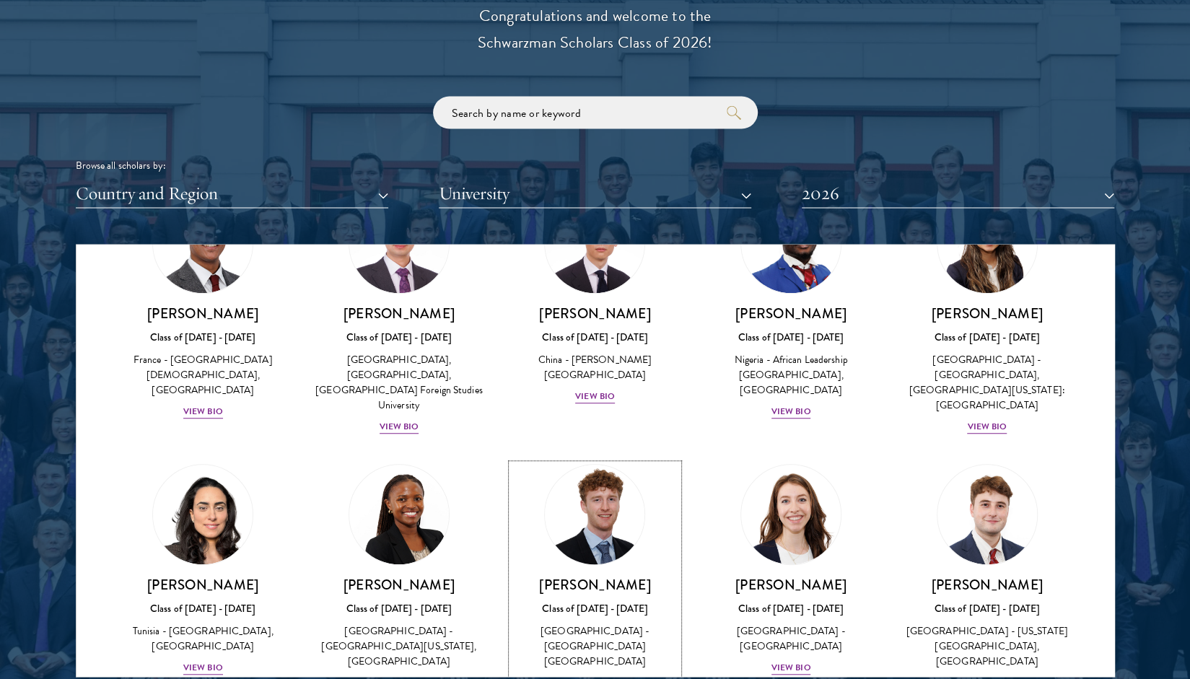
click at [585, 576] on div "[PERSON_NAME] Class of [DATE] - [DATE] [GEOGRAPHIC_DATA] - [GEOGRAPHIC_DATA] [G…" at bounding box center [595, 633] width 167 height 115
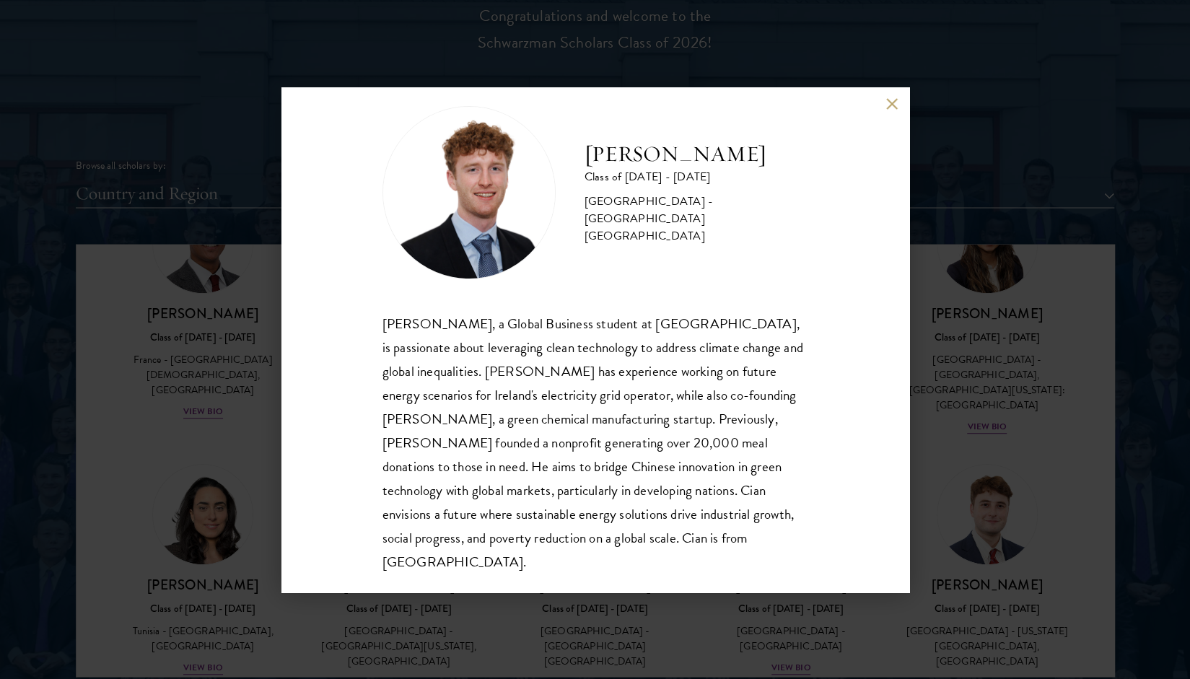
scroll to position [25, 0]
drag, startPoint x: 615, startPoint y: 172, endPoint x: 794, endPoint y: 173, distance: 179.0
click at [794, 173] on div "[PERSON_NAME] Class of [DATE] - [DATE] [GEOGRAPHIC_DATA] - [GEOGRAPHIC_DATA] [G…" at bounding box center [596, 191] width 426 height 173
drag, startPoint x: 964, startPoint y: 443, endPoint x: 827, endPoint y: 310, distance: 190.9
click at [964, 444] on div "[PERSON_NAME] Class of [DATE] - [DATE] [GEOGRAPHIC_DATA] - [GEOGRAPHIC_DATA] [G…" at bounding box center [595, 339] width 1190 height 679
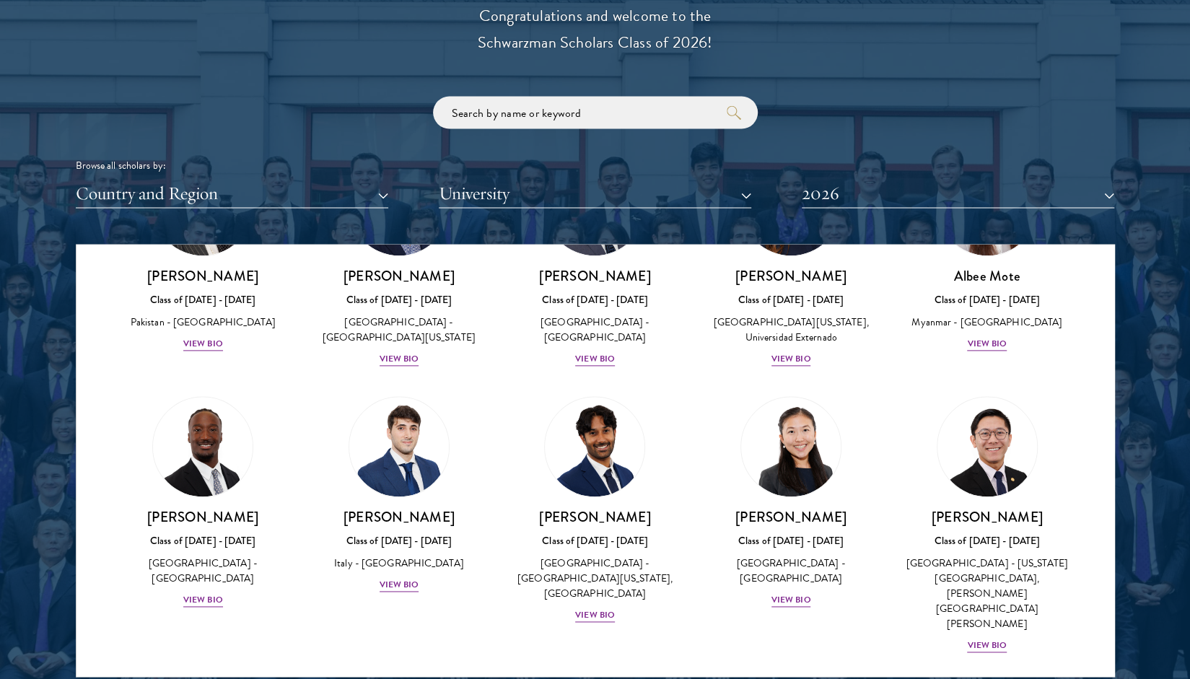
scroll to position [4836, 0]
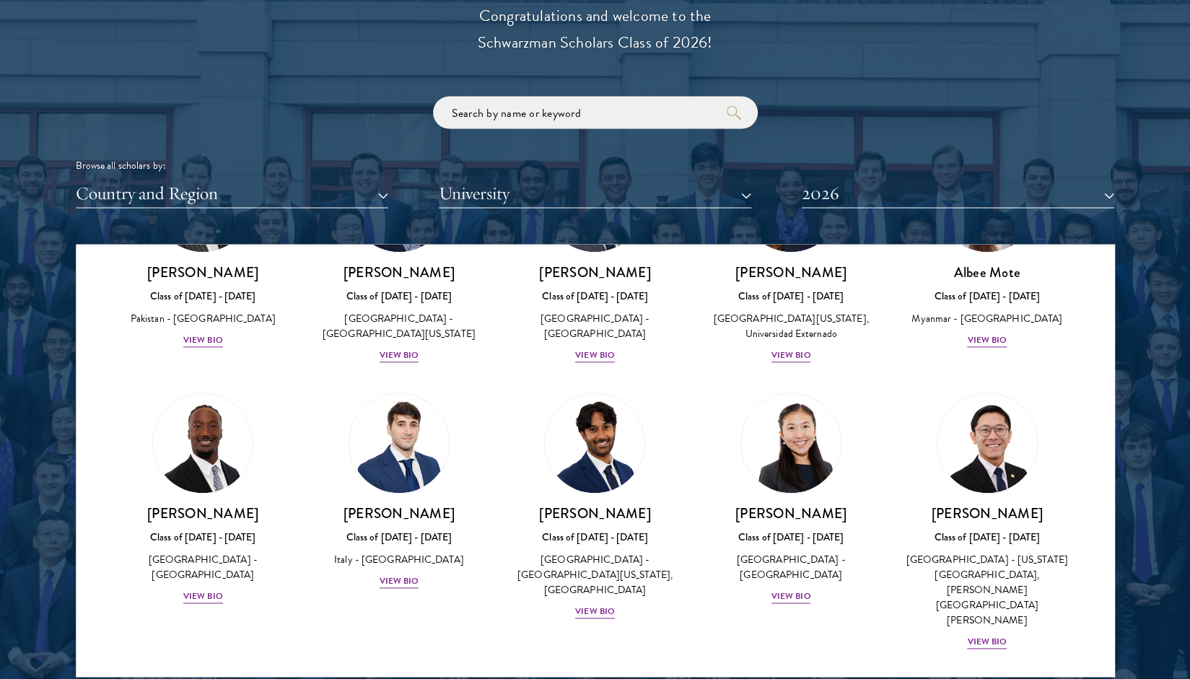
click at [983, 415] on div "[PERSON_NAME] Class of [DATE] - [DATE] [GEOGRAPHIC_DATA] - [US_STATE][GEOGRAPHI…" at bounding box center [987, 521] width 196 height 287
click at [980, 635] on div "View Bio" at bounding box center [987, 642] width 40 height 14
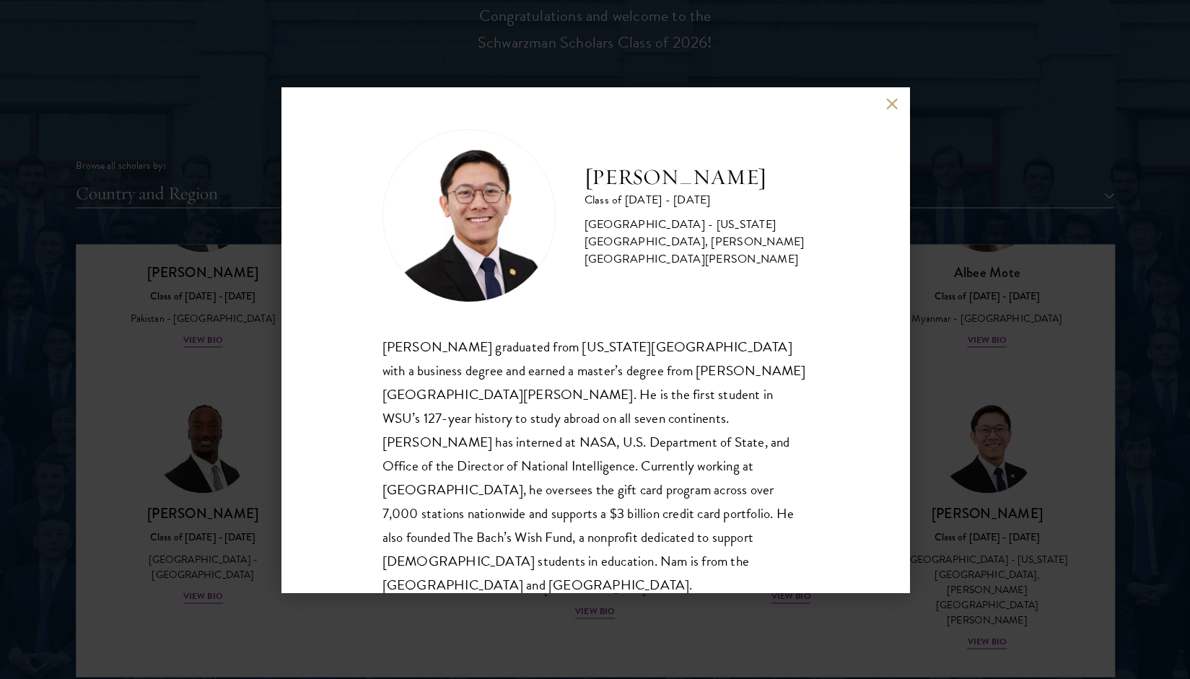
scroll to position [1, 0]
click at [1049, 380] on div "[PERSON_NAME] Class of [DATE] - [DATE] [GEOGRAPHIC_DATA] - [US_STATE][GEOGRAPHI…" at bounding box center [595, 339] width 1190 height 679
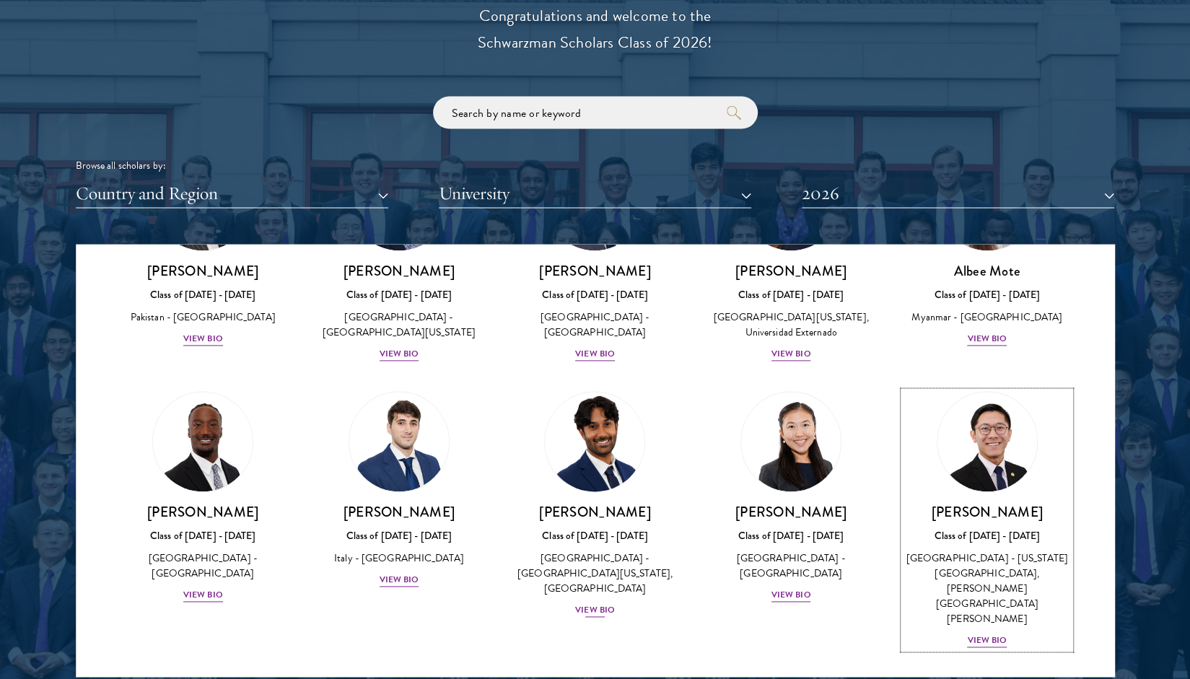
scroll to position [4961, 0]
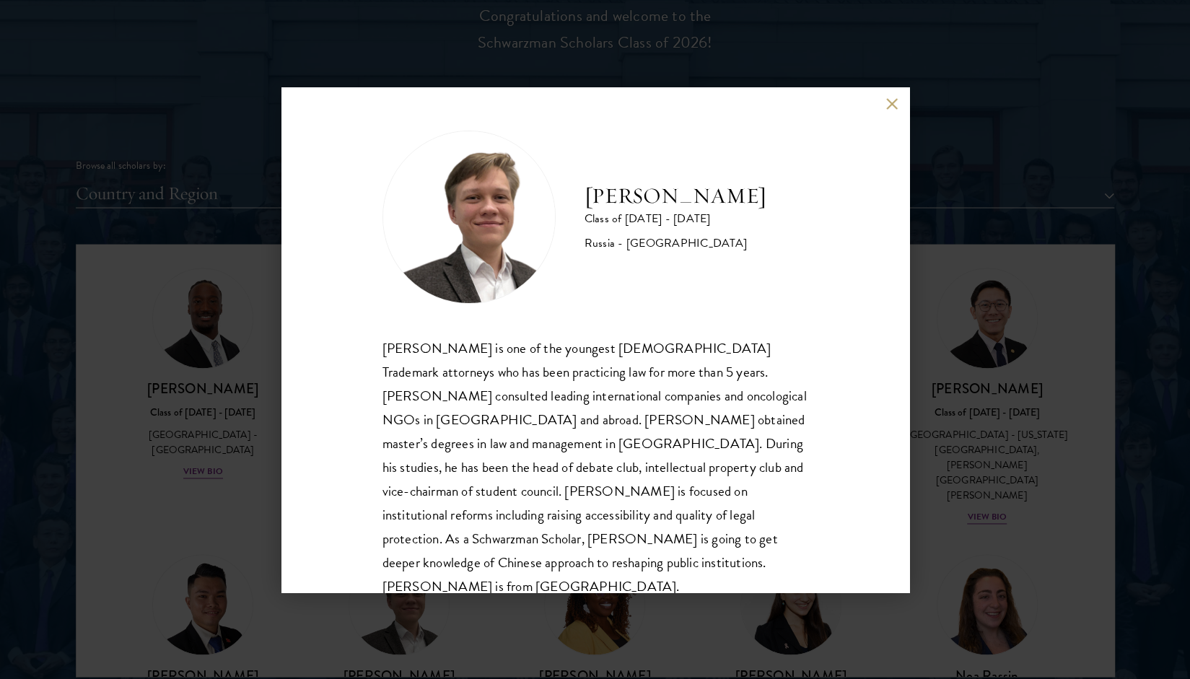
drag, startPoint x: 572, startPoint y: 188, endPoint x: 762, endPoint y: 191, distance: 190.6
click at [762, 191] on div "[PERSON_NAME] Class of [DATE] - [DATE] [GEOGRAPHIC_DATA] - [GEOGRAPHIC_DATA]" at bounding box center [596, 217] width 426 height 173
click at [962, 433] on div "[PERSON_NAME] Class of [DATE] - [DATE] [GEOGRAPHIC_DATA] - [GEOGRAPHIC_DATA] [P…" at bounding box center [595, 339] width 1190 height 679
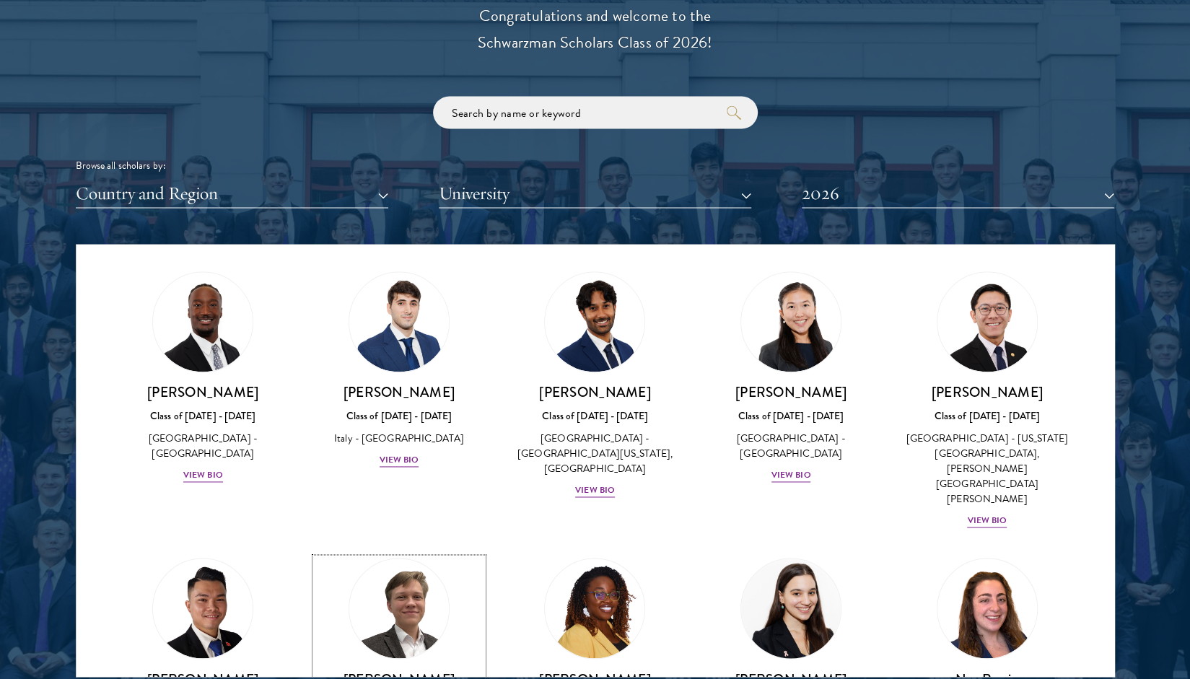
scroll to position [4959, 0]
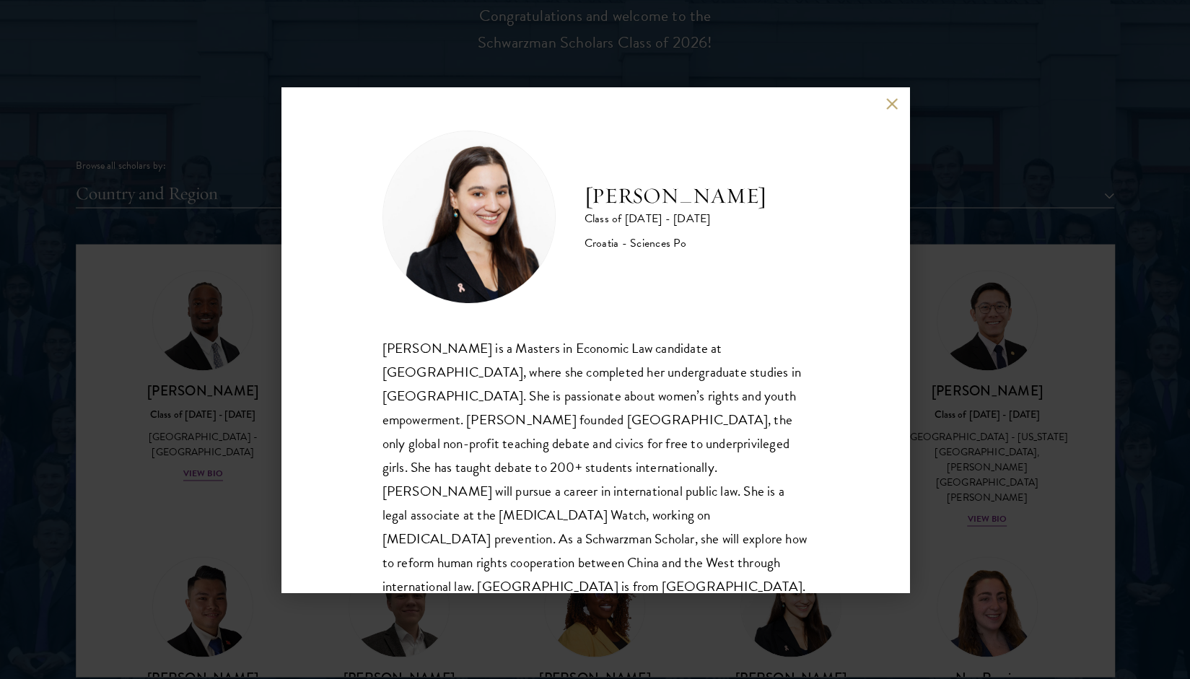
drag, startPoint x: 583, startPoint y: 192, endPoint x: 738, endPoint y: 209, distance: 156.1
click at [738, 209] on div "[PERSON_NAME] Class of [DATE] - [DATE] Croatia - Sciences Po" at bounding box center [596, 217] width 426 height 173
click at [995, 328] on div "[PERSON_NAME] Class of [DATE] - [DATE] Croatia - Sciences Po [PERSON_NAME] is a…" at bounding box center [595, 339] width 1190 height 679
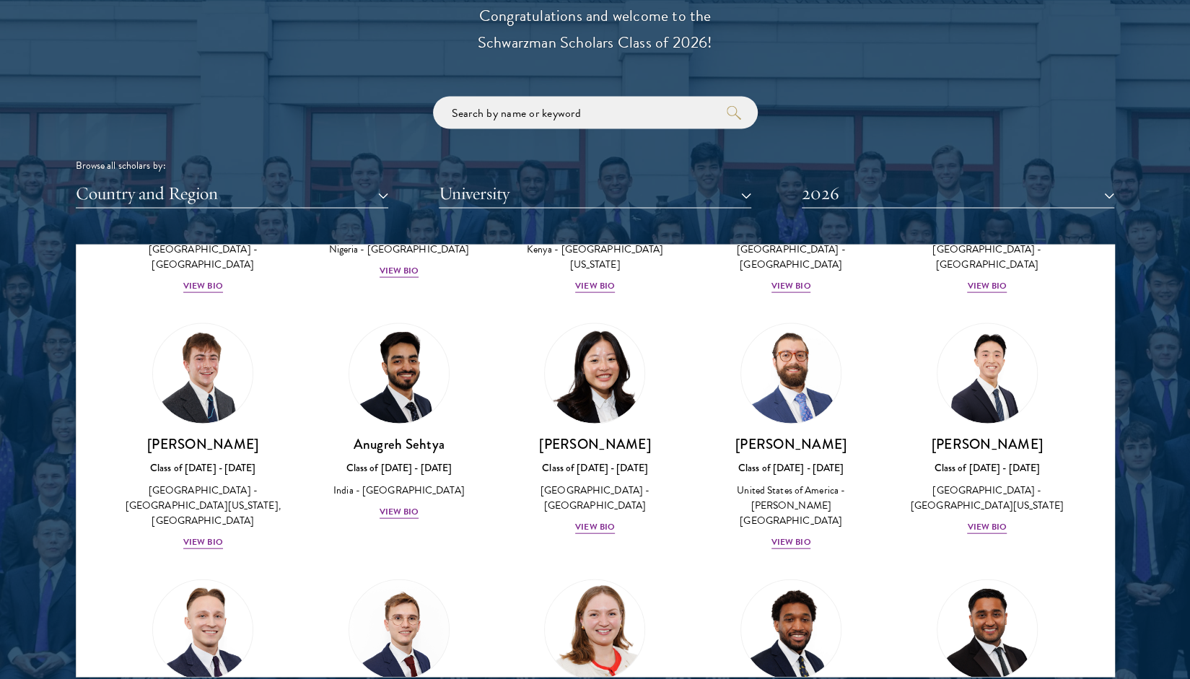
scroll to position [5675, 0]
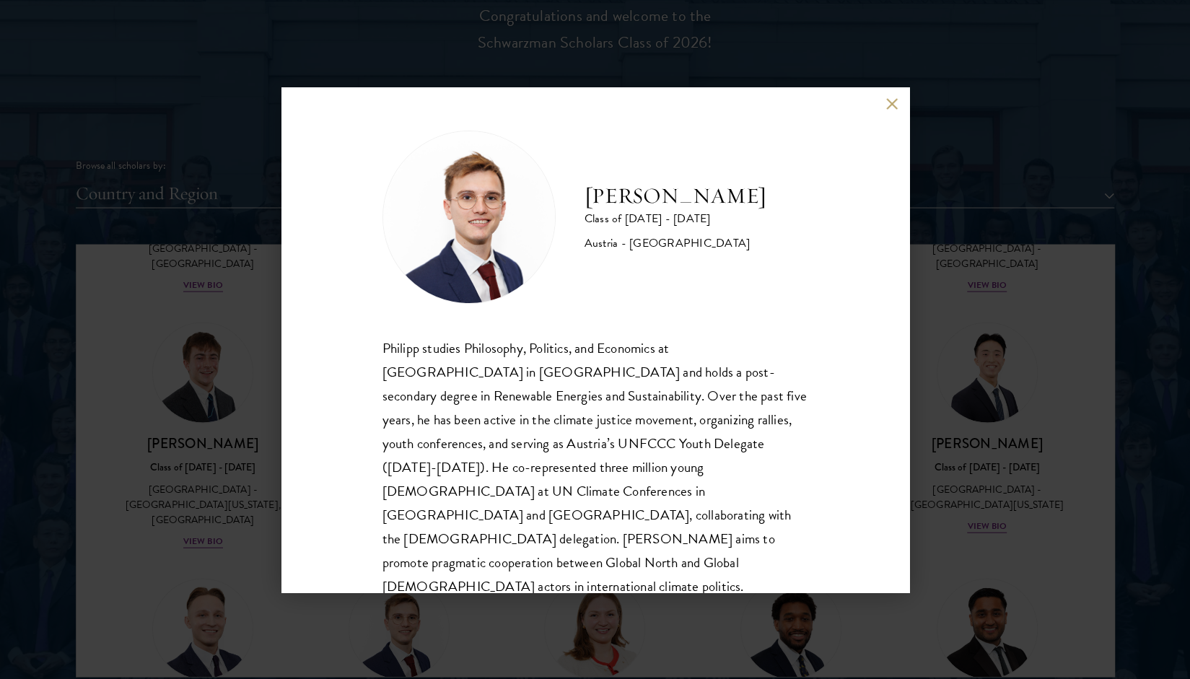
drag, startPoint x: 573, startPoint y: 173, endPoint x: 728, endPoint y: 208, distance: 158.5
click at [728, 208] on div "[PERSON_NAME] Class of [DATE] - [DATE] [GEOGRAPHIC_DATA] - [GEOGRAPHIC_DATA]" at bounding box center [596, 217] width 426 height 173
click at [1012, 458] on div "[PERSON_NAME] Class of [DATE] - [DATE] [GEOGRAPHIC_DATA] - [GEOGRAPHIC_DATA] [P…" at bounding box center [595, 339] width 1190 height 679
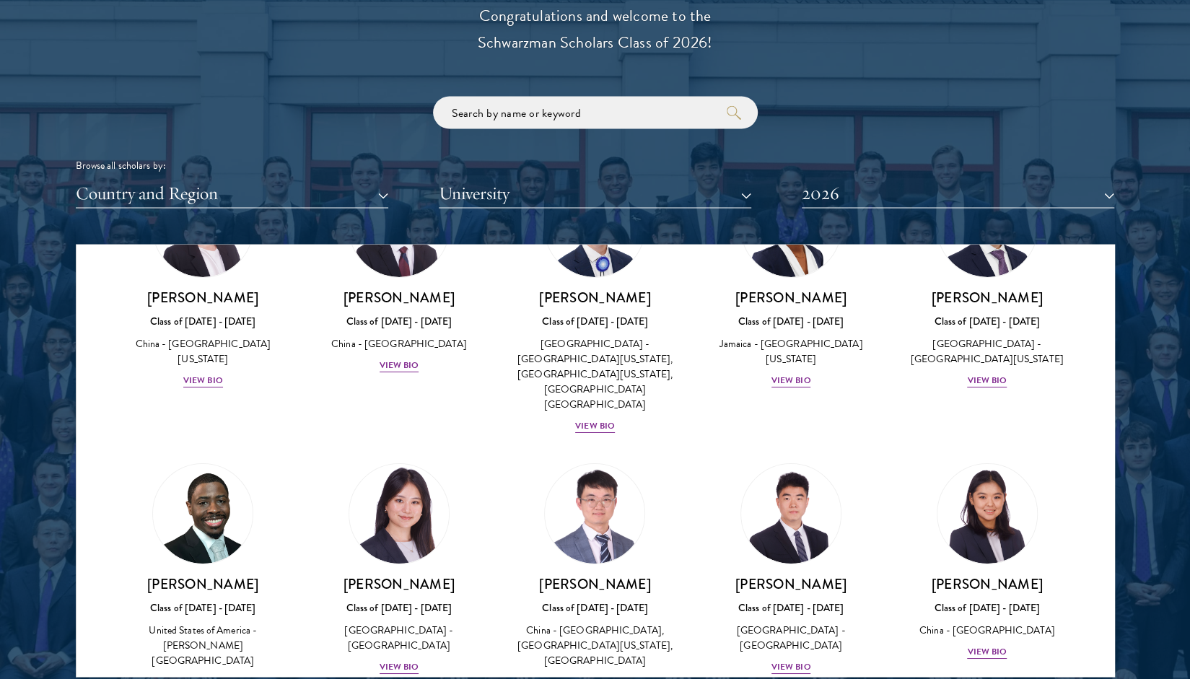
scroll to position [6862, 0]
